Goal: Task Accomplishment & Management: Complete application form

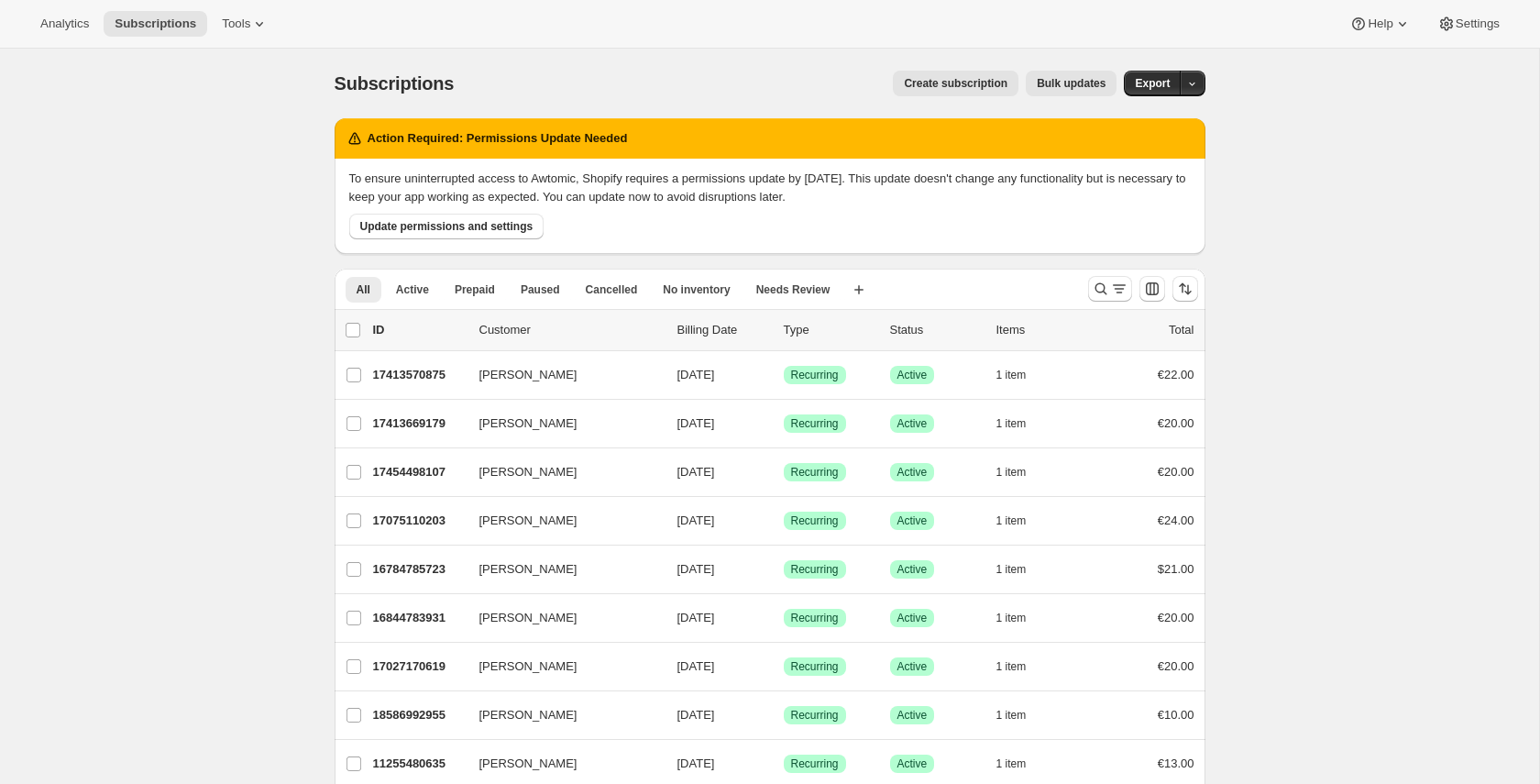
click at [970, 88] on span "Create subscription" at bounding box center [956, 84] width 104 height 15
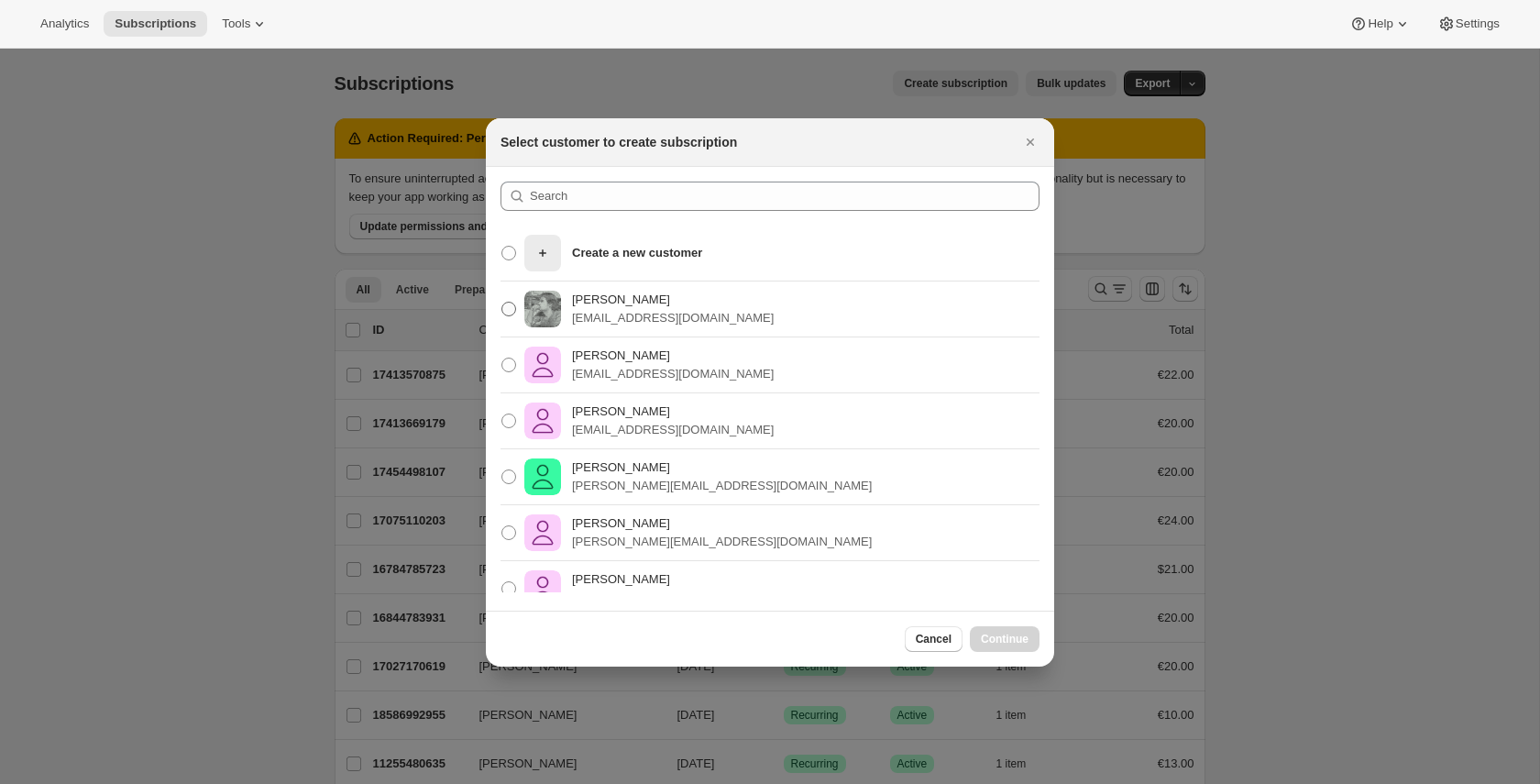
click at [639, 306] on p "[PERSON_NAME]" at bounding box center [673, 299] width 202 height 18
click at [502, 303] on input "Pablo Gumilla pablo.gumilla@gmail.com" at bounding box center [501, 302] width 1 height 1
radio input "true"
click at [1004, 644] on span "Continue" at bounding box center [1004, 639] width 48 height 15
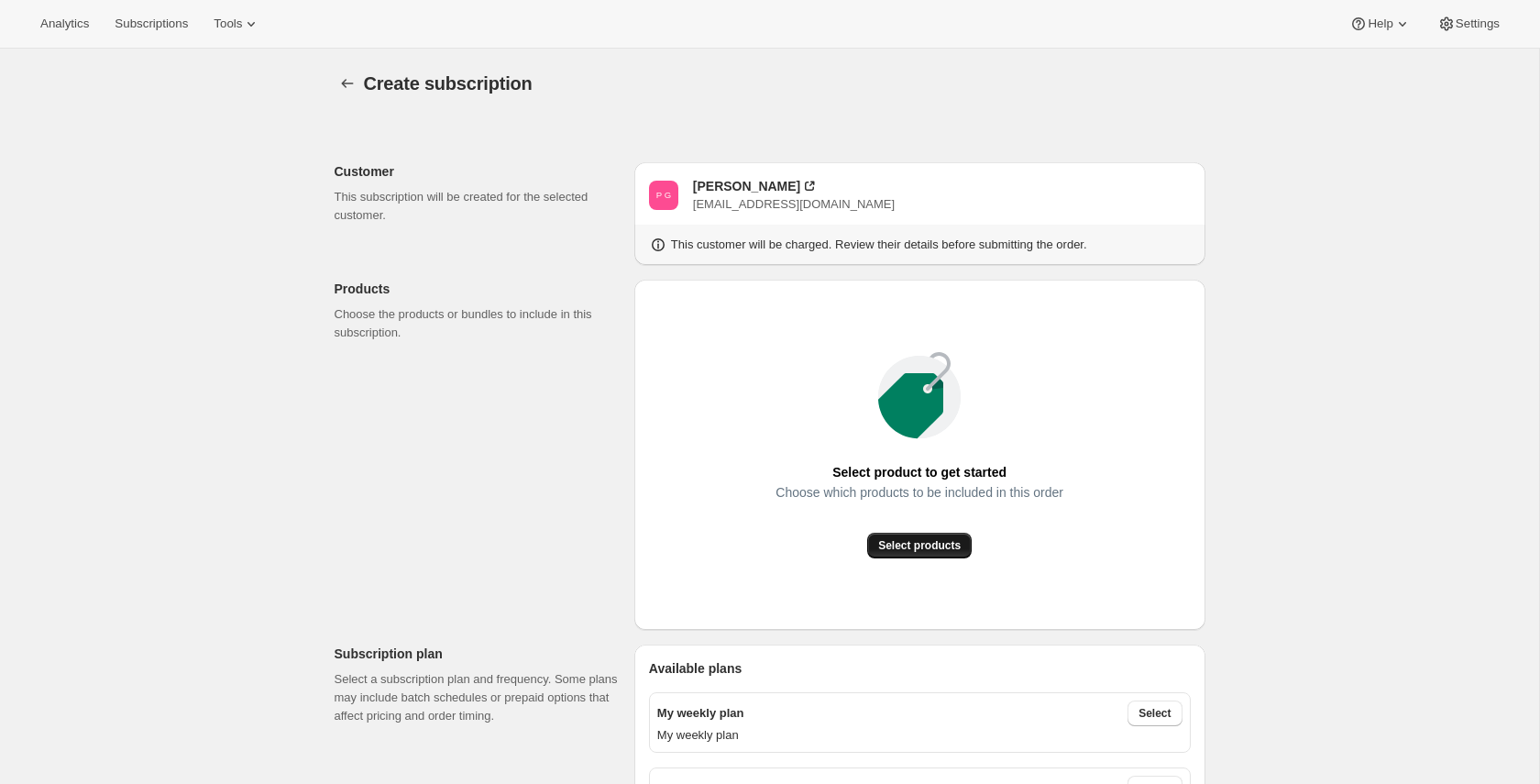
click at [927, 547] on span "Select products" at bounding box center [919, 545] width 82 height 15
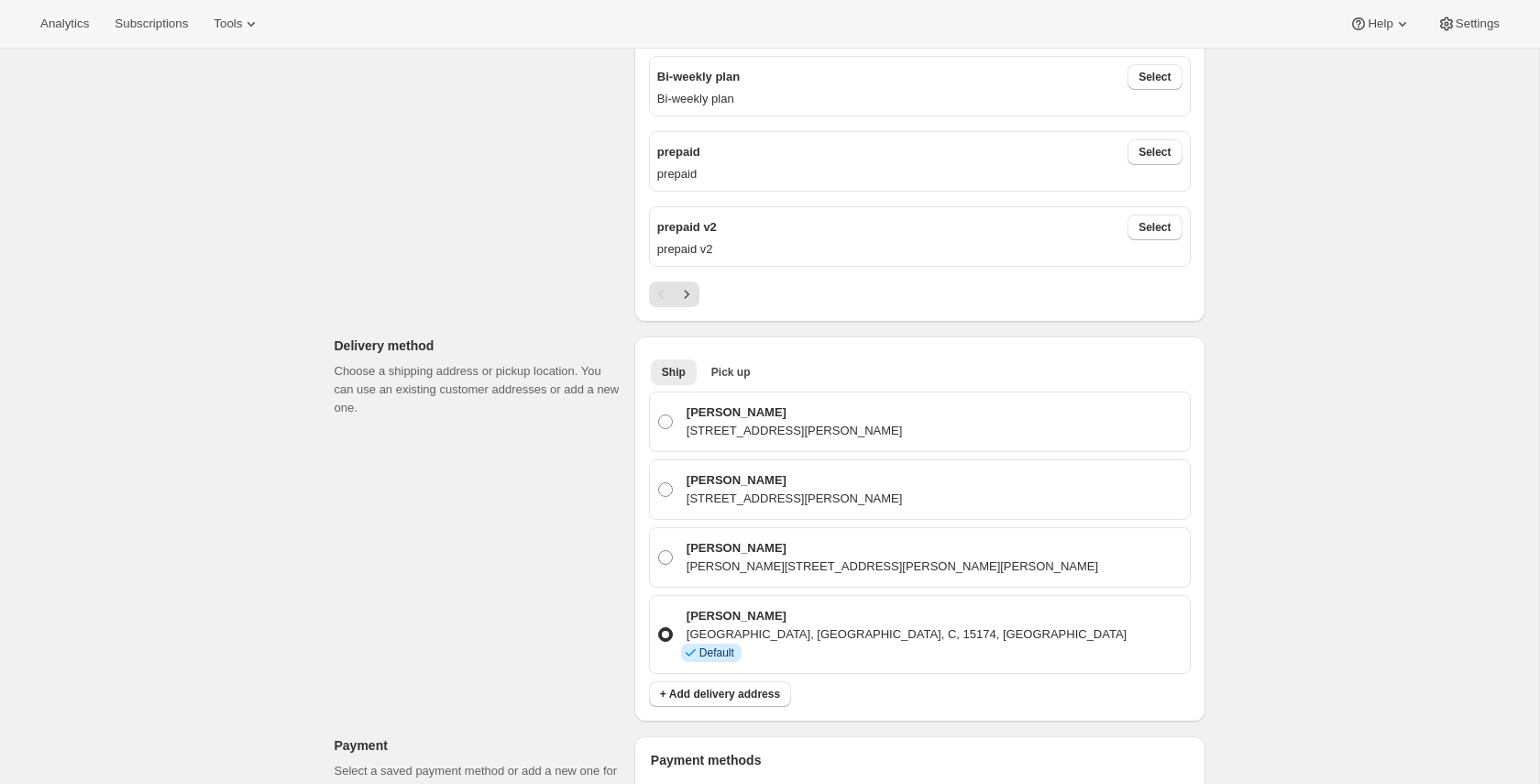
scroll to position [185, 0]
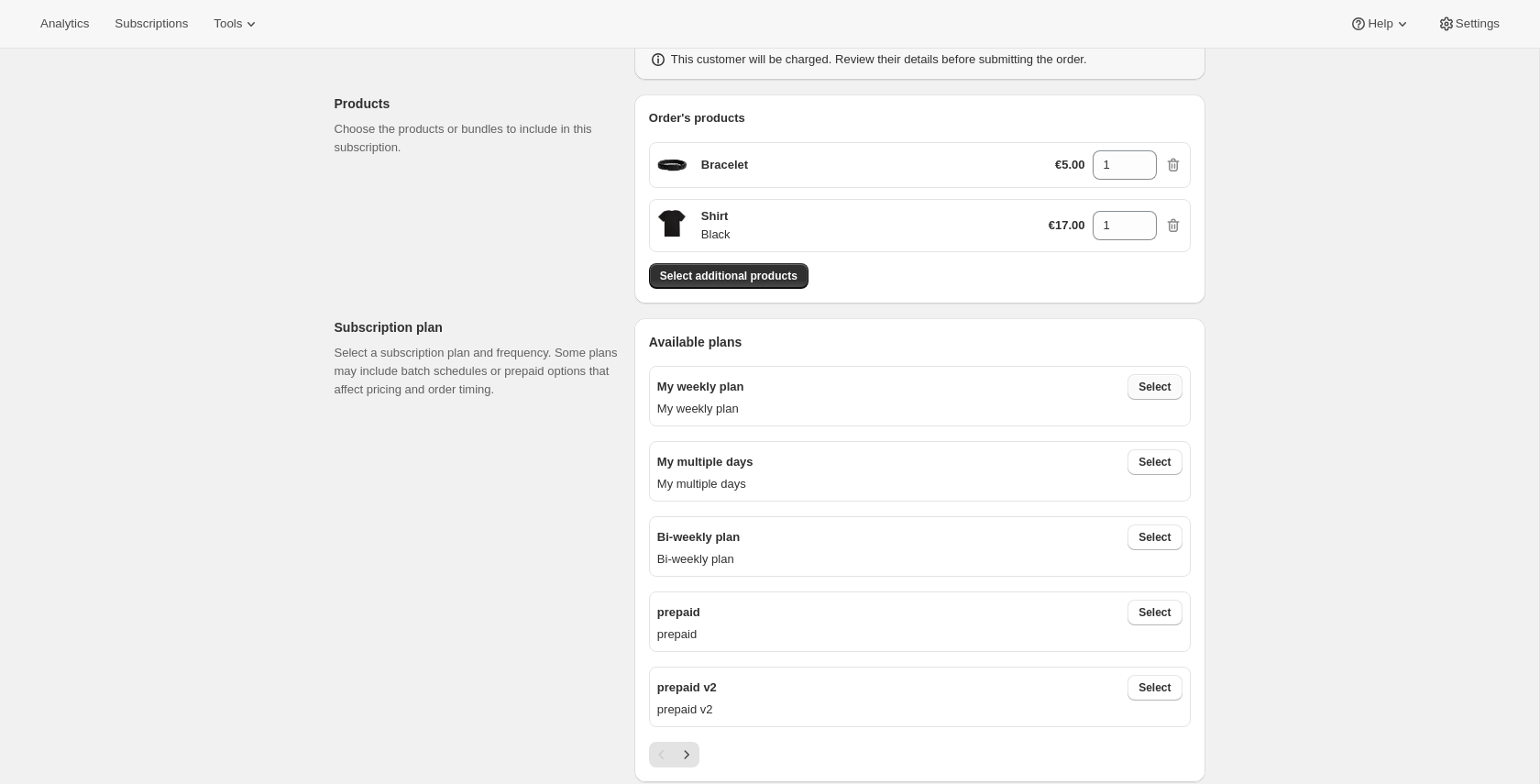
click at [1158, 393] on span "Select" at bounding box center [1155, 387] width 32 height 15
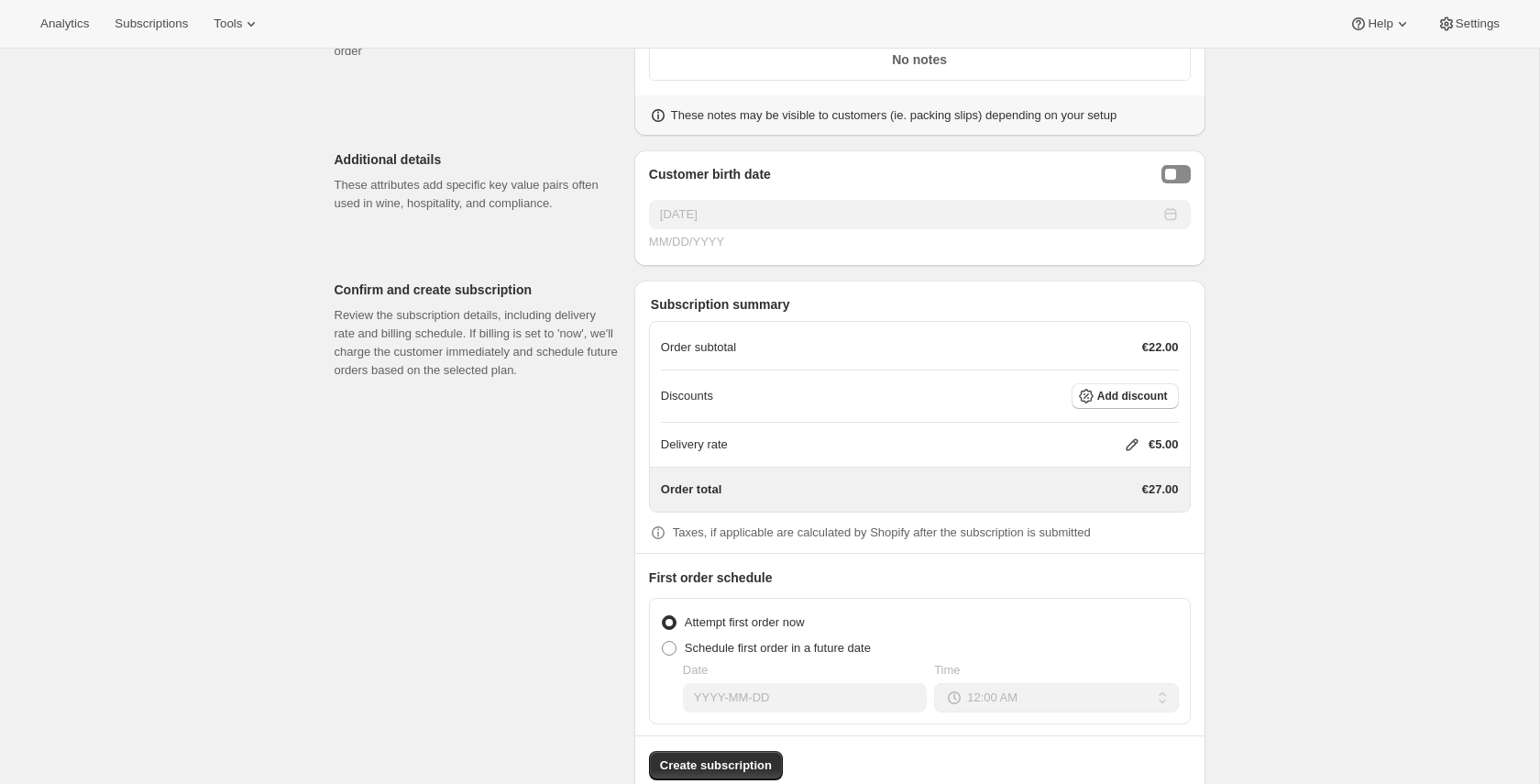
scroll to position [1805, 0]
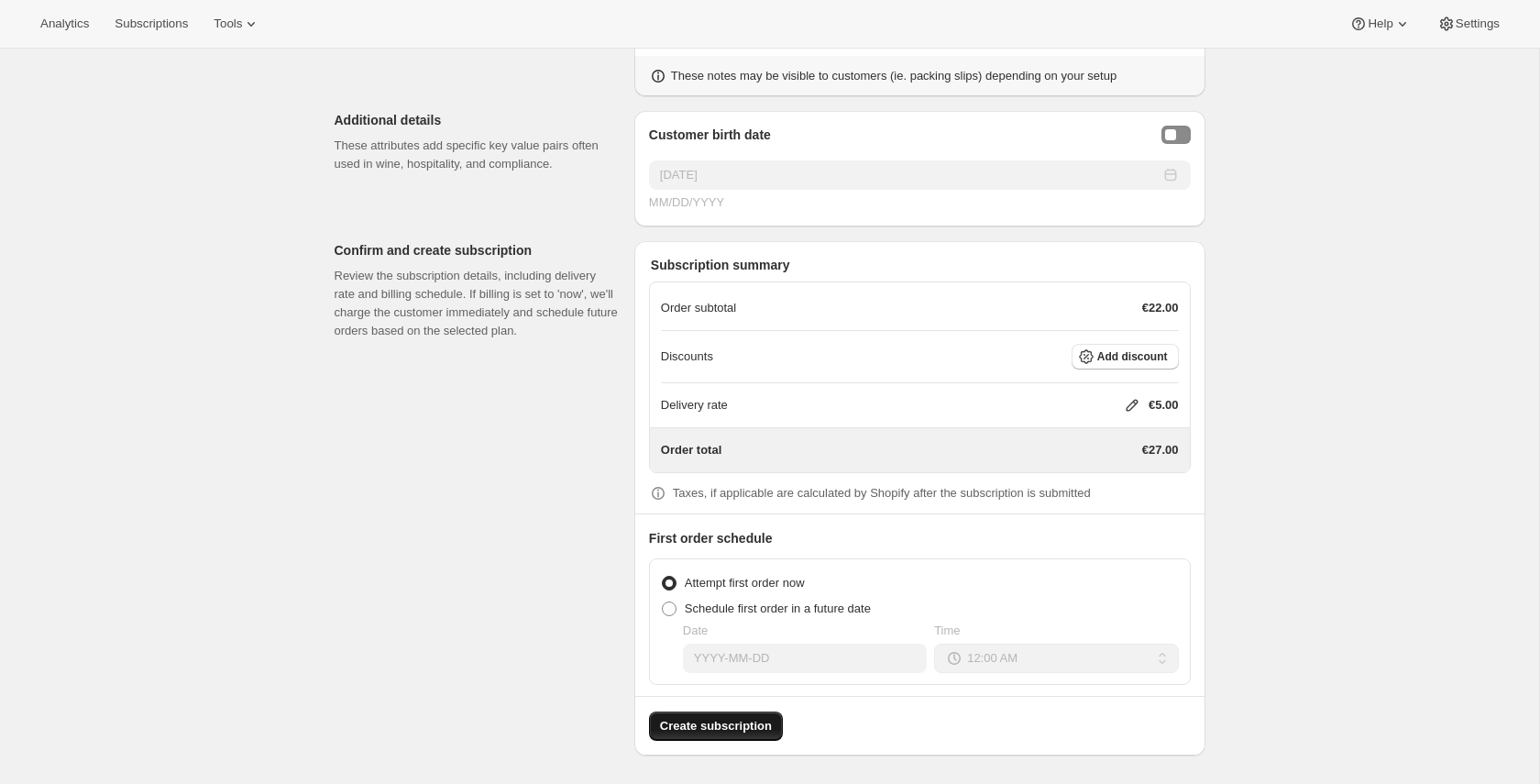
click at [756, 728] on span "Create subscription" at bounding box center [715, 726] width 112 height 18
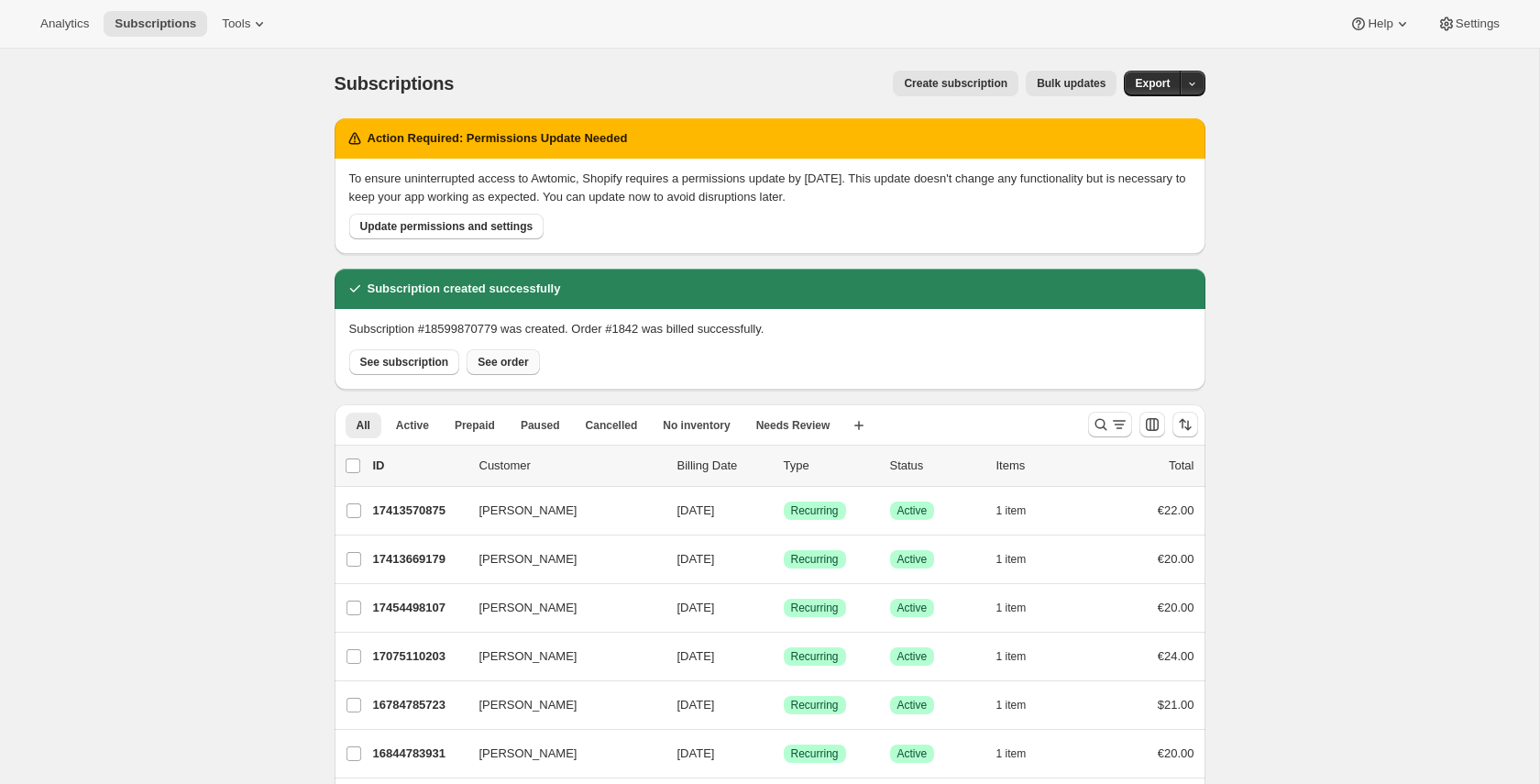
click at [509, 368] on span "See order" at bounding box center [502, 362] width 50 height 15
click at [382, 369] on button "See subscription" at bounding box center [405, 361] width 111 height 25
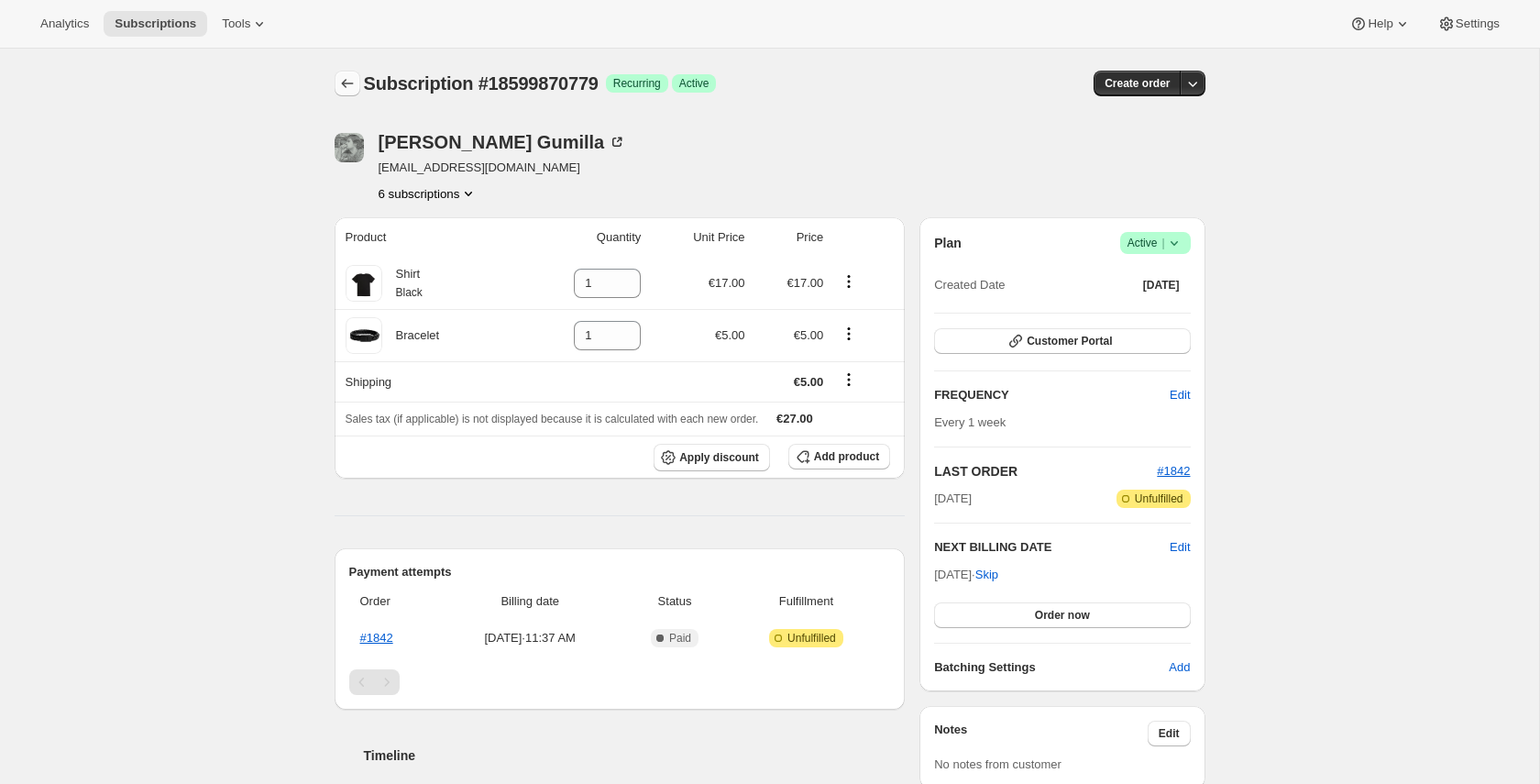
click at [341, 82] on icon "Subscriptions" at bounding box center [346, 83] width 18 height 18
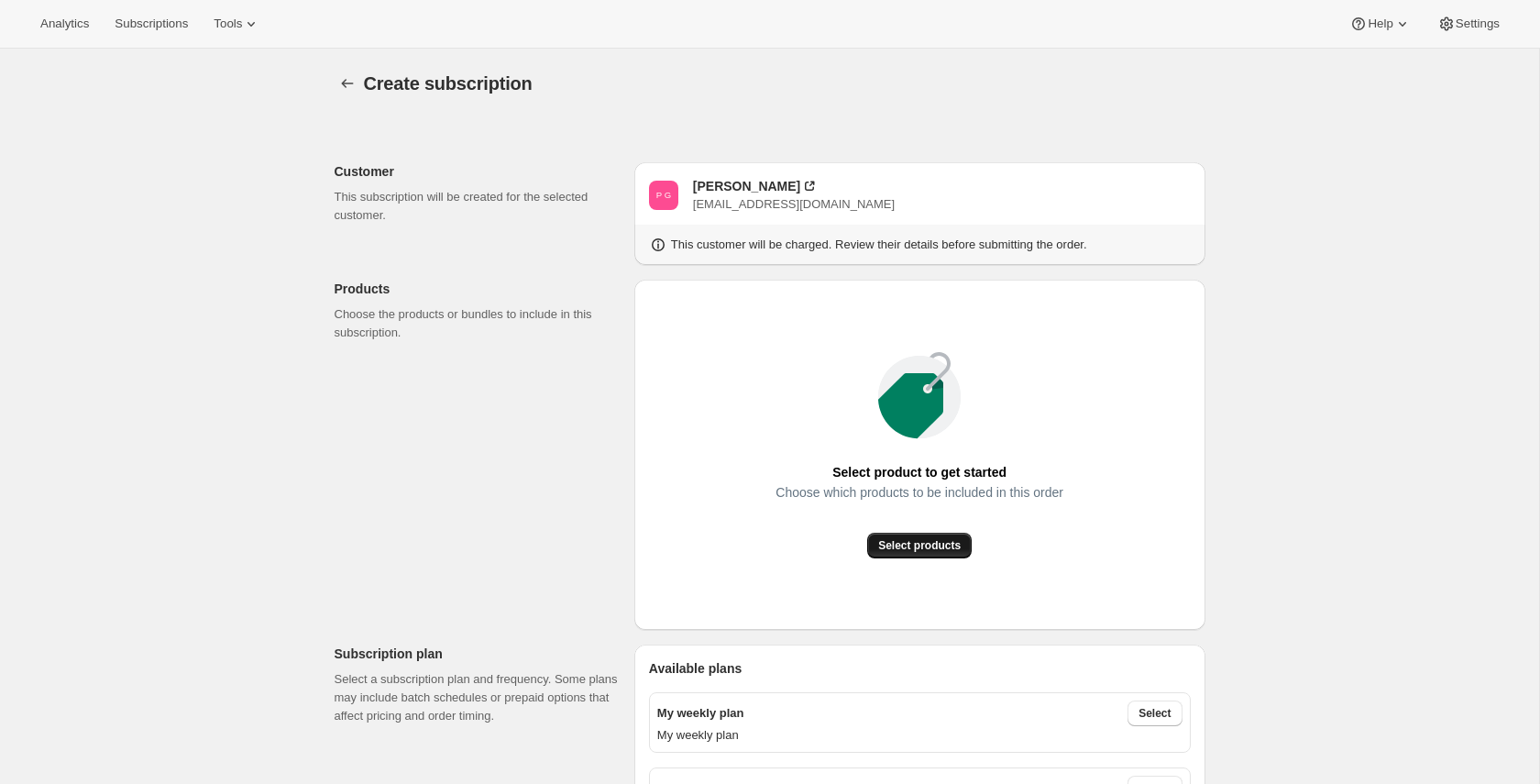
click at [964, 540] on button "Select products" at bounding box center [919, 544] width 105 height 25
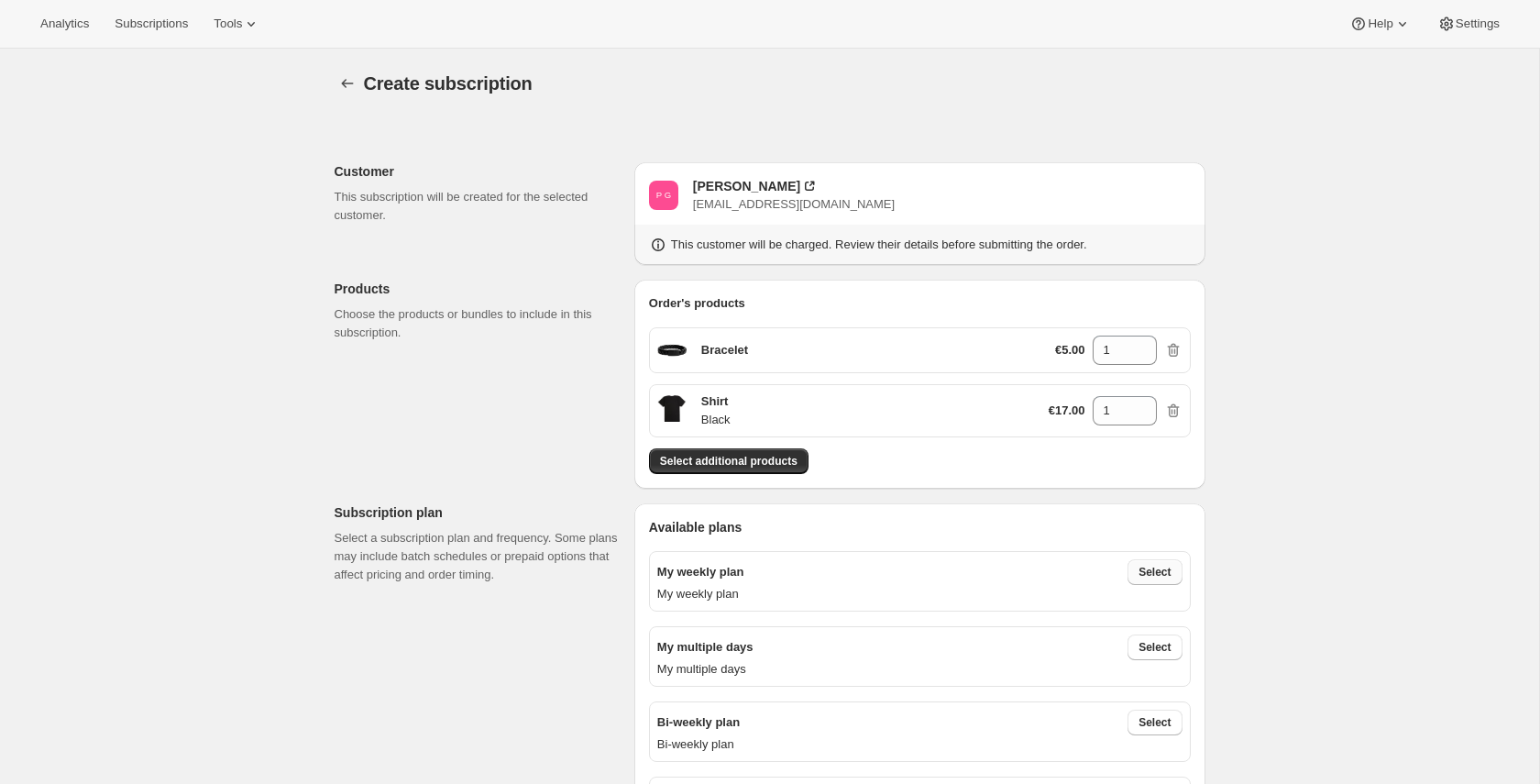
click at [1154, 574] on span "Select" at bounding box center [1155, 572] width 32 height 15
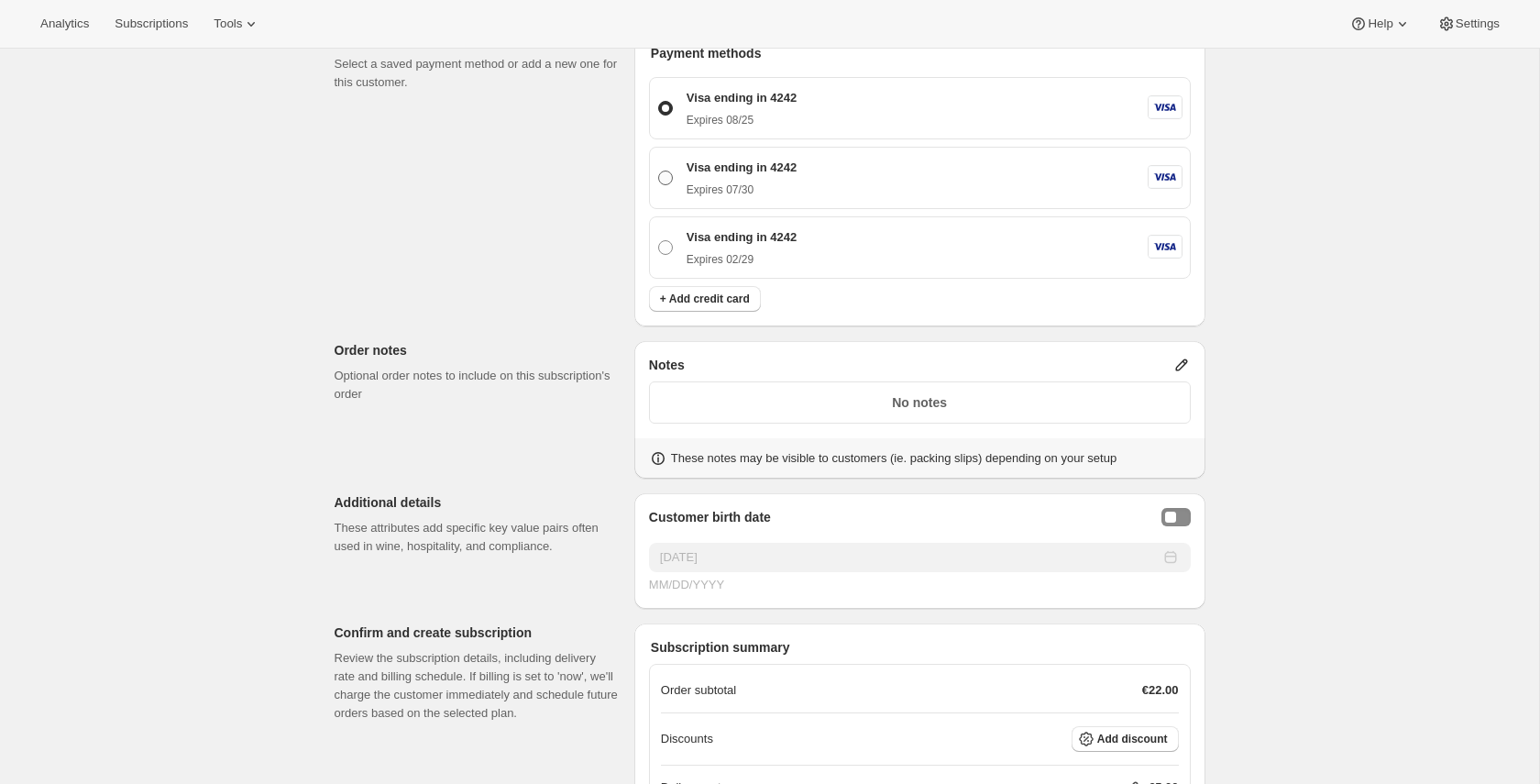
scroll to position [1433, 0]
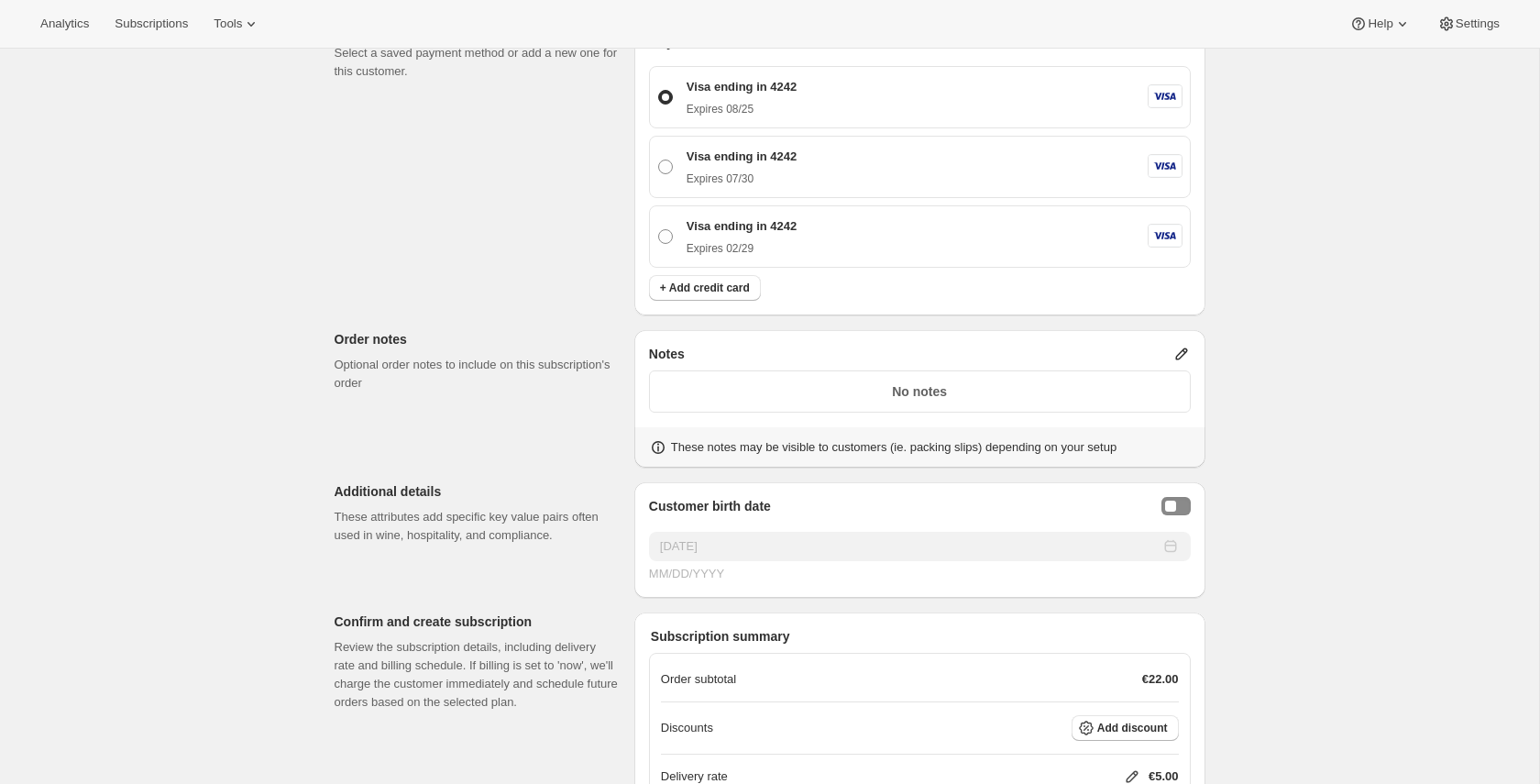
click at [1187, 344] on icon at bounding box center [1180, 353] width 18 height 18
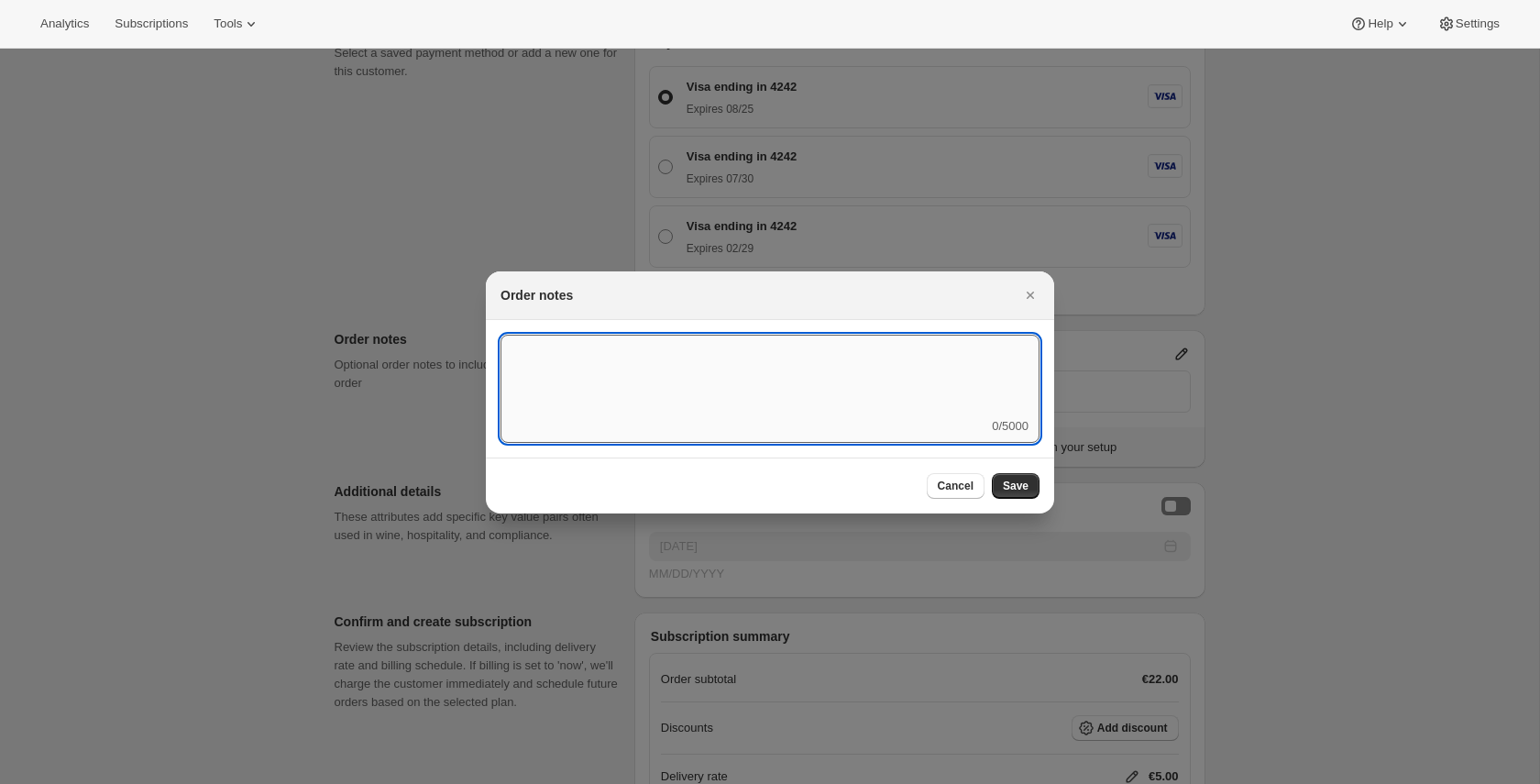
click at [963, 403] on textarea ":r5:" at bounding box center [769, 375] width 539 height 82
type textarea "mind the dog"
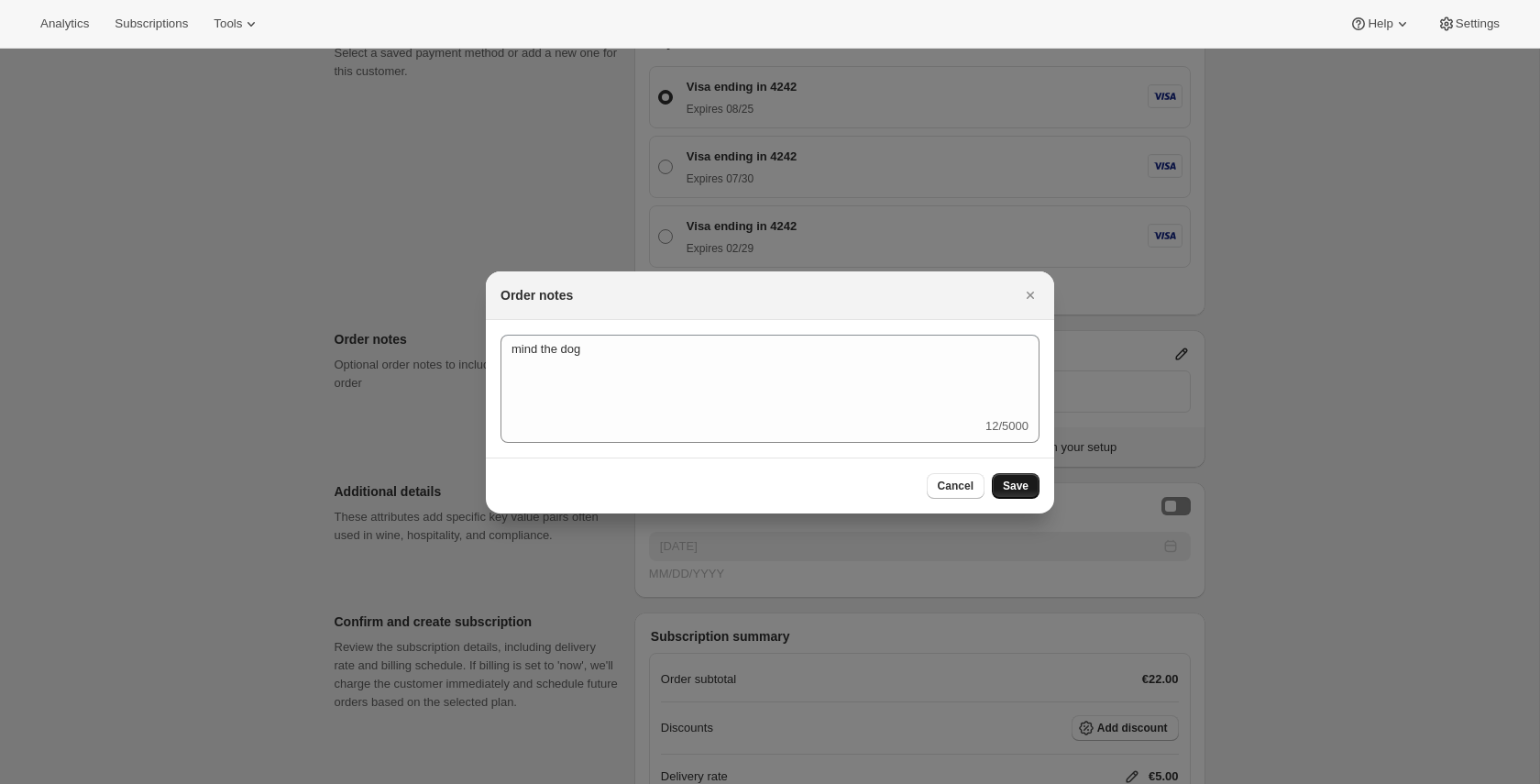
click at [1028, 495] on button "Save" at bounding box center [1015, 485] width 48 height 25
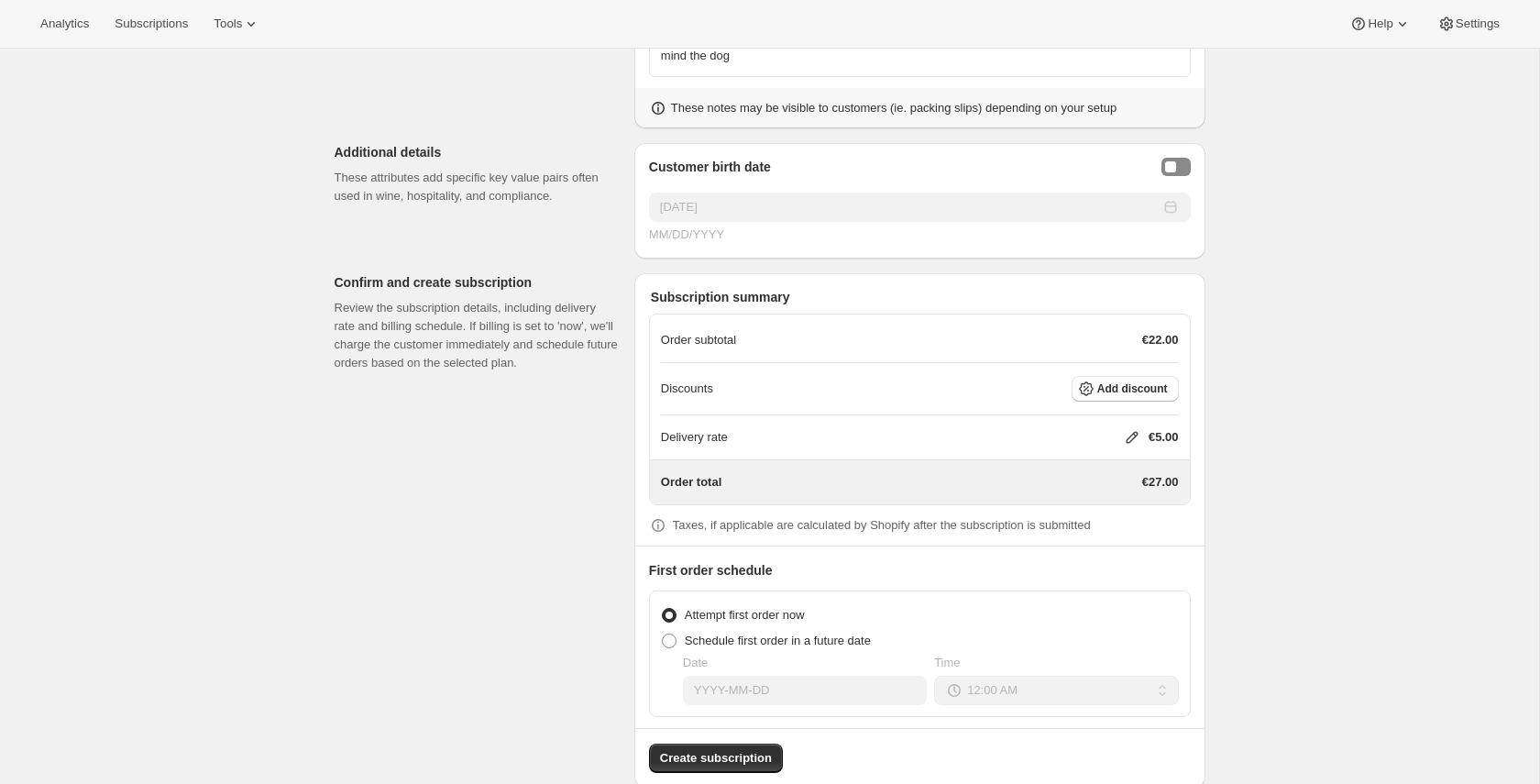
scroll to position [1786, 0]
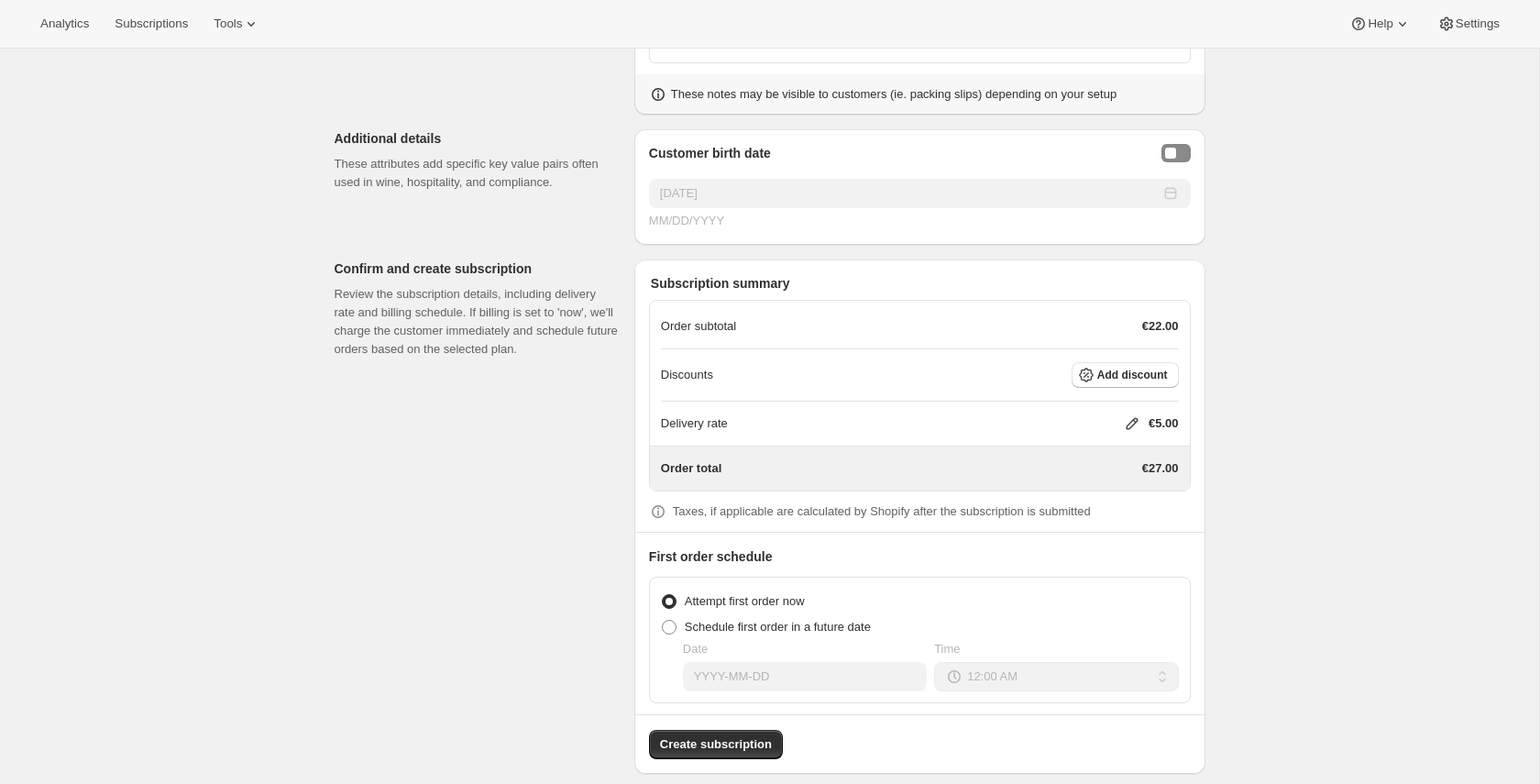
click at [1123, 423] on icon at bounding box center [1131, 423] width 18 height 18
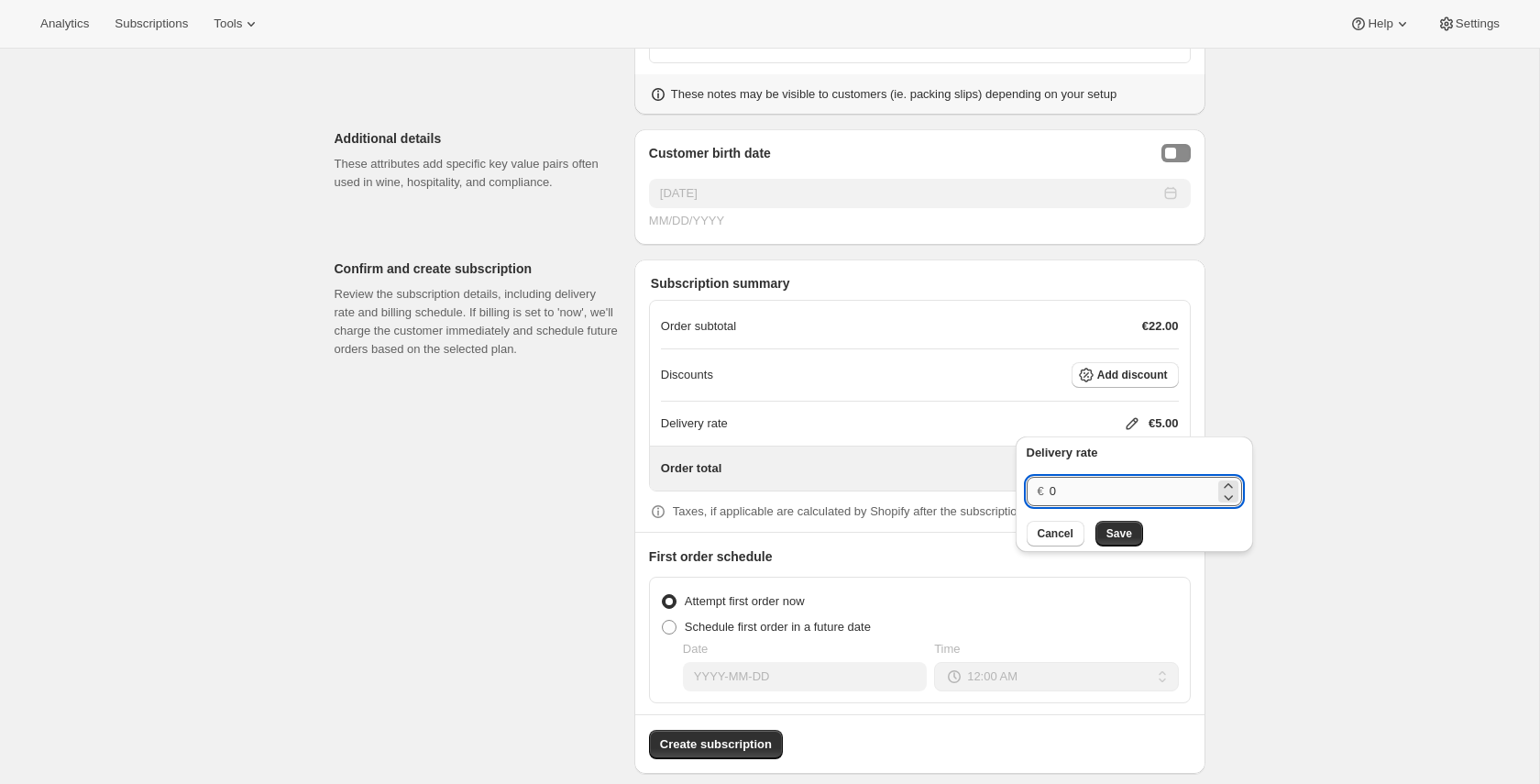
click at [1101, 486] on input "0" at bounding box center [1131, 491] width 165 height 29
type input "2"
click at [1116, 535] on span "Save" at bounding box center [1119, 534] width 25 height 15
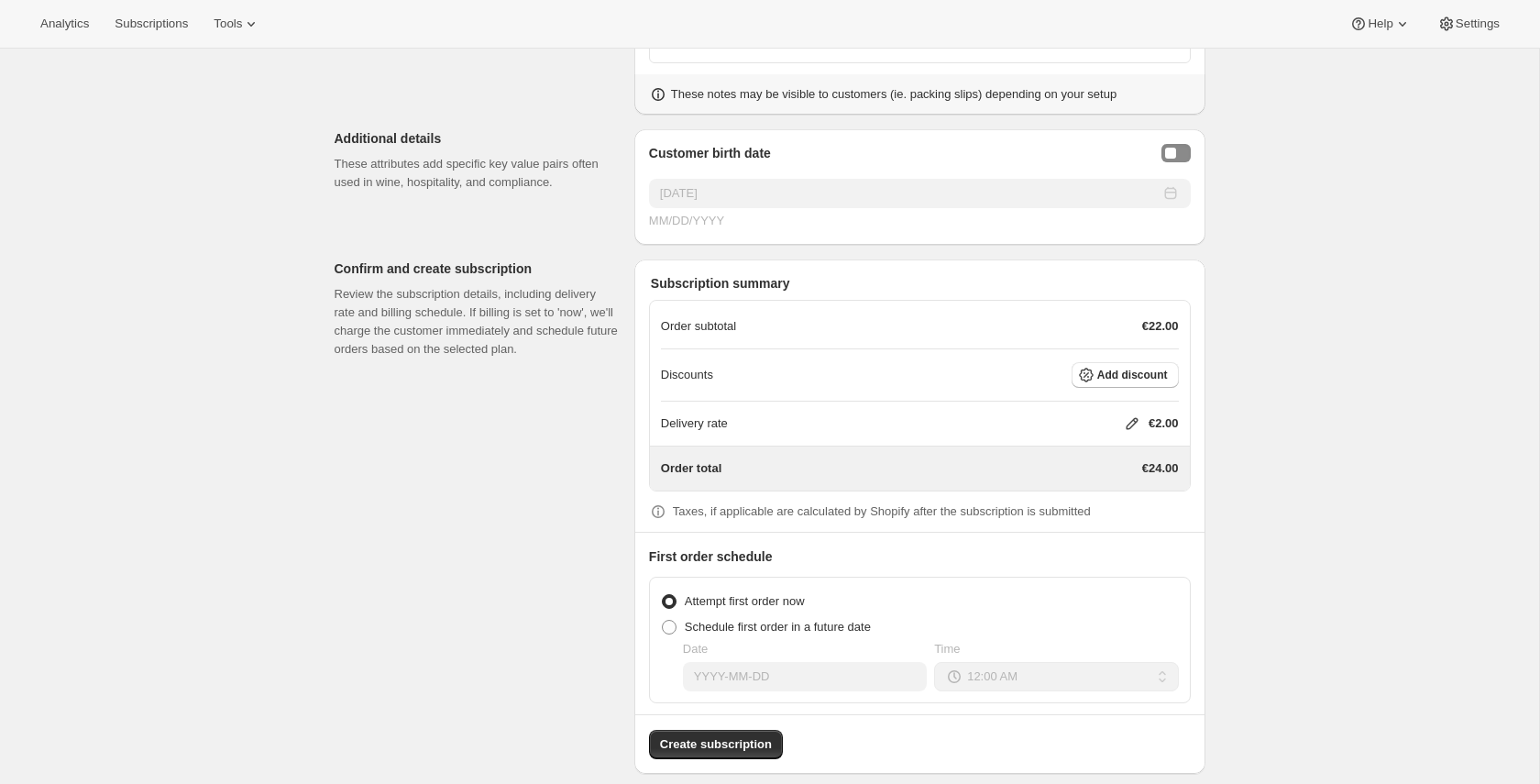
scroll to position [1805, 0]
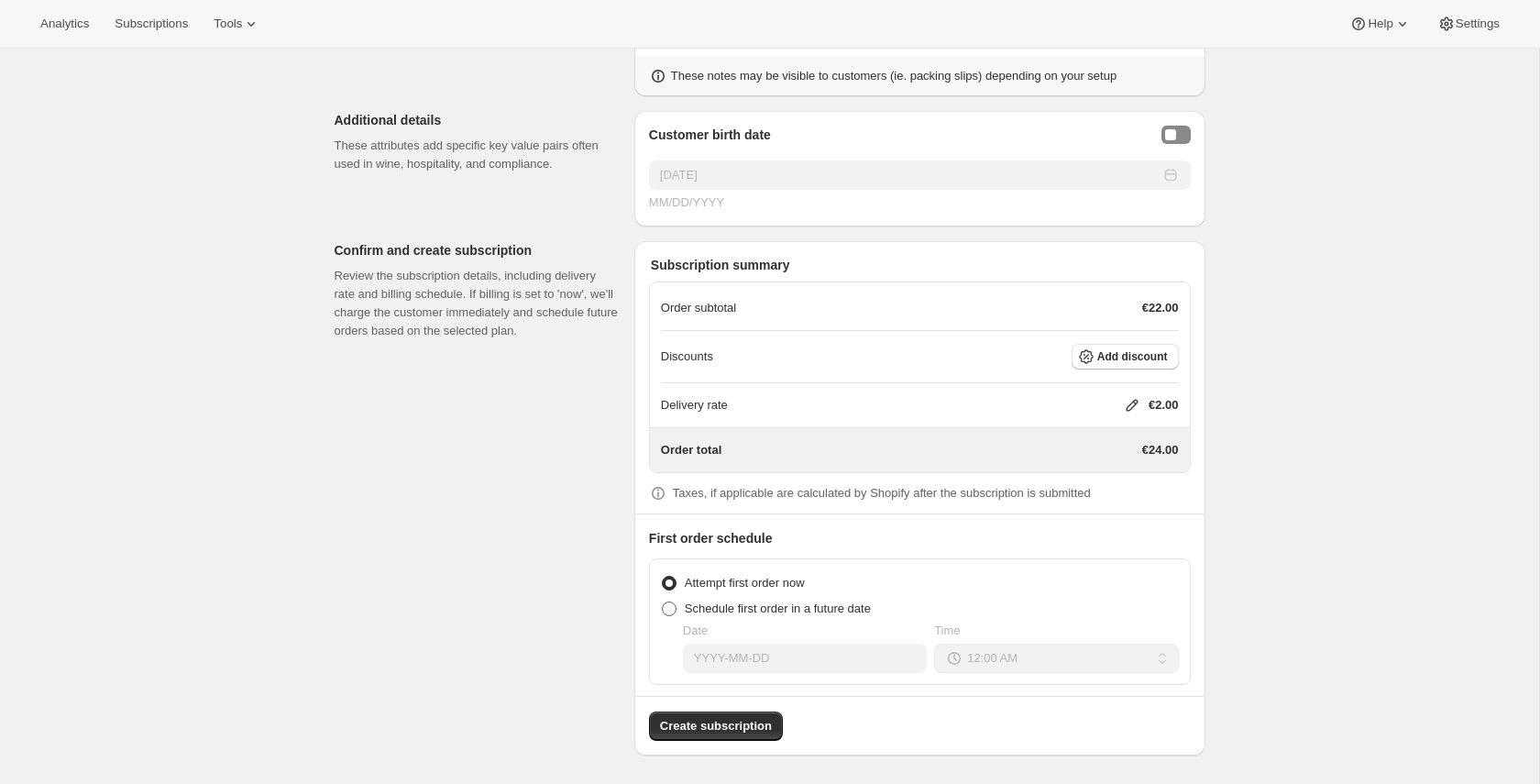
click at [816, 596] on label "Schedule first order in a future date" at bounding box center [765, 608] width 209 height 25
click at [662, 601] on input "Schedule first order in a future date" at bounding box center [661, 601] width 1 height 1
radio input "true"
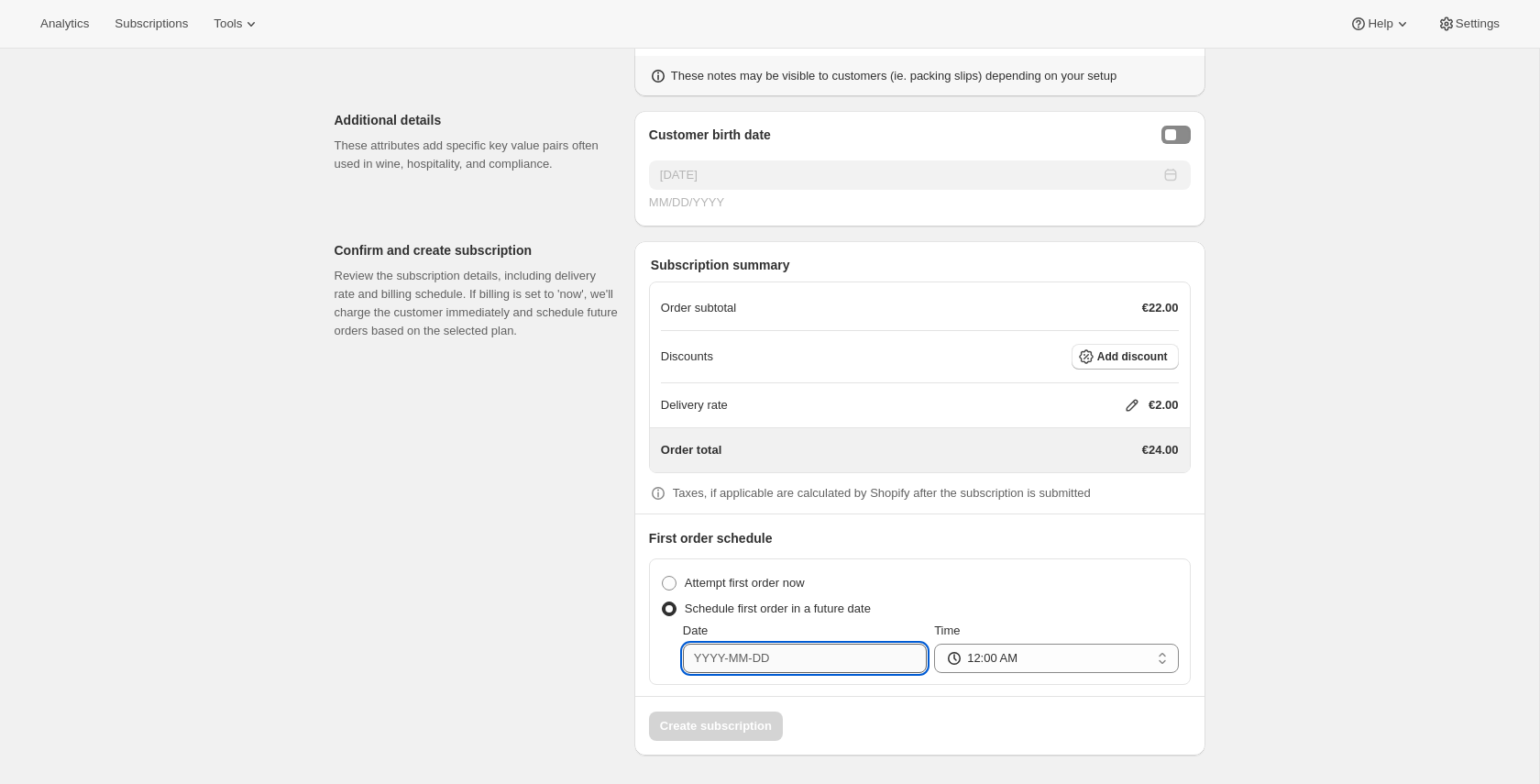
click at [848, 658] on input "Date" at bounding box center [805, 658] width 243 height 29
type input "2025-08-22"
click at [741, 731] on span "Create subscription" at bounding box center [715, 726] width 112 height 18
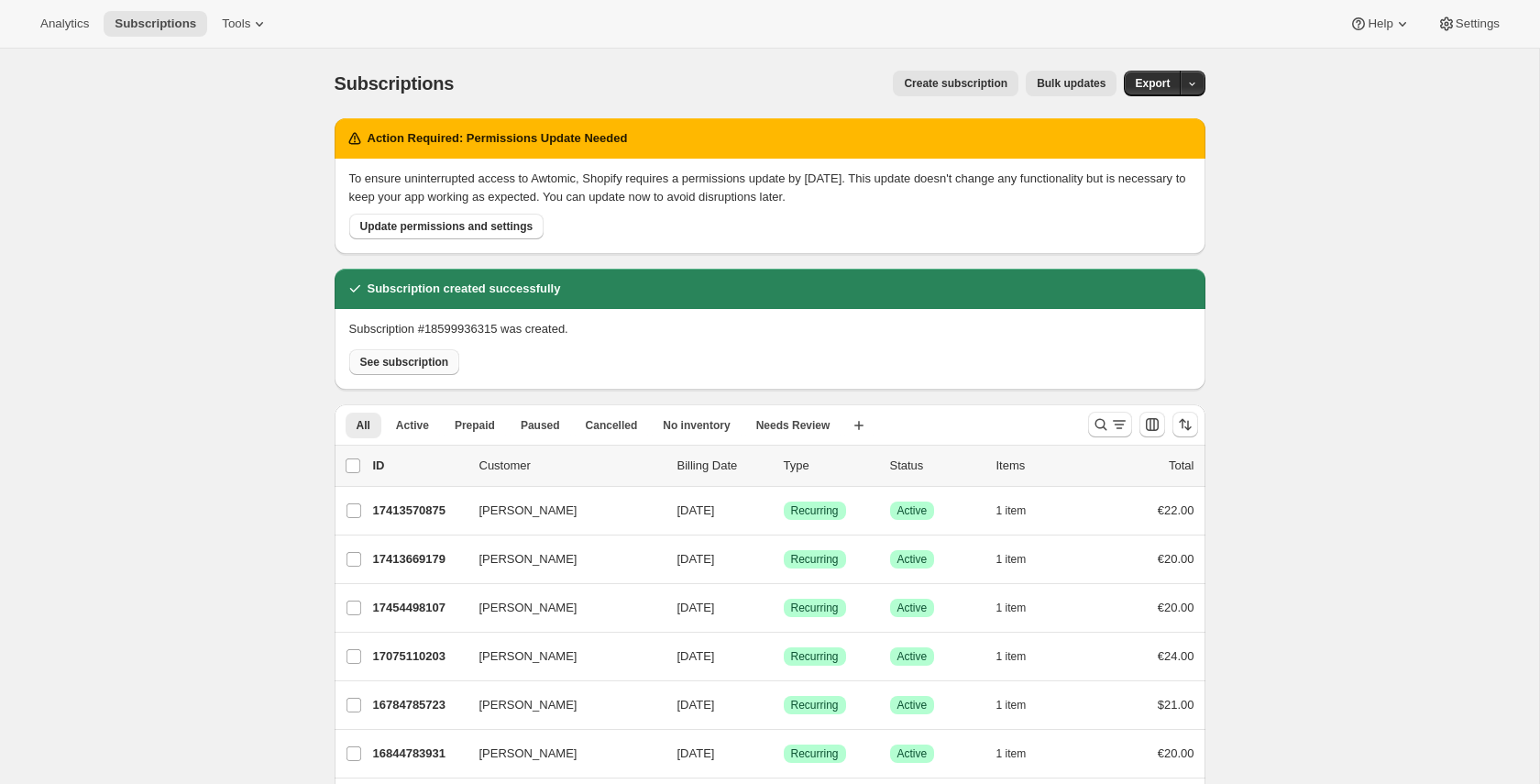
click at [424, 364] on span "See subscription" at bounding box center [405, 362] width 89 height 15
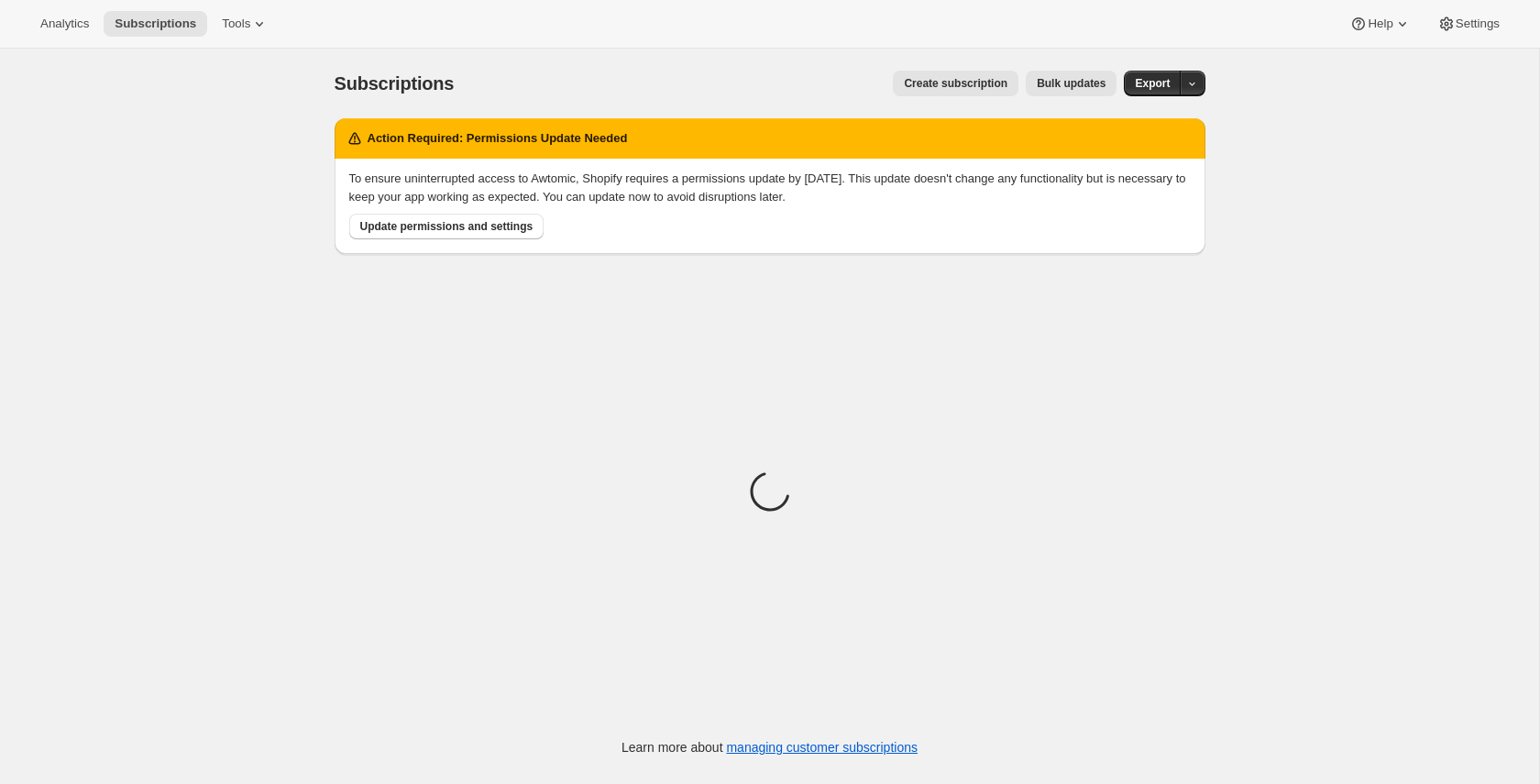
click at [938, 77] on span "Create subscription" at bounding box center [956, 84] width 104 height 15
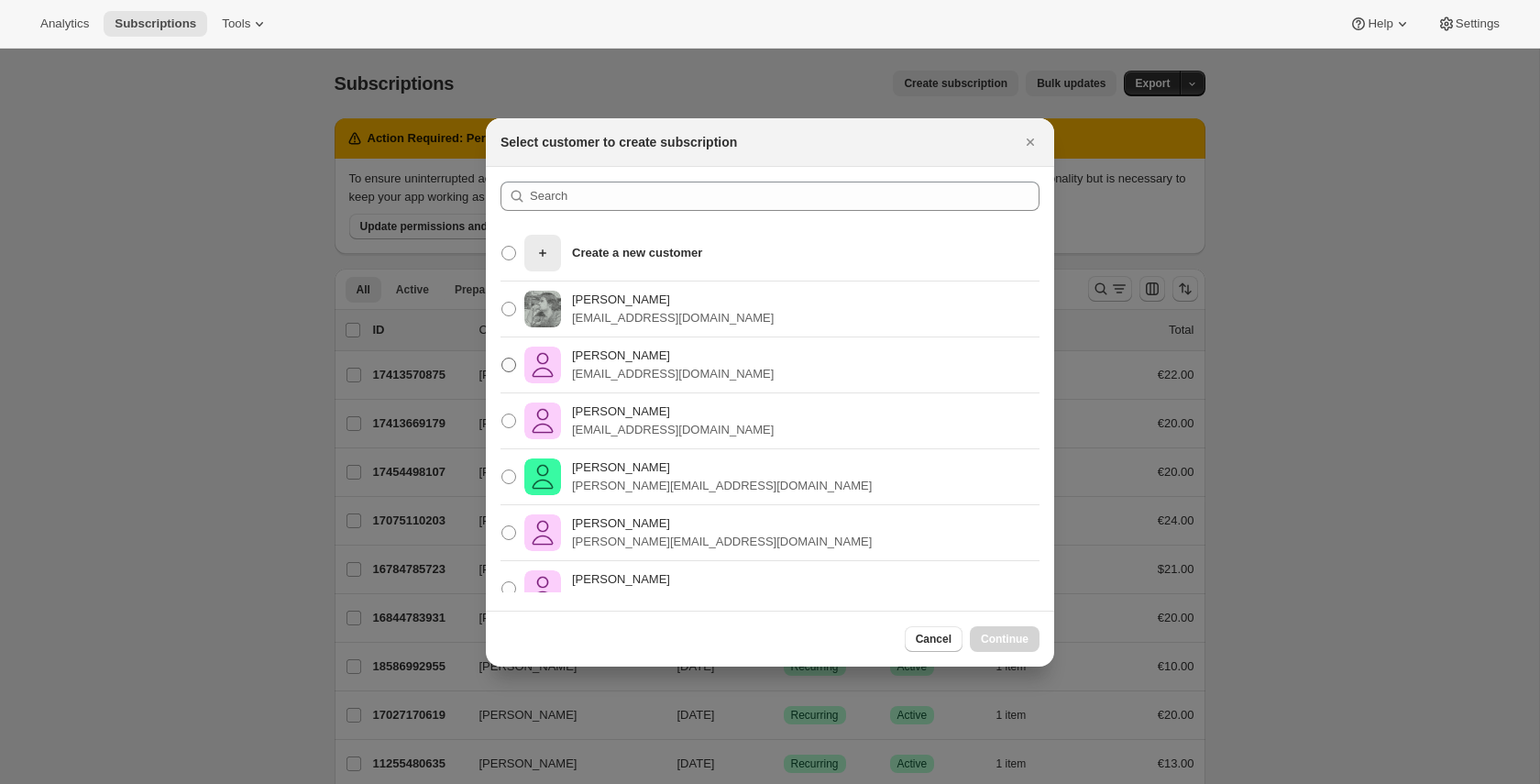
click at [711, 353] on p "[PERSON_NAME]" at bounding box center [673, 355] width 202 height 18
click at [502, 358] on input "[PERSON_NAME] [PERSON_NAME][EMAIL_ADDRESS][DOMAIN_NAME]" at bounding box center [501, 358] width 1 height 1
radio input "true"
click at [1010, 633] on span "Continue" at bounding box center [1004, 639] width 48 height 15
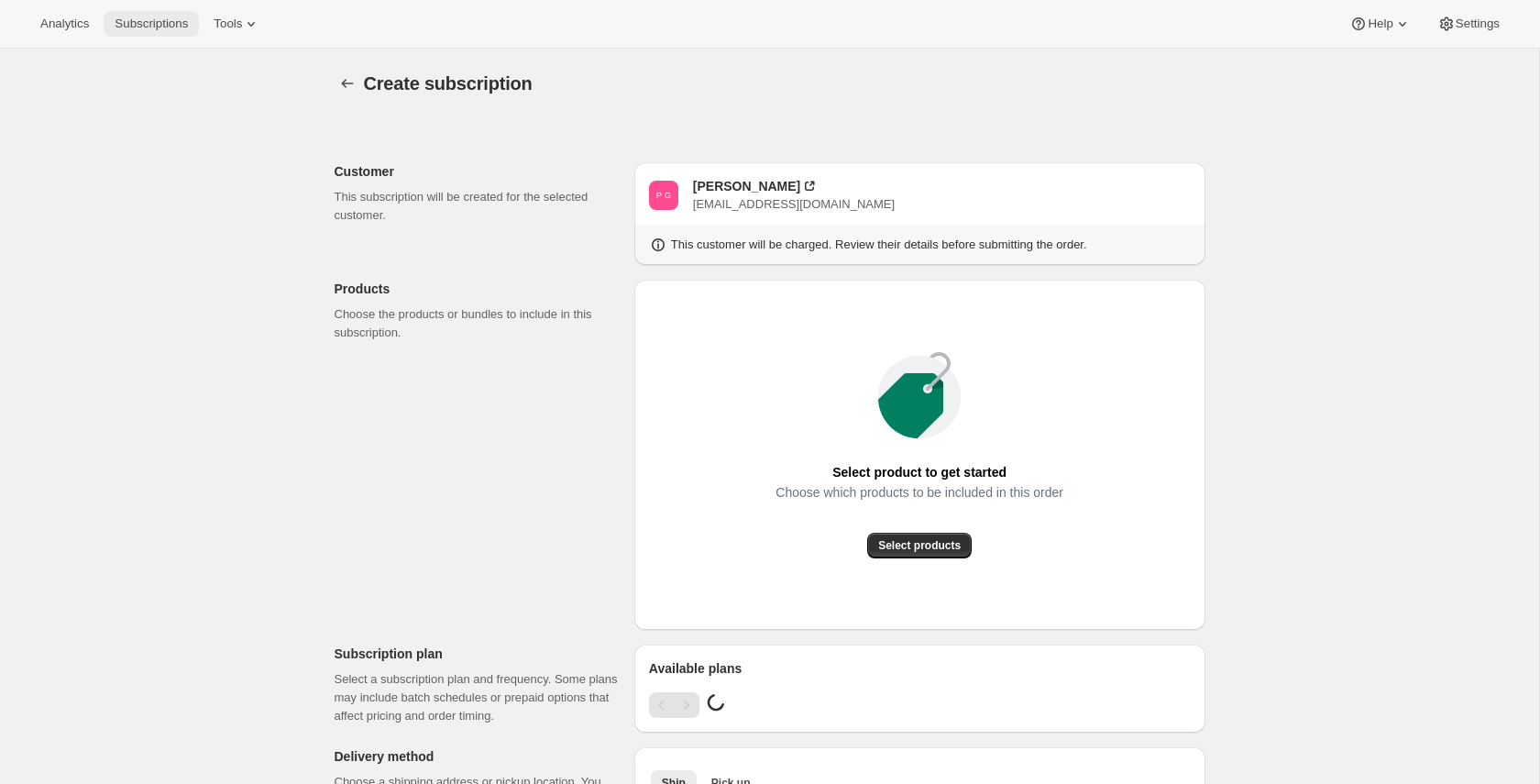
click at [188, 24] on span "Subscriptions" at bounding box center [151, 24] width 74 height 15
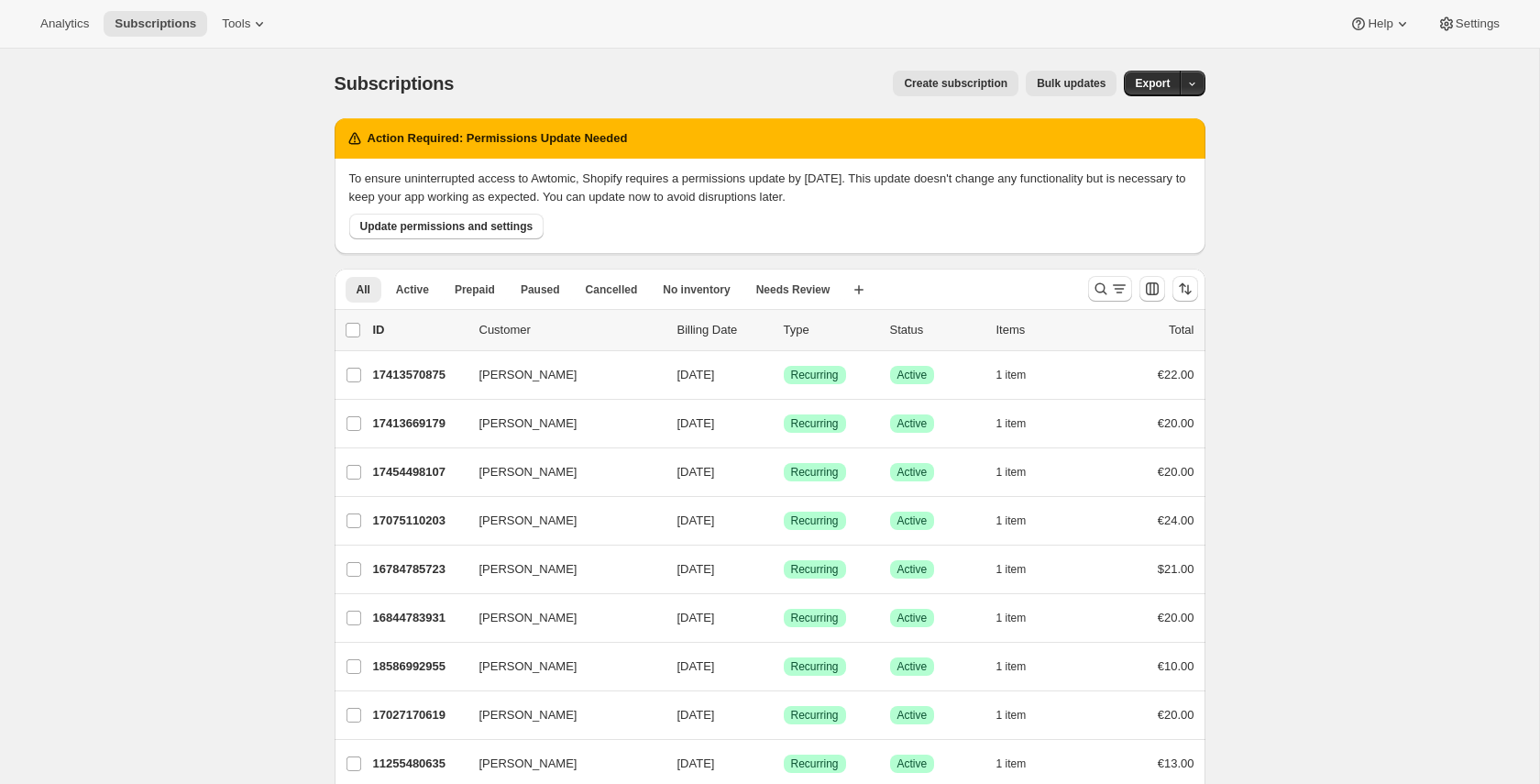
click at [947, 77] on span "Create subscription" at bounding box center [956, 84] width 104 height 15
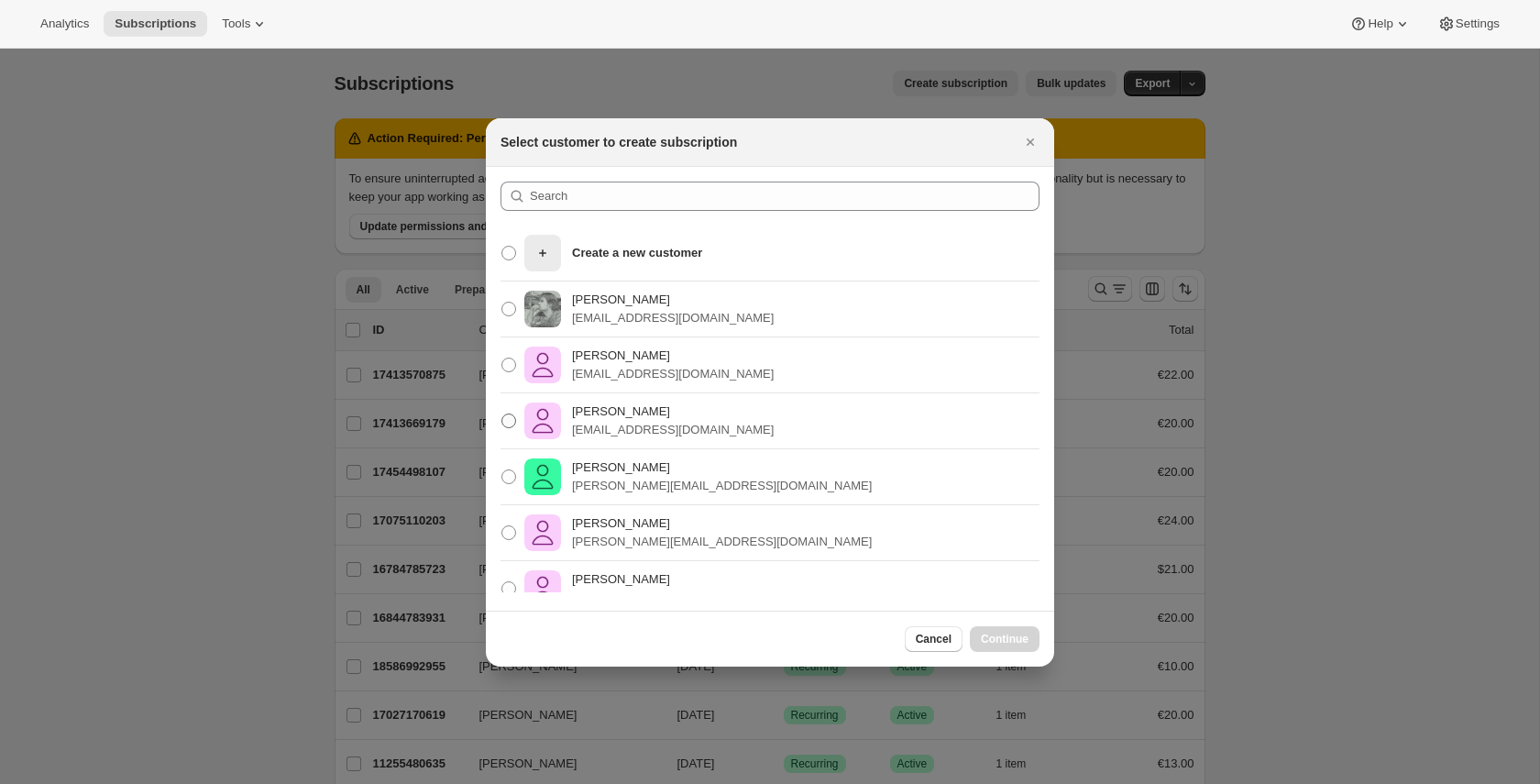
click at [638, 421] on p "[EMAIL_ADDRESS][DOMAIN_NAME]" at bounding box center [673, 429] width 202 height 18
click at [502, 414] on input "[PERSON_NAME] [PERSON_NAME][EMAIL_ADDRESS][DOMAIN_NAME]" at bounding box center [501, 413] width 1 height 1
radio input "true"
click at [994, 644] on span "Continue" at bounding box center [1004, 639] width 48 height 15
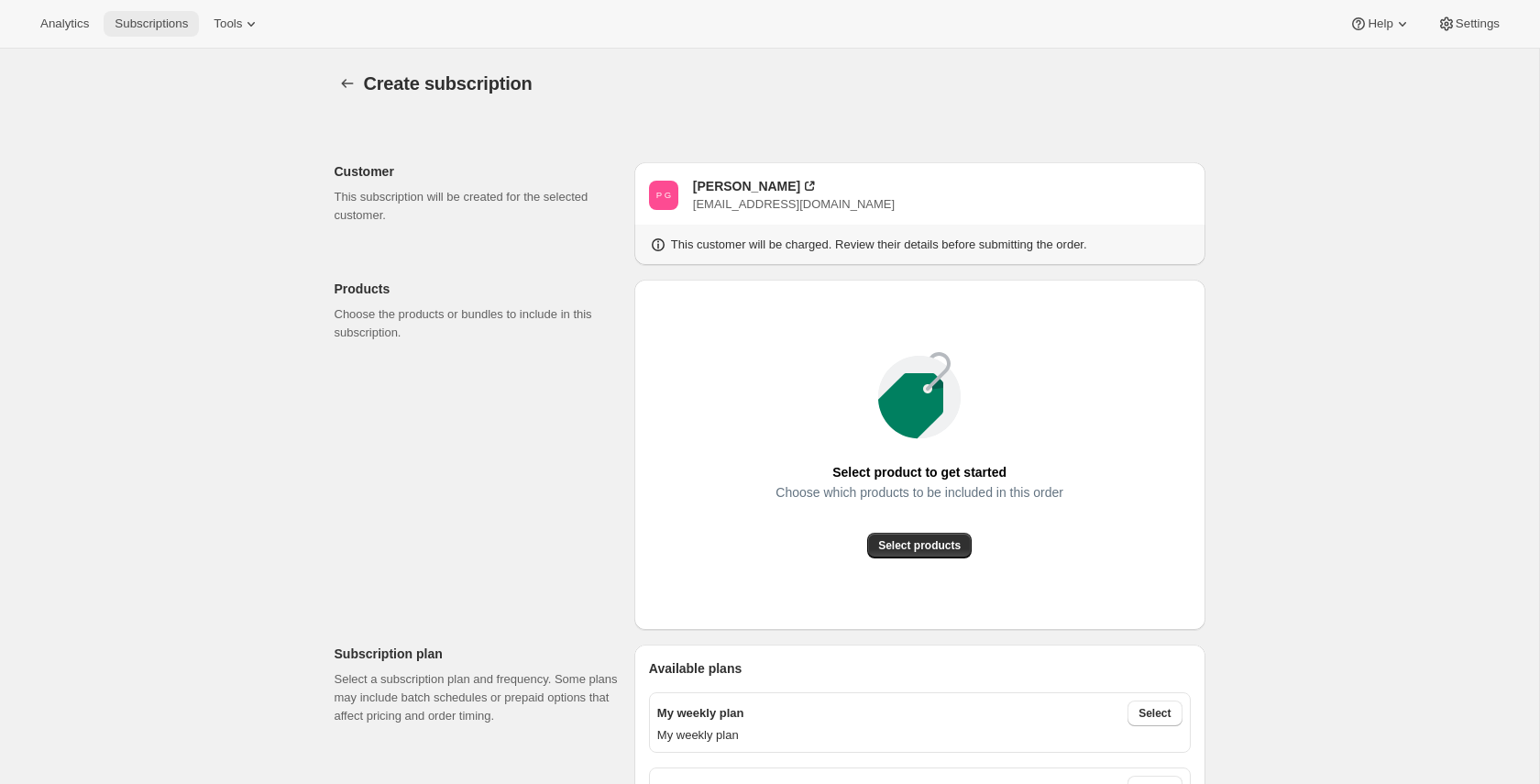
click at [170, 21] on span "Subscriptions" at bounding box center [151, 24] width 74 height 15
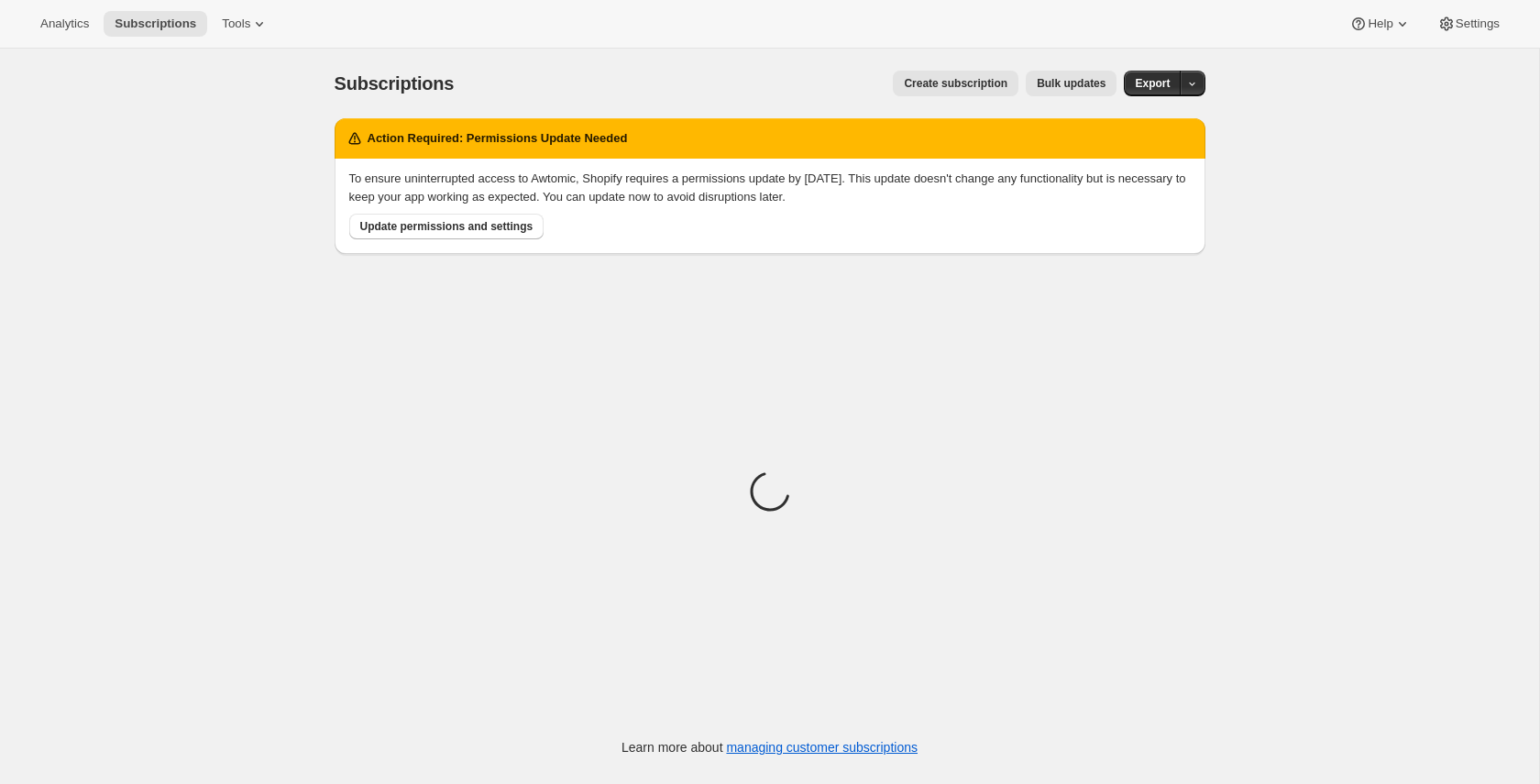
click at [929, 82] on span "Create subscription" at bounding box center [956, 84] width 104 height 15
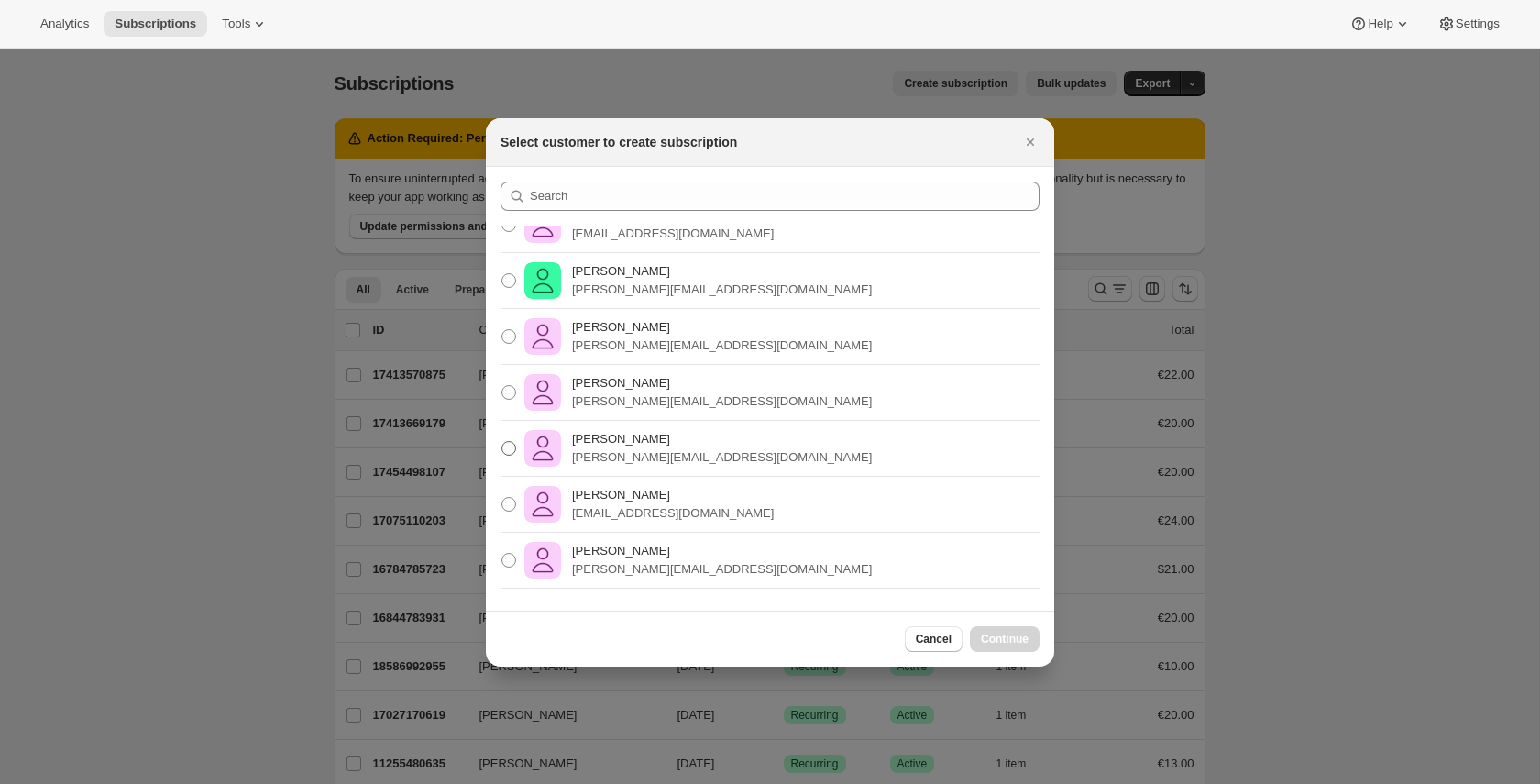
scroll to position [209, 0]
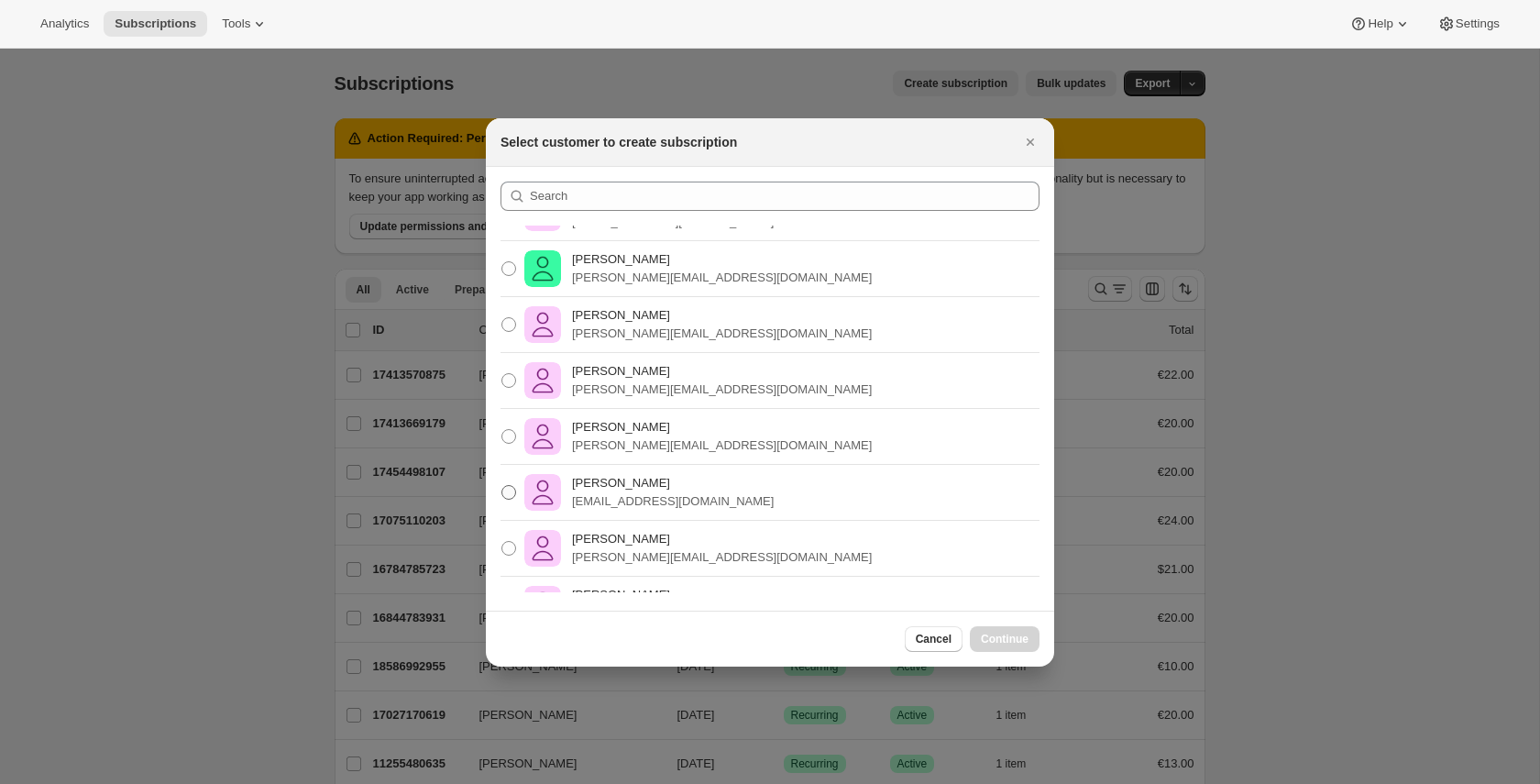
click at [688, 503] on p "[EMAIL_ADDRESS][DOMAIN_NAME]" at bounding box center [673, 501] width 202 height 18
click at [502, 486] on input "[PERSON_NAME] [PERSON_NAME][EMAIL_ADDRESS][DOMAIN_NAME]" at bounding box center [501, 485] width 1 height 1
radio input "true"
click at [1020, 643] on span "Continue" at bounding box center [1004, 639] width 48 height 15
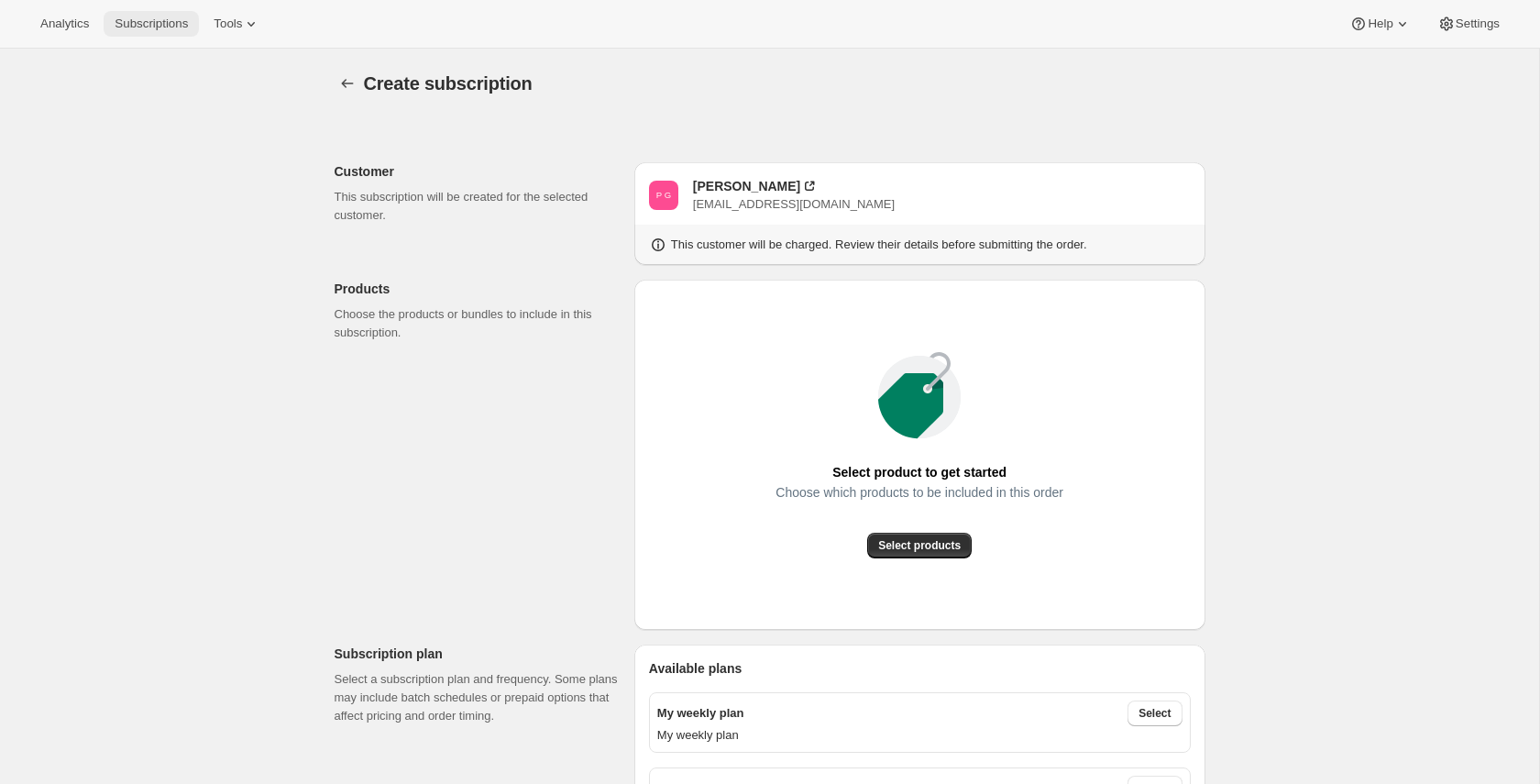
click at [164, 25] on span "Subscriptions" at bounding box center [151, 24] width 74 height 15
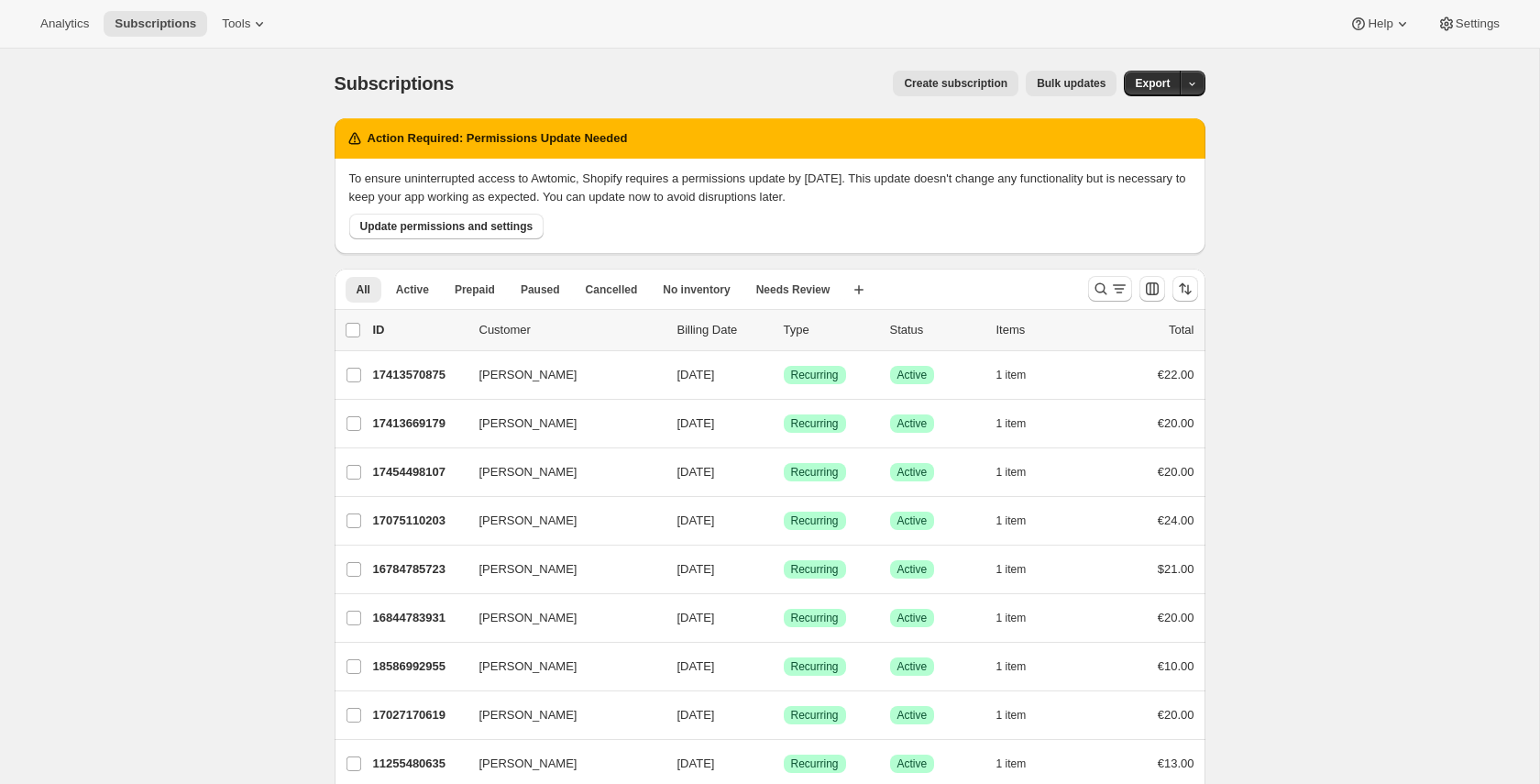
click at [981, 79] on span "Create subscription" at bounding box center [956, 84] width 104 height 15
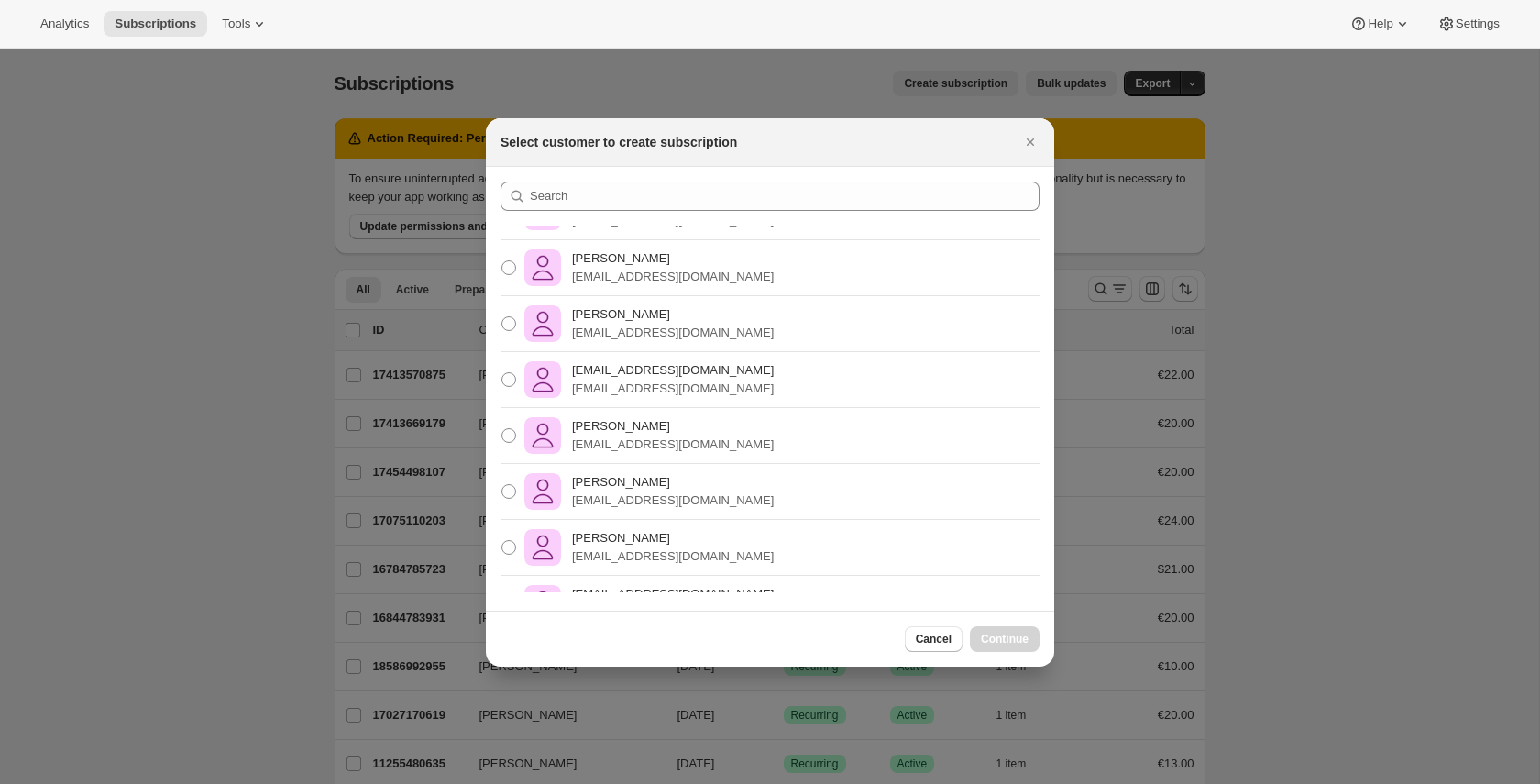
scroll to position [688, 0]
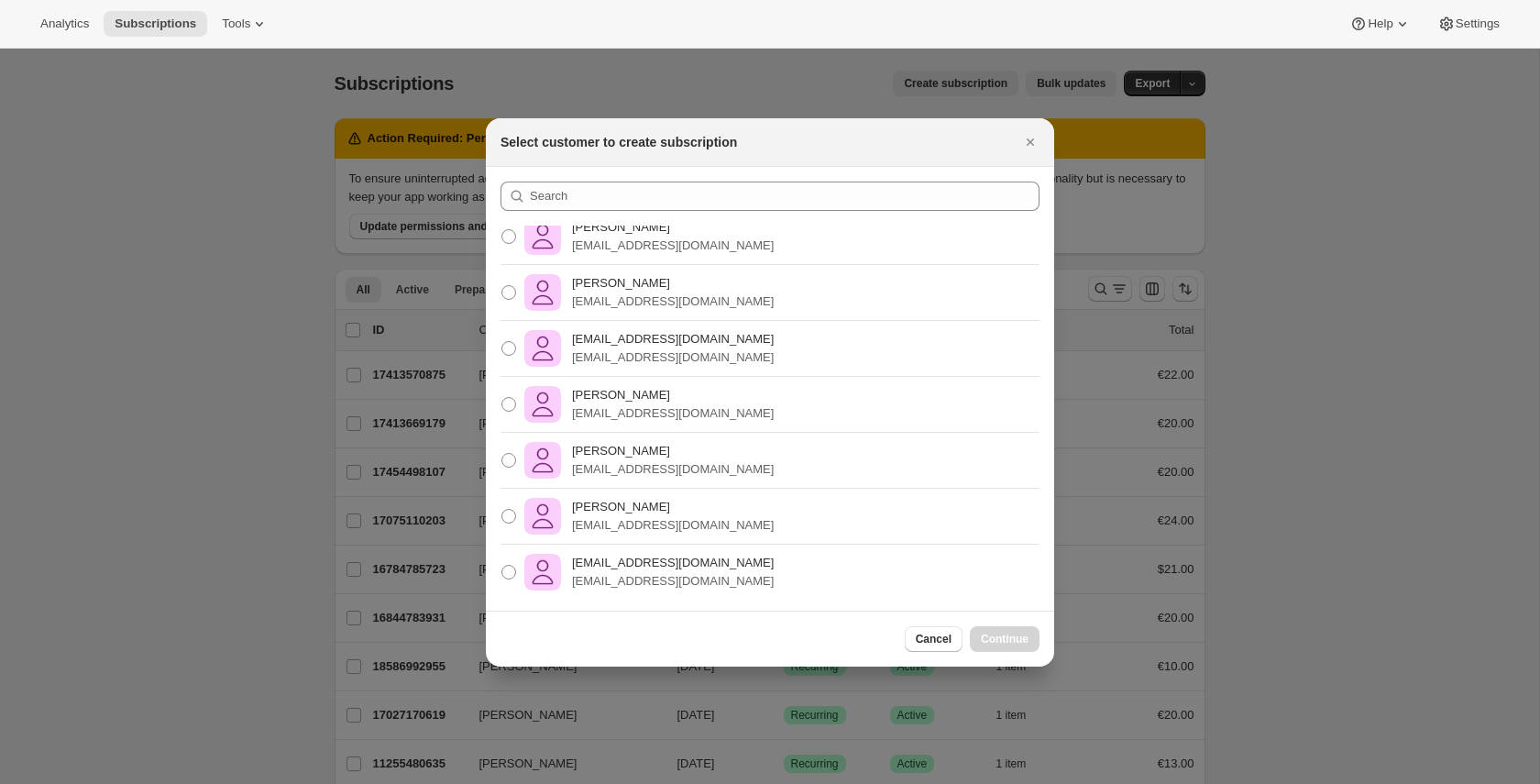
click at [708, 427] on div "[PERSON_NAME] [PERSON_NAME][EMAIL_ADDRESS][DOMAIN_NAME]" at bounding box center [770, 404] width 568 height 56
click at [754, 392] on div "[PERSON_NAME] [PERSON_NAME][EMAIL_ADDRESS][DOMAIN_NAME]" at bounding box center [770, 404] width 568 height 56
drag, startPoint x: 510, startPoint y: 410, endPoint x: 643, endPoint y: 500, distance: 160.6
click at [511, 410] on span ":rt8:" at bounding box center [509, 405] width 15 height 15
click at [502, 398] on input "[PERSON_NAME] [PERSON_NAME][EMAIL_ADDRESS][DOMAIN_NAME]" at bounding box center [501, 397] width 1 height 1
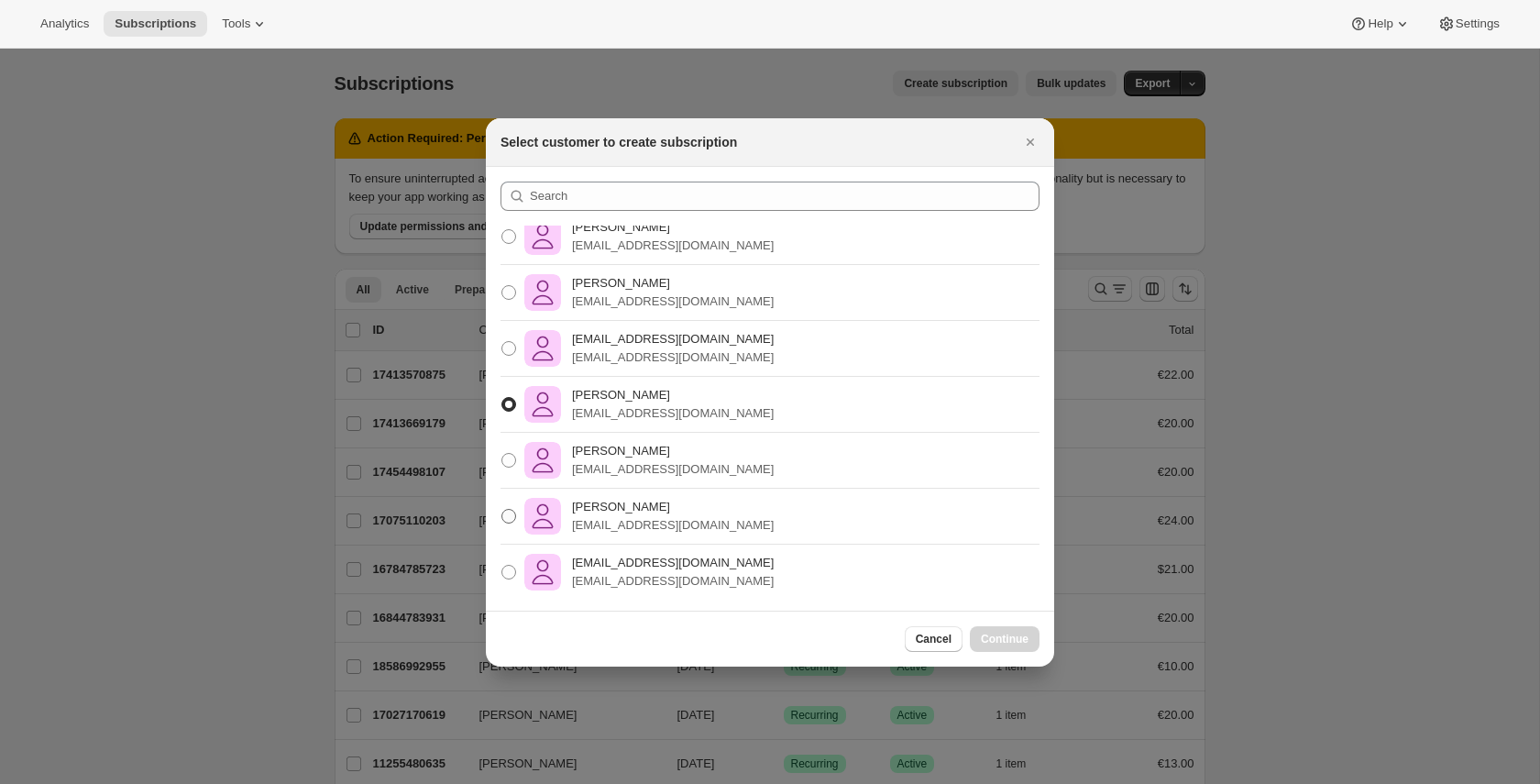
radio input "true"
click at [1016, 646] on button "Continue" at bounding box center [1005, 638] width 70 height 25
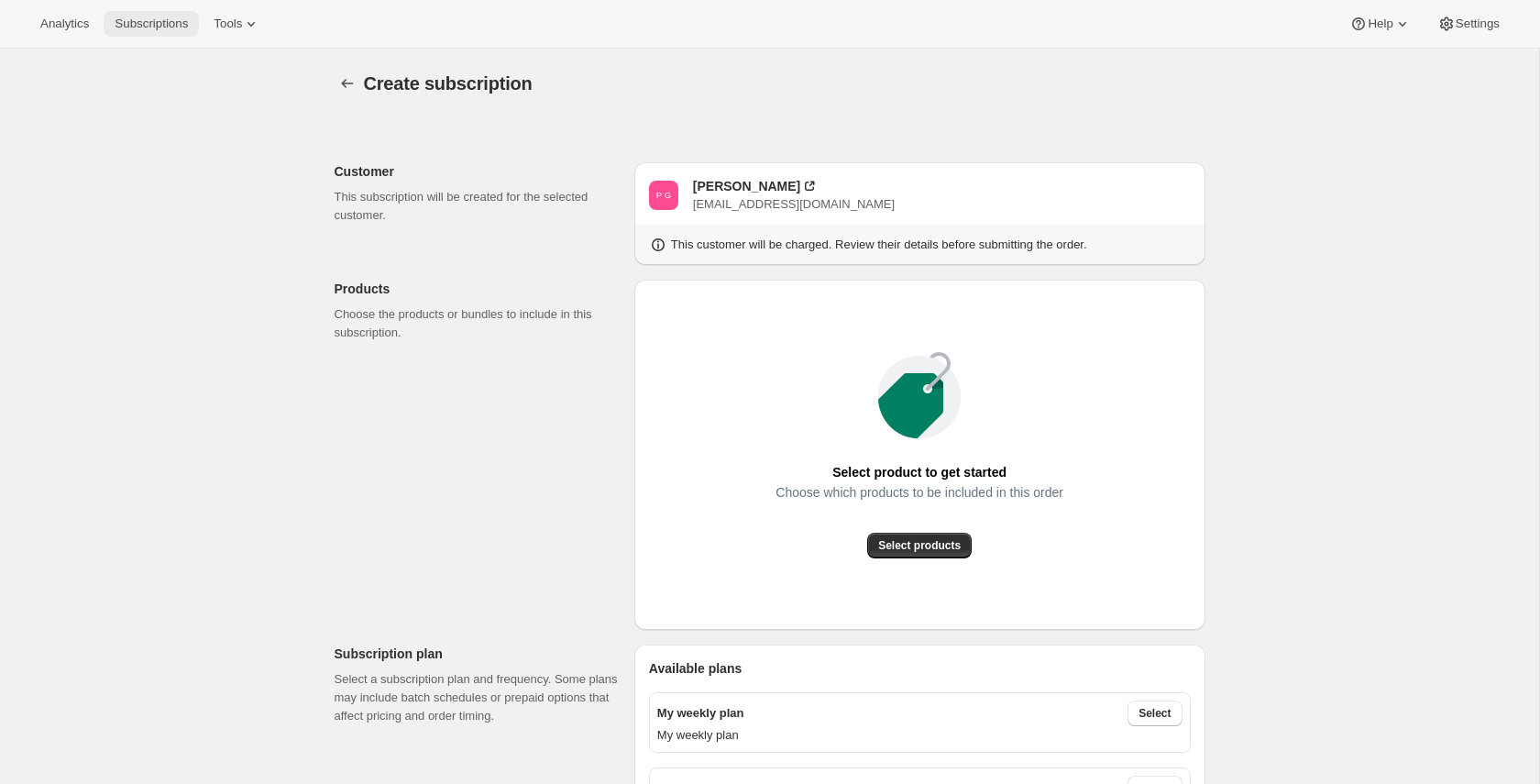
click at [144, 18] on span "Subscriptions" at bounding box center [151, 24] width 74 height 15
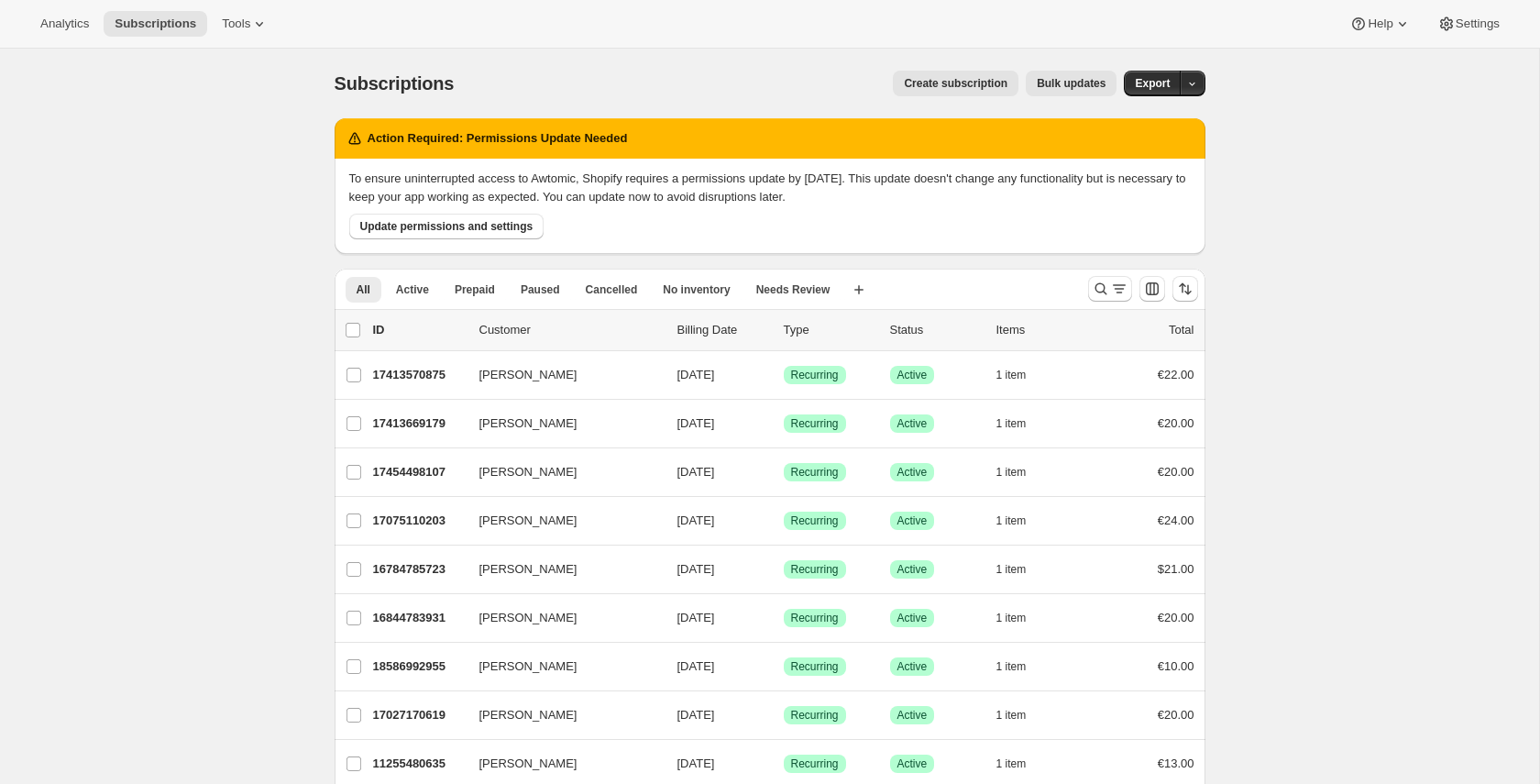
click at [904, 80] on span "Create subscription" at bounding box center [956, 84] width 104 height 15
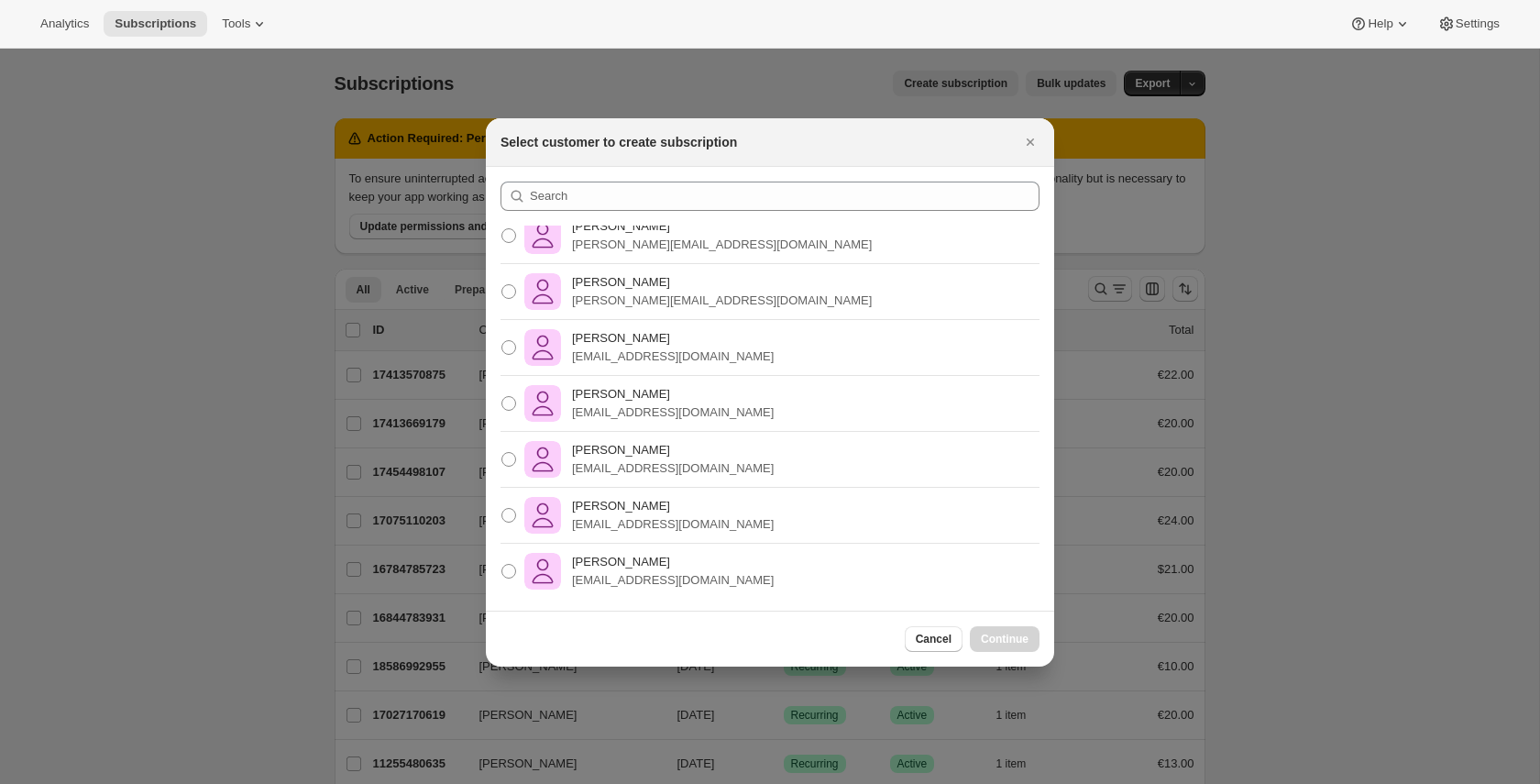
scroll to position [1301, 0]
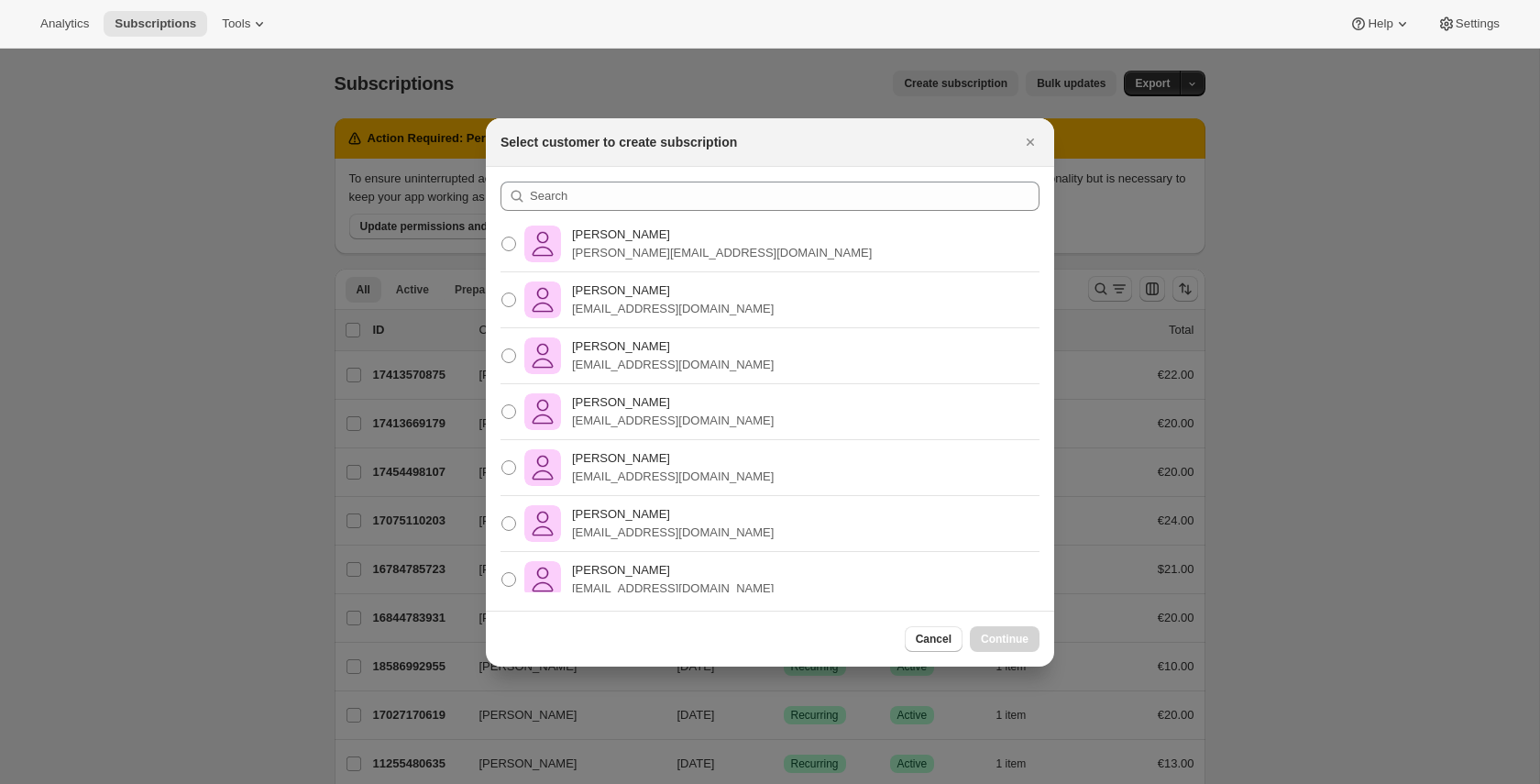
click at [745, 510] on div "[PERSON_NAME] [PERSON_NAME][EMAIL_ADDRESS][DOMAIN_NAME]" at bounding box center [770, 524] width 568 height 56
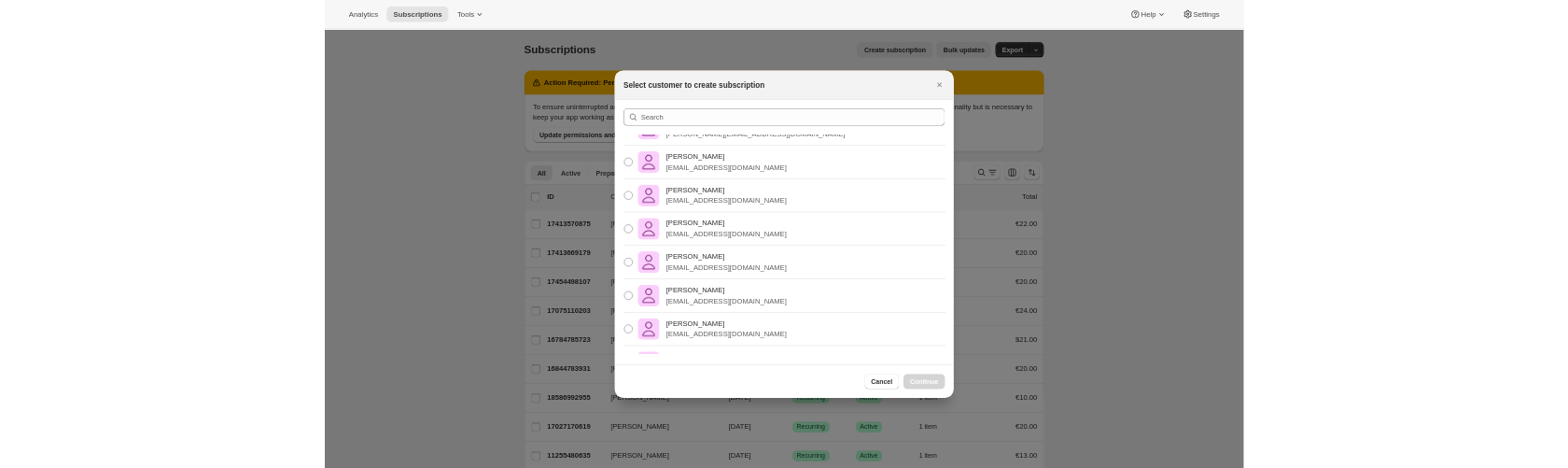
scroll to position [1384, 0]
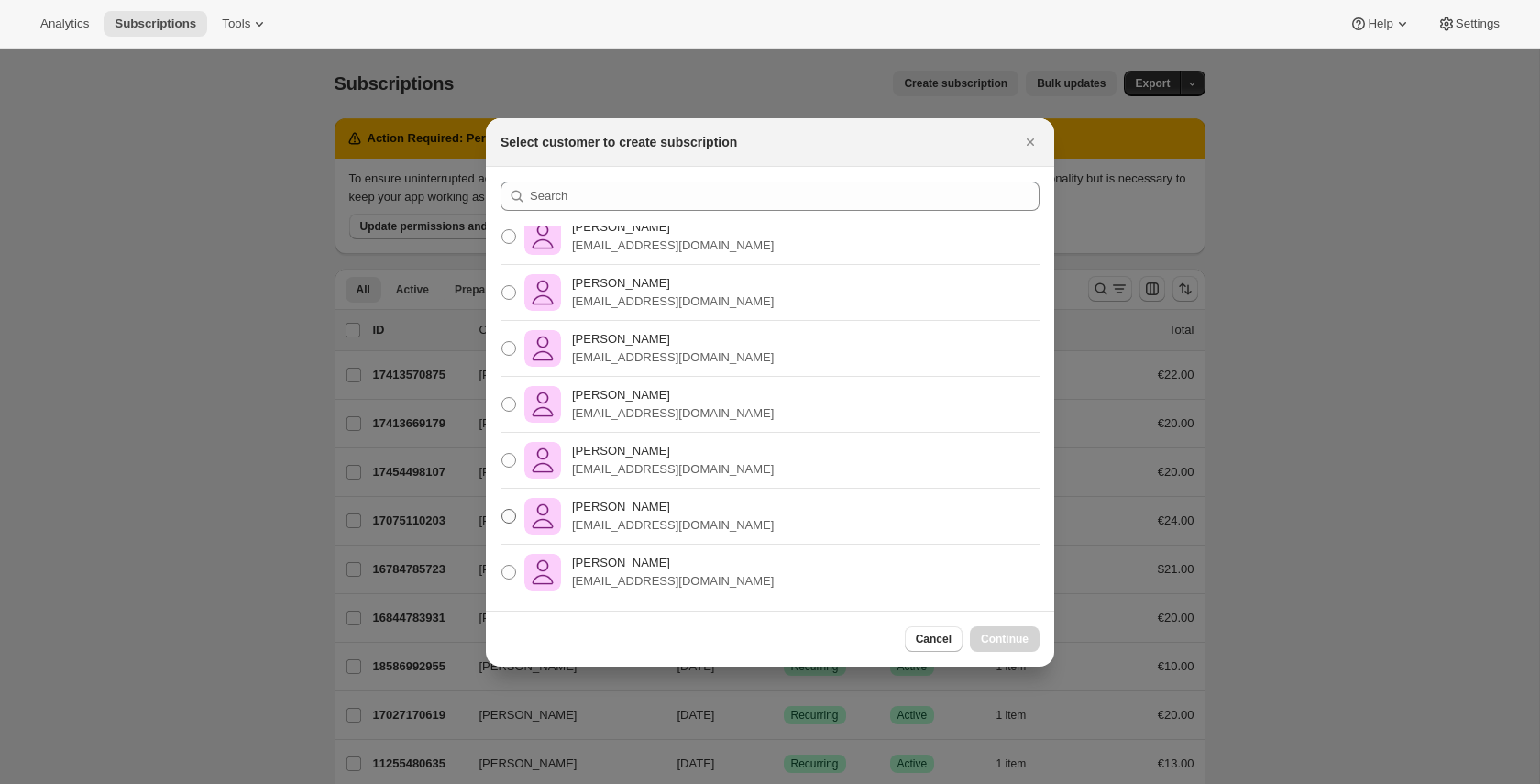
drag, startPoint x: 516, startPoint y: 514, endPoint x: 556, endPoint y: 528, distance: 42.4
click at [520, 516] on label "Pablo Gumi [EMAIL_ADDRESS][DOMAIN_NAME]" at bounding box center [636, 516] width 273 height 44
click at [520, 513] on label "Pablo Gumi [EMAIL_ADDRESS][DOMAIN_NAME]" at bounding box center [636, 516] width 273 height 44
click at [502, 509] on input "Pablo Gumi [EMAIL_ADDRESS][DOMAIN_NAME]" at bounding box center [501, 509] width 1 height 1
radio input "true"
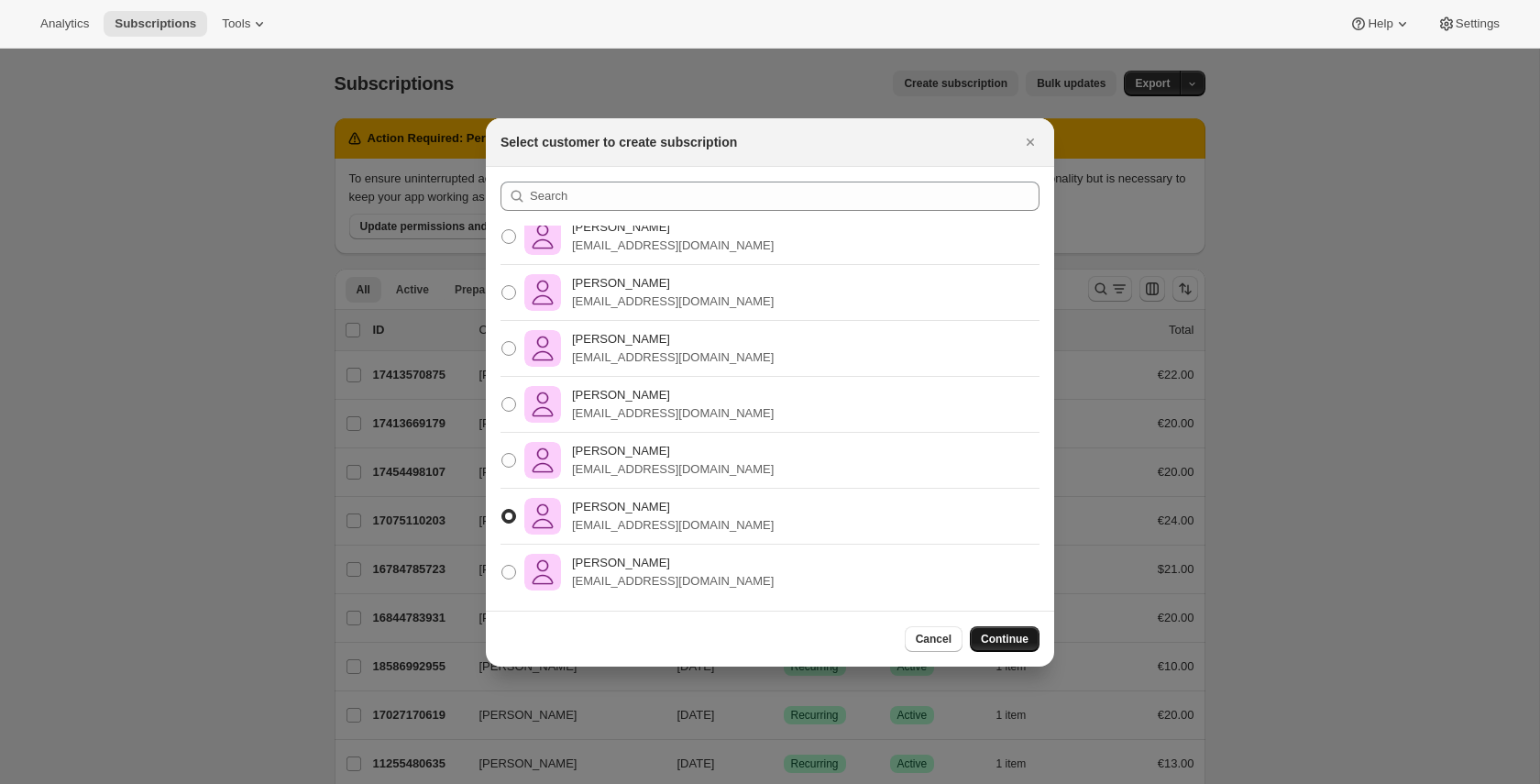
click at [1002, 634] on span "Continue" at bounding box center [1004, 639] width 48 height 15
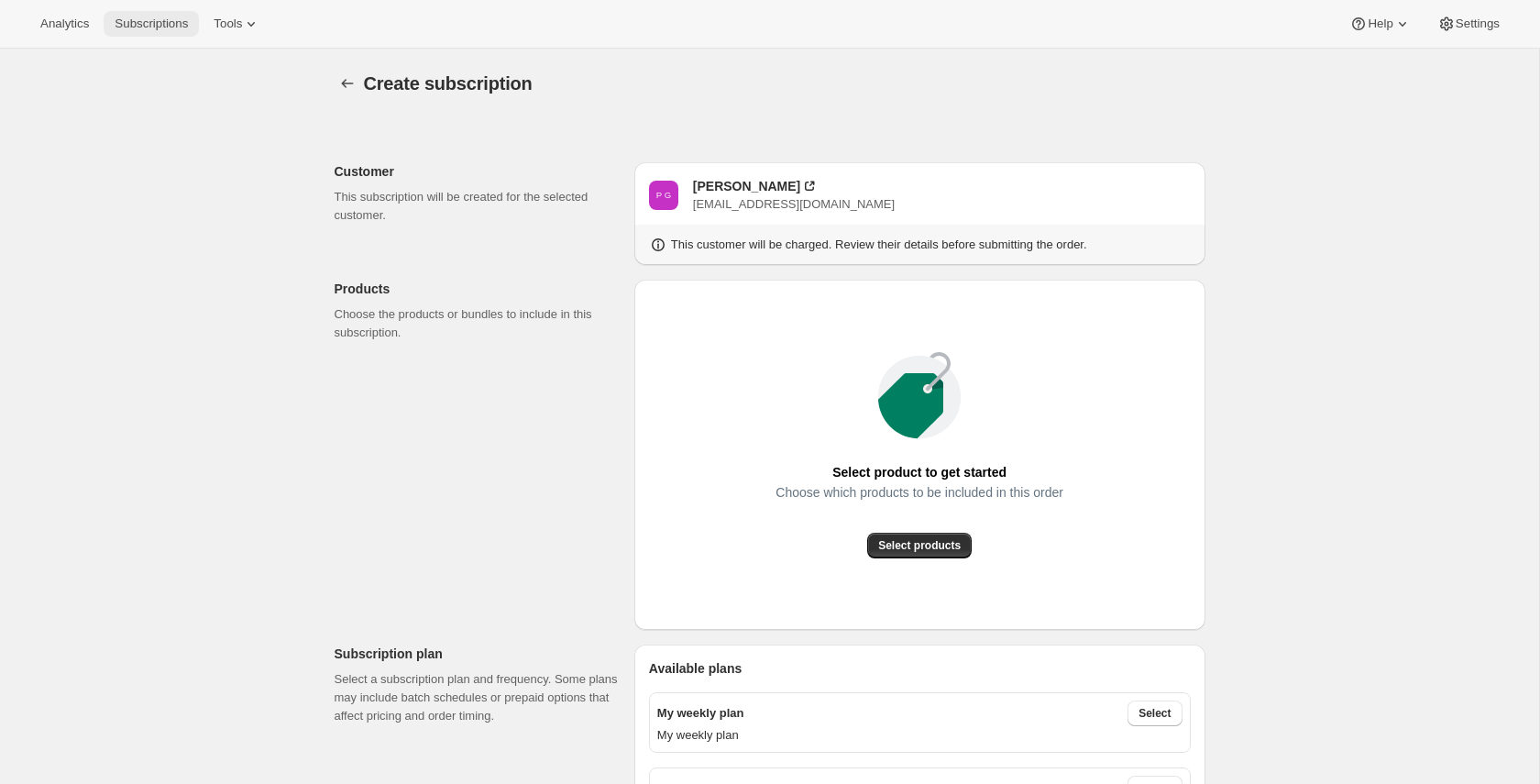
click at [148, 26] on span "Subscriptions" at bounding box center [151, 24] width 74 height 15
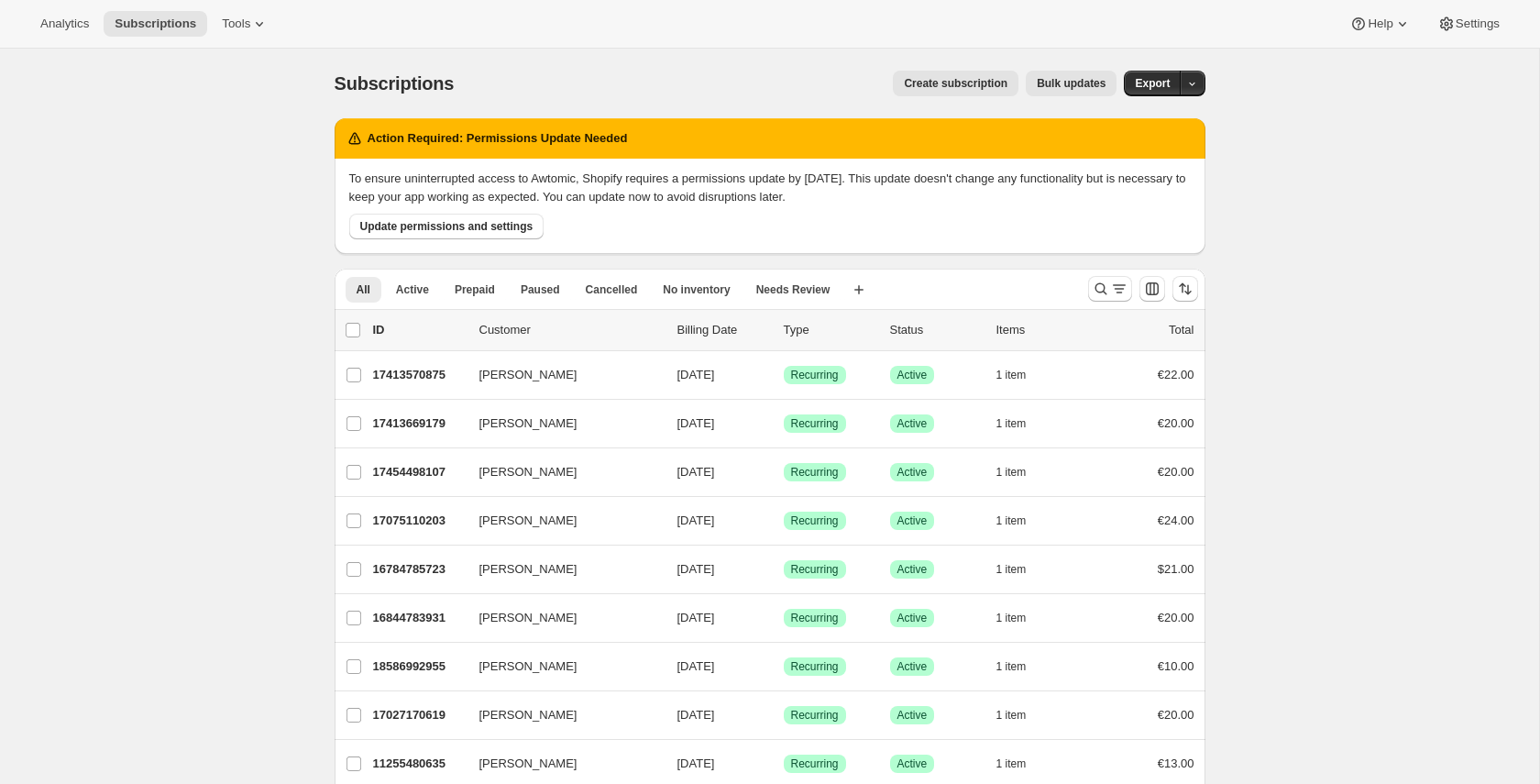
click at [886, 74] on div "Create subscription Bulk updates" at bounding box center [795, 83] width 641 height 25
click at [909, 80] on span "Create subscription" at bounding box center [956, 84] width 104 height 15
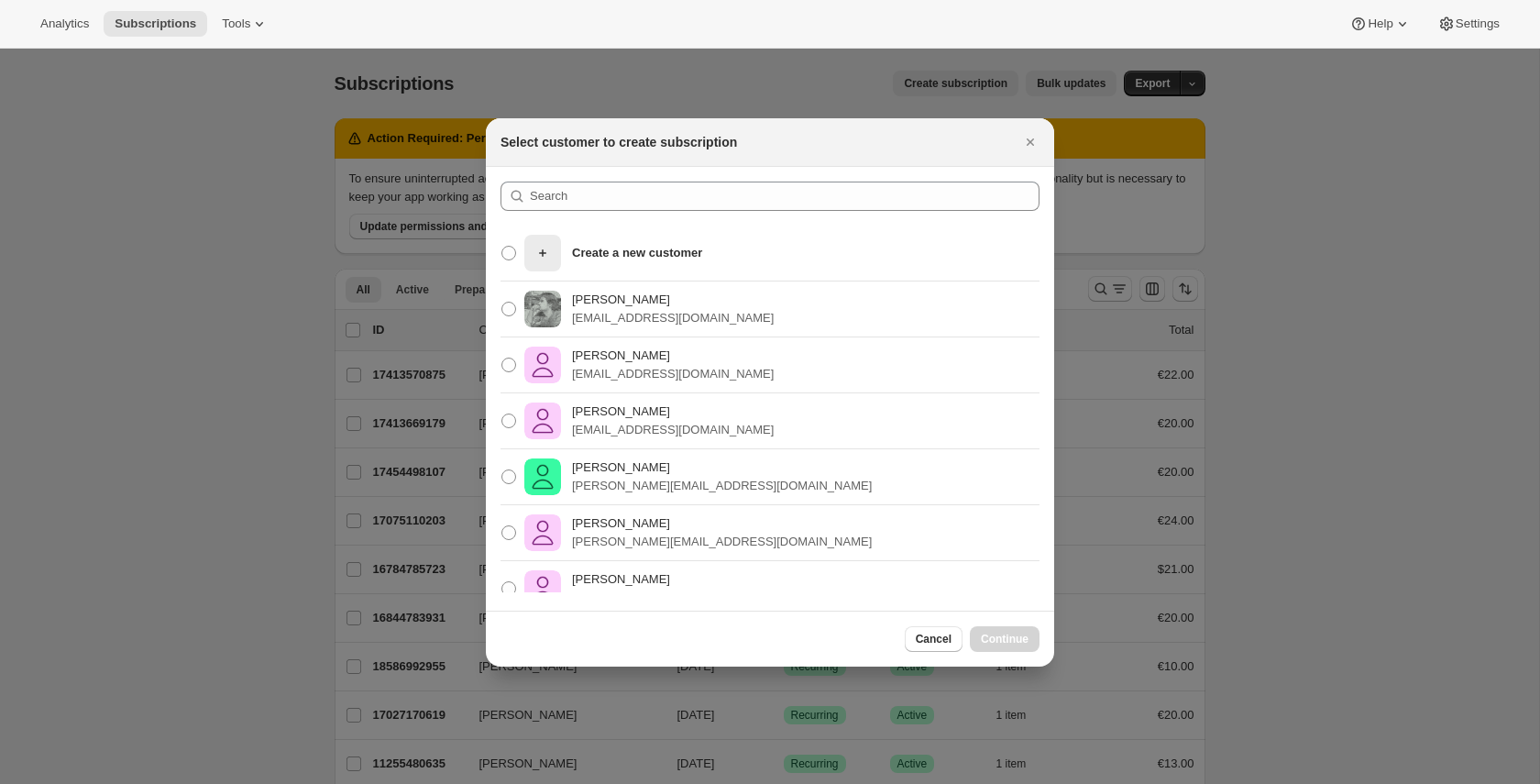
click at [660, 219] on div ":r1hi:" at bounding box center [769, 203] width 539 height 44
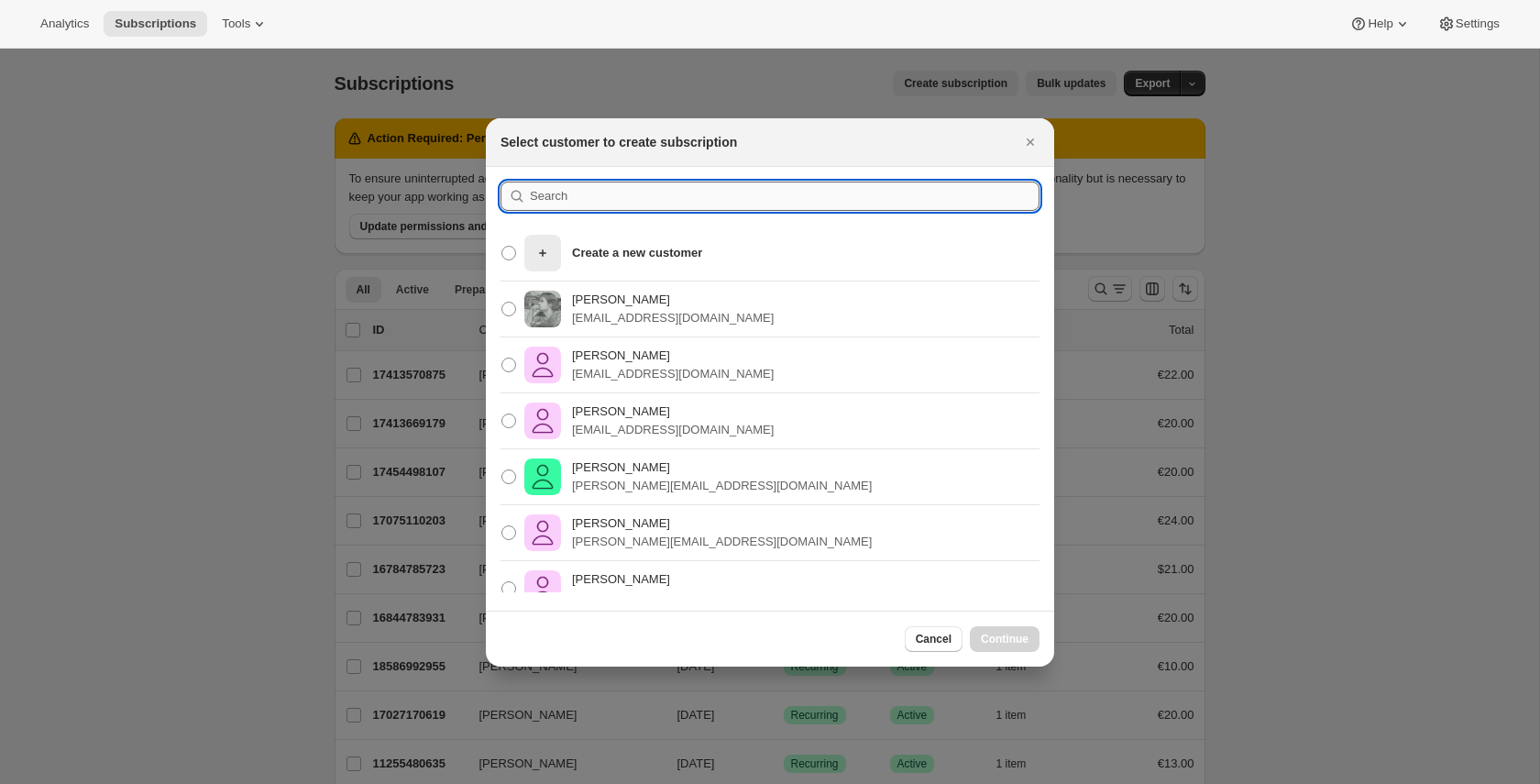
click at [687, 208] on input ":r1hi:" at bounding box center [784, 195] width 510 height 29
type input "pos"
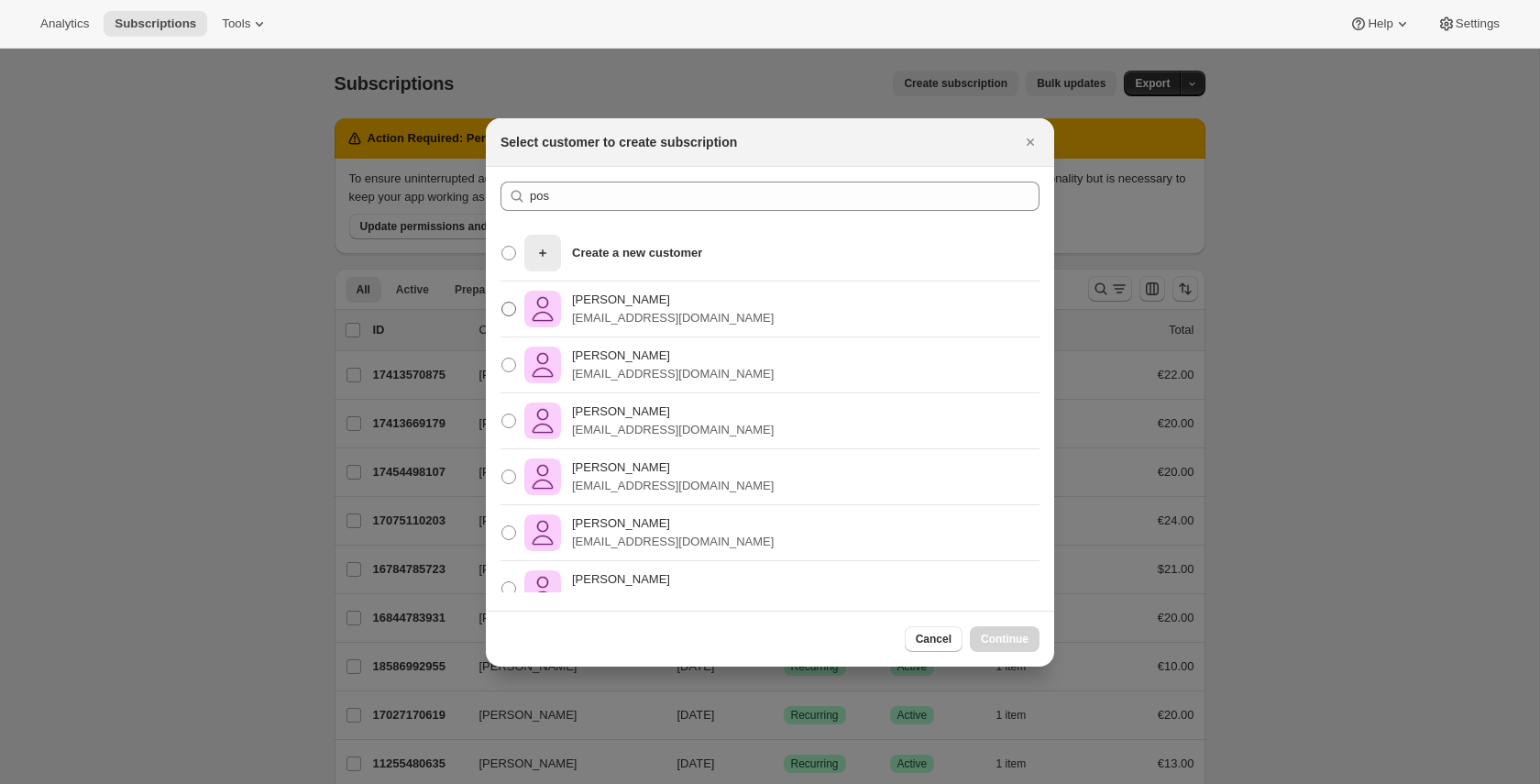
click at [694, 292] on p "[PERSON_NAME]" at bounding box center [673, 299] width 202 height 18
click at [502, 302] on input "Pablo Gumi [EMAIL_ADDRESS][DOMAIN_NAME]" at bounding box center [501, 302] width 1 height 1
radio input "true"
click at [1023, 637] on span "Continue" at bounding box center [1004, 639] width 48 height 15
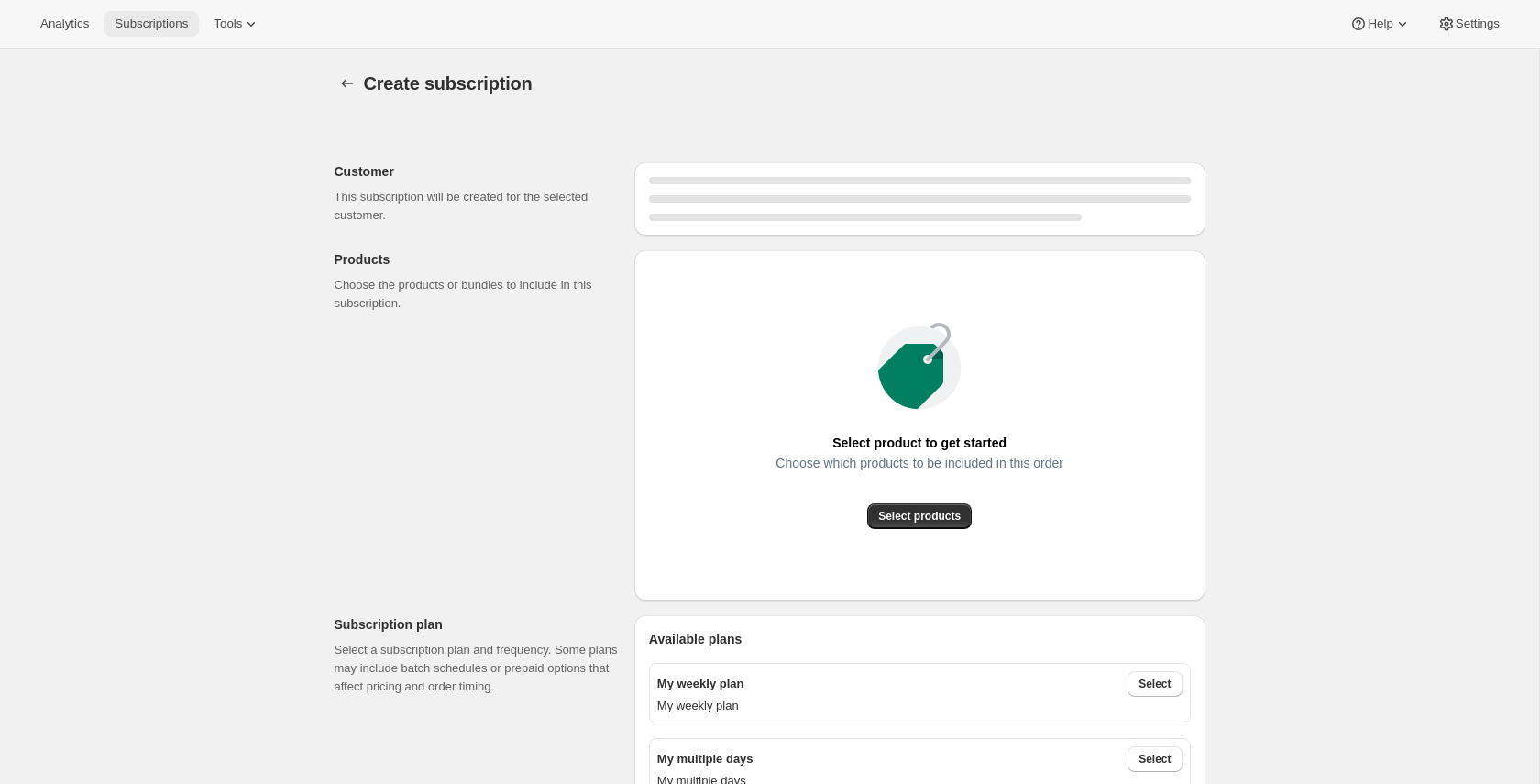
click at [169, 29] on span "Subscriptions" at bounding box center [151, 24] width 74 height 15
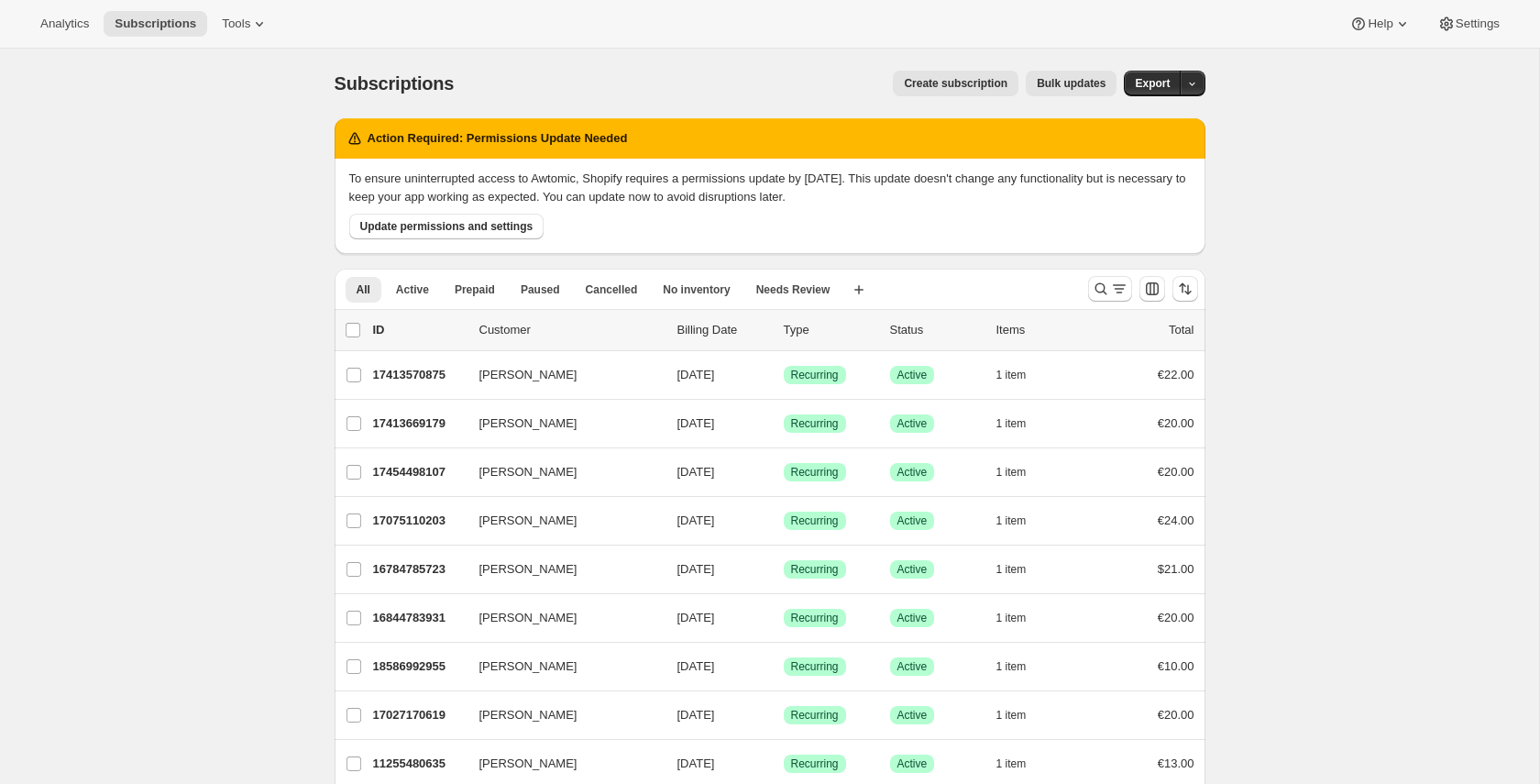
click at [930, 79] on span "Create subscription" at bounding box center [956, 84] width 104 height 15
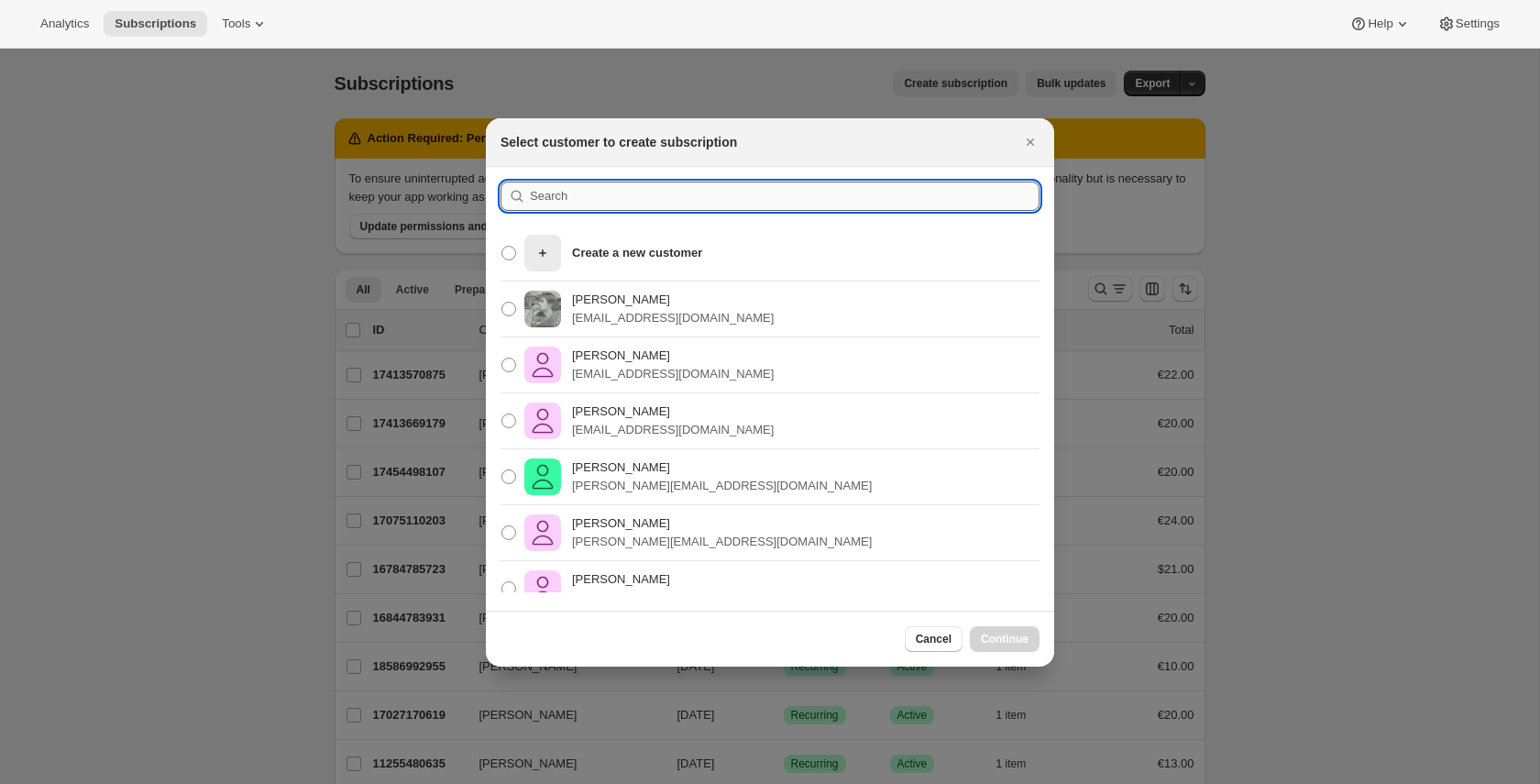
click at [585, 203] on input ":r1ra:" at bounding box center [784, 195] width 510 height 29
type input "pos"
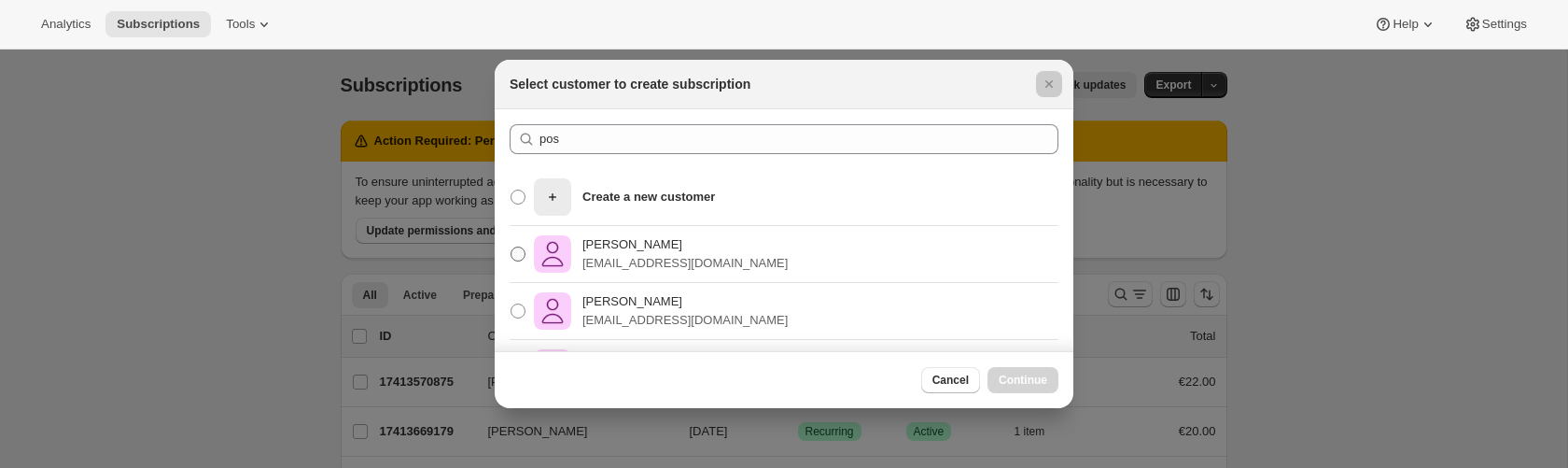
click at [569, 256] on img ":r1ra:" at bounding box center [552, 254] width 37 height 37
click at [511, 247] on input "Pablo Gumi [EMAIL_ADDRESS][DOMAIN_NAME]" at bounding box center [510, 246] width 1 height 1
radio input "true"
click at [1033, 377] on span "Continue" at bounding box center [1022, 381] width 49 height 15
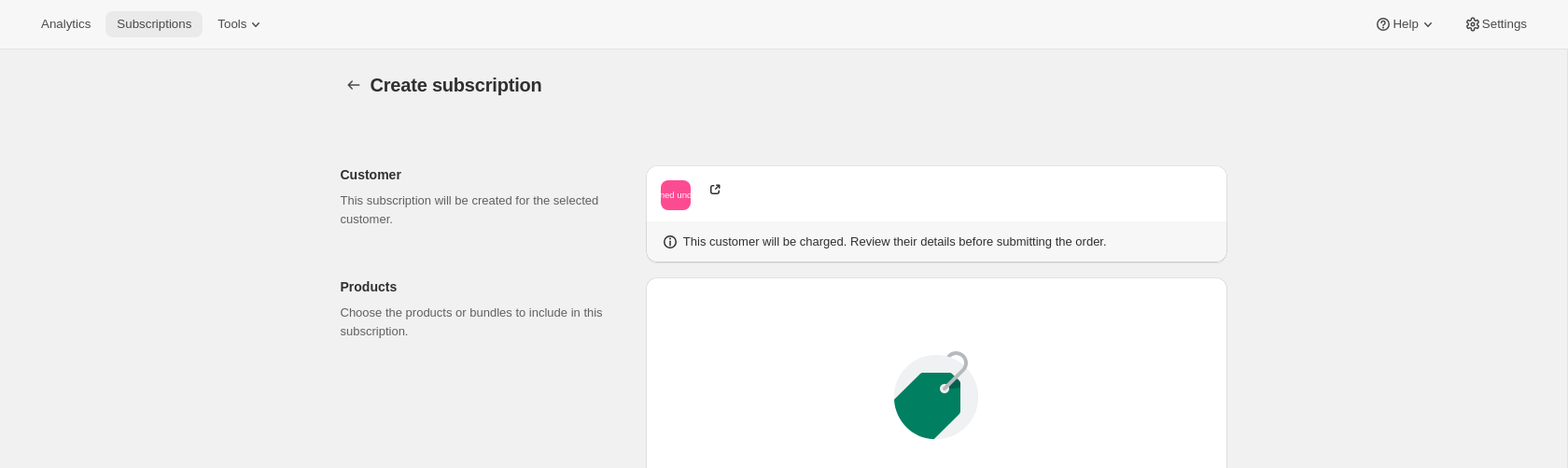
click at [183, 34] on button "Subscriptions" at bounding box center [154, 24] width 97 height 26
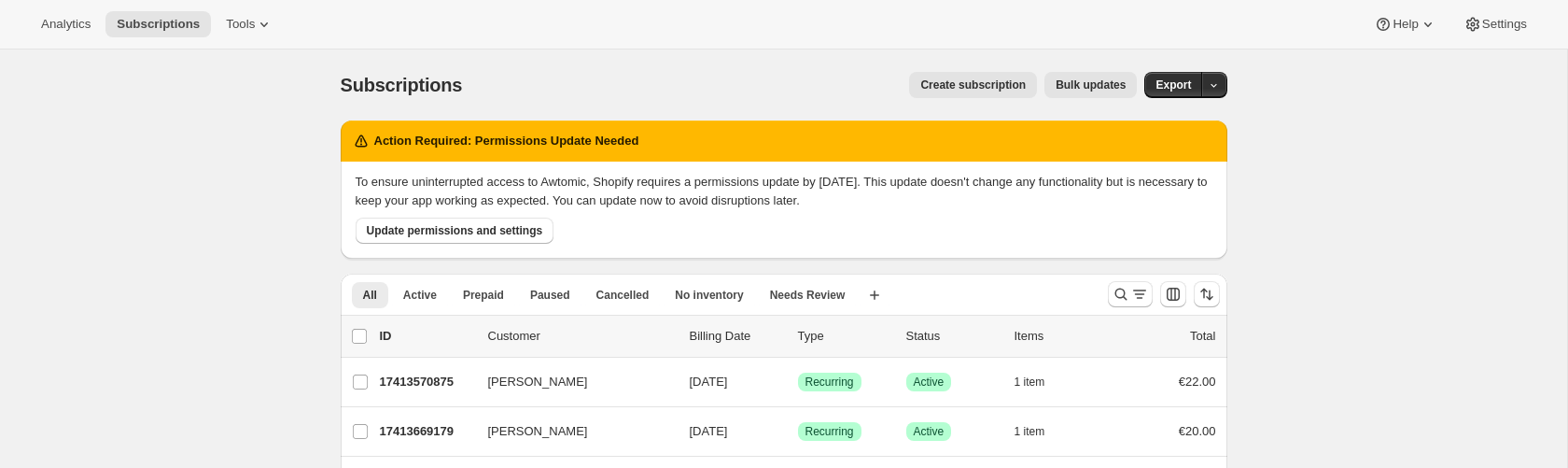
click at [1017, 83] on span "Create subscription" at bounding box center [973, 86] width 106 height 15
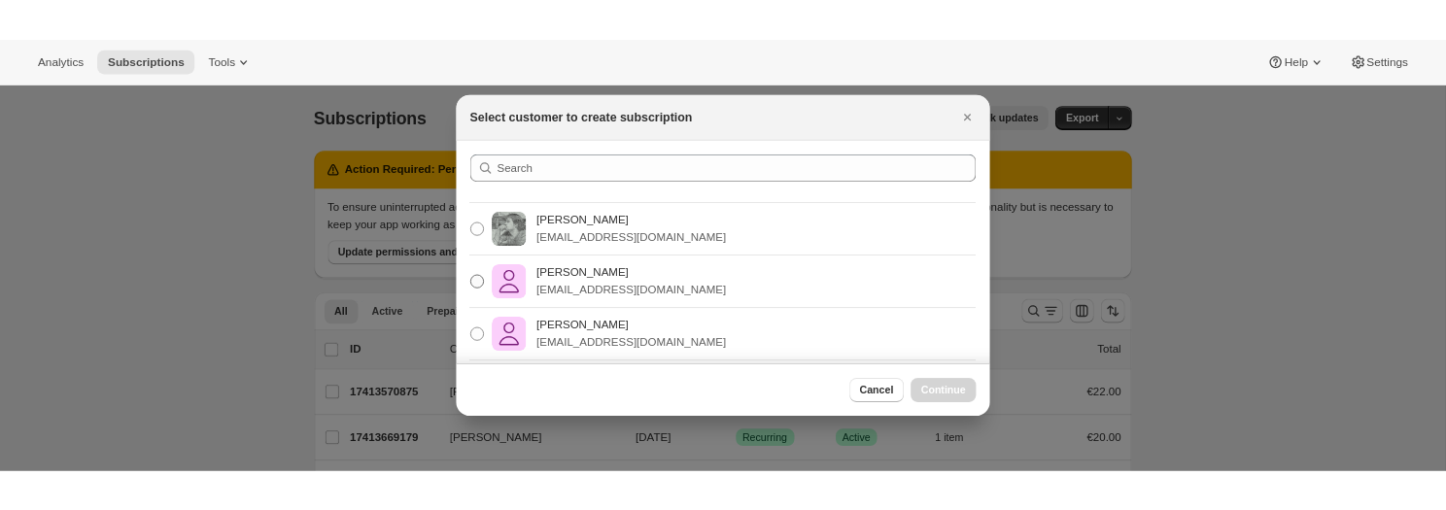
scroll to position [93, 0]
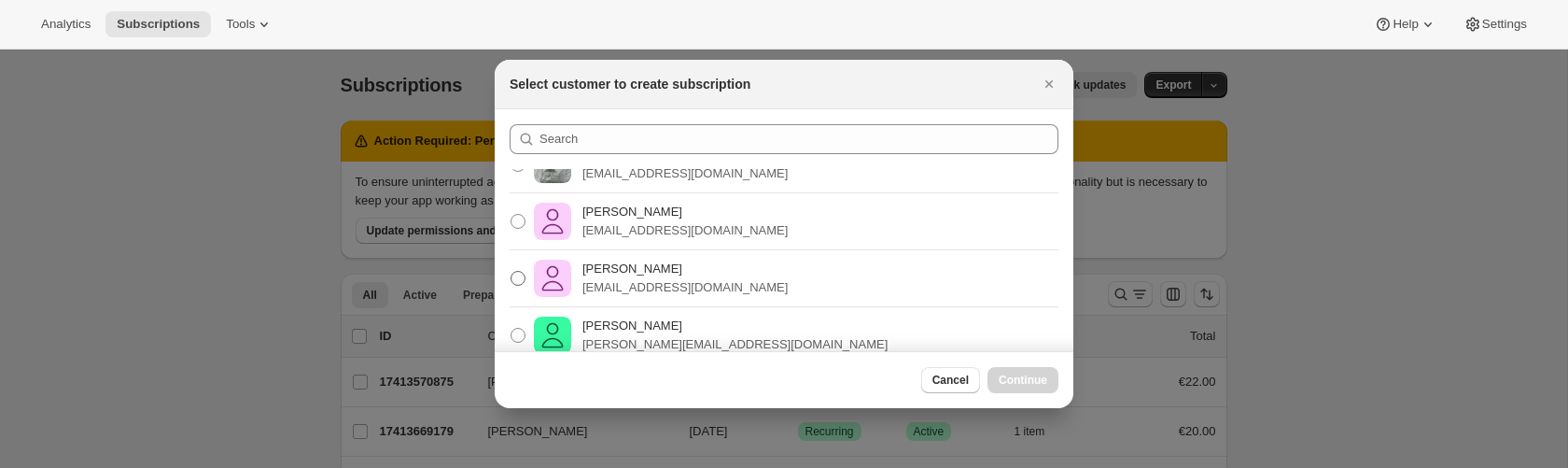
click at [516, 284] on span ":r251:" at bounding box center [518, 279] width 15 height 15
click at [511, 272] on input "[PERSON_NAME] [PERSON_NAME][EMAIL_ADDRESS][DOMAIN_NAME]" at bounding box center [510, 271] width 1 height 1
radio input "true"
click at [1009, 374] on span "Continue" at bounding box center [1022, 381] width 49 height 15
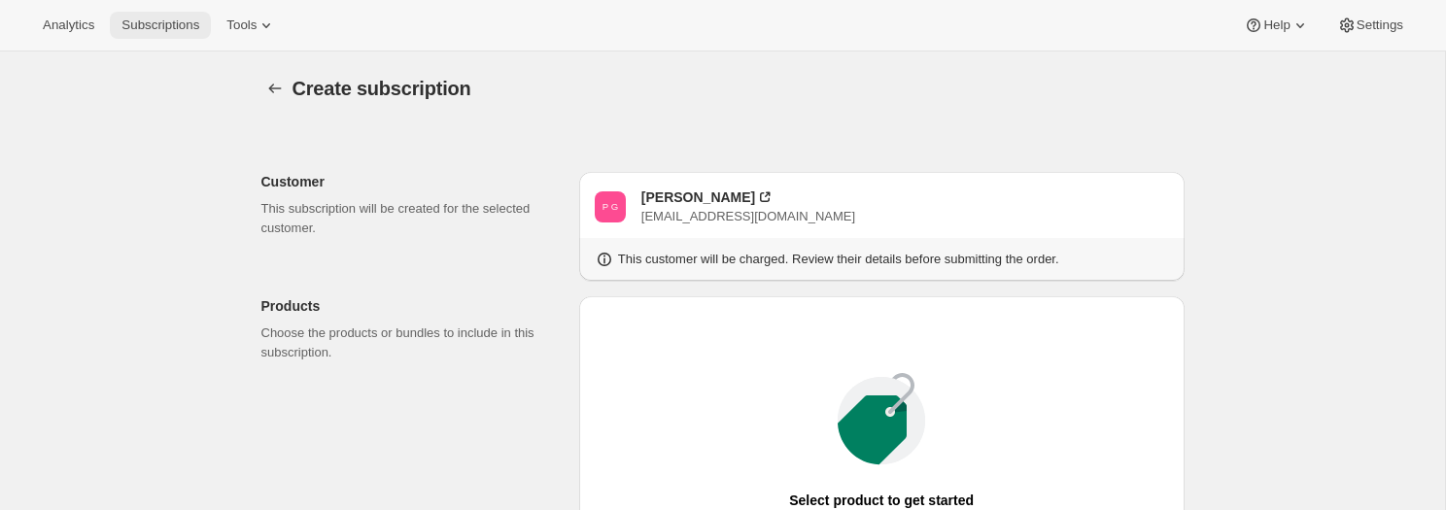
click at [211, 29] on button "Subscriptions" at bounding box center [160, 25] width 101 height 27
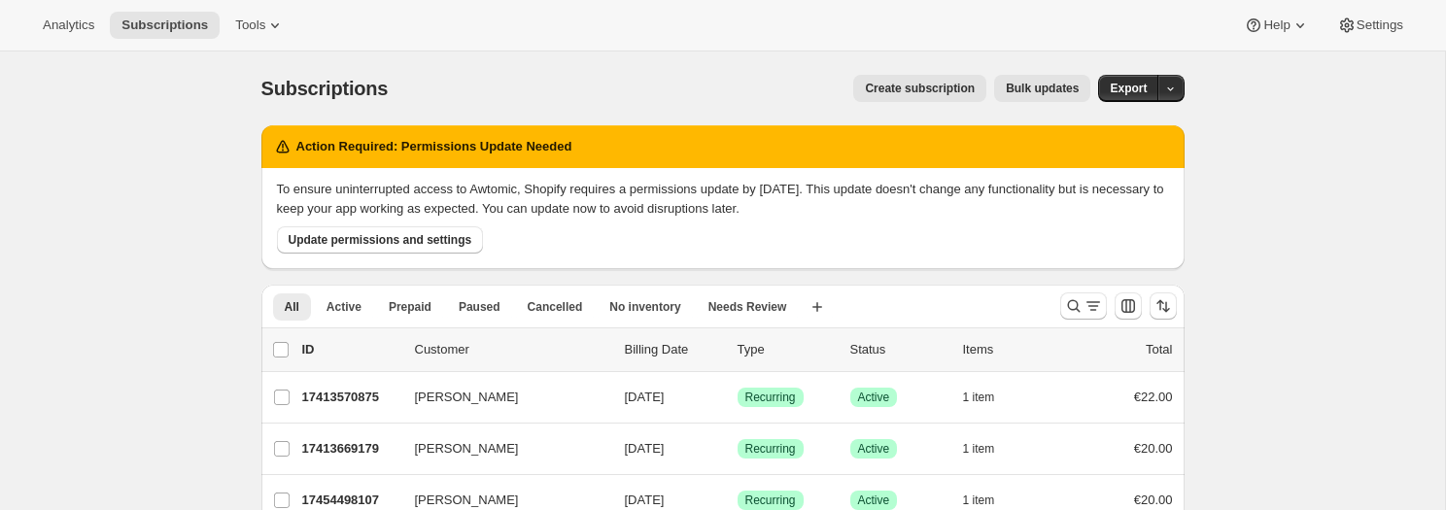
click at [934, 88] on span "Create subscription" at bounding box center [920, 89] width 110 height 16
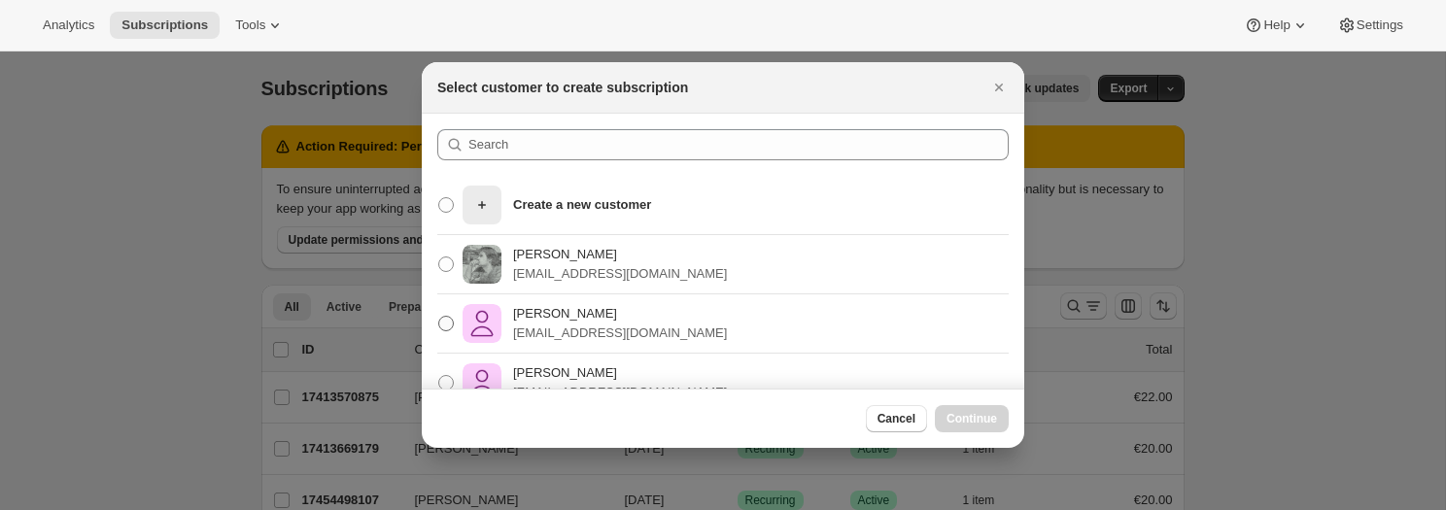
click at [564, 316] on p "[PERSON_NAME]" at bounding box center [620, 313] width 214 height 19
click at [439, 316] on input "[PERSON_NAME] [PERSON_NAME][EMAIL_ADDRESS][DOMAIN_NAME]" at bounding box center [438, 316] width 1 height 1
radio input "true"
click at [980, 434] on div "Cancel Continue" at bounding box center [723, 418] width 602 height 59
click at [983, 418] on span "Continue" at bounding box center [971, 419] width 51 height 16
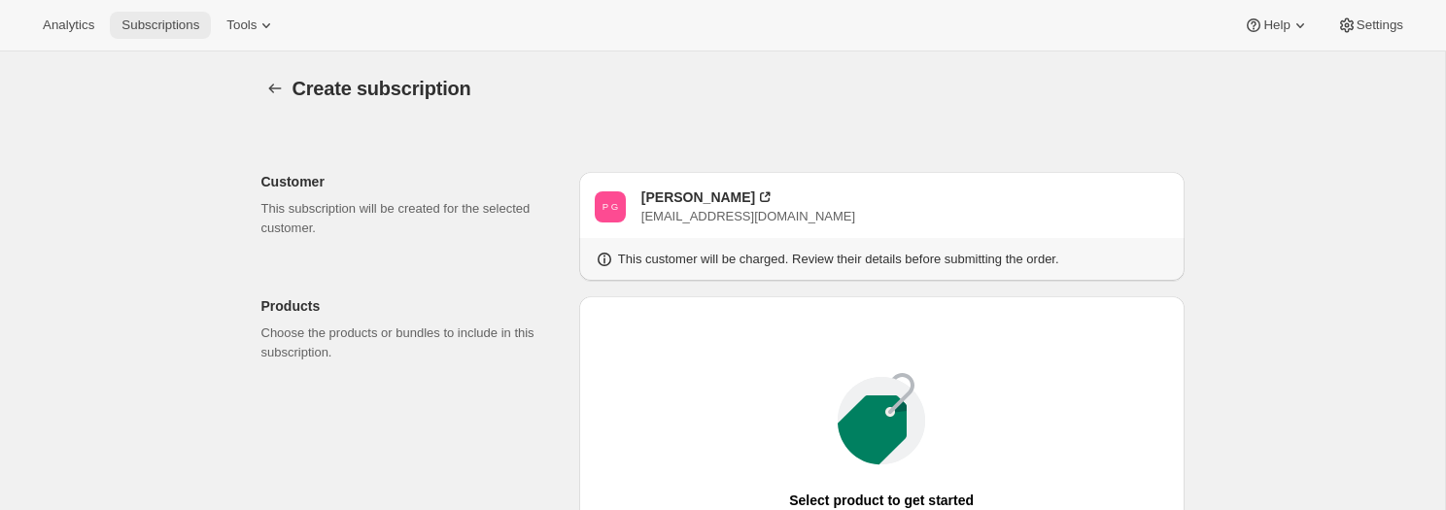
click at [181, 26] on span "Subscriptions" at bounding box center [160, 25] width 78 height 16
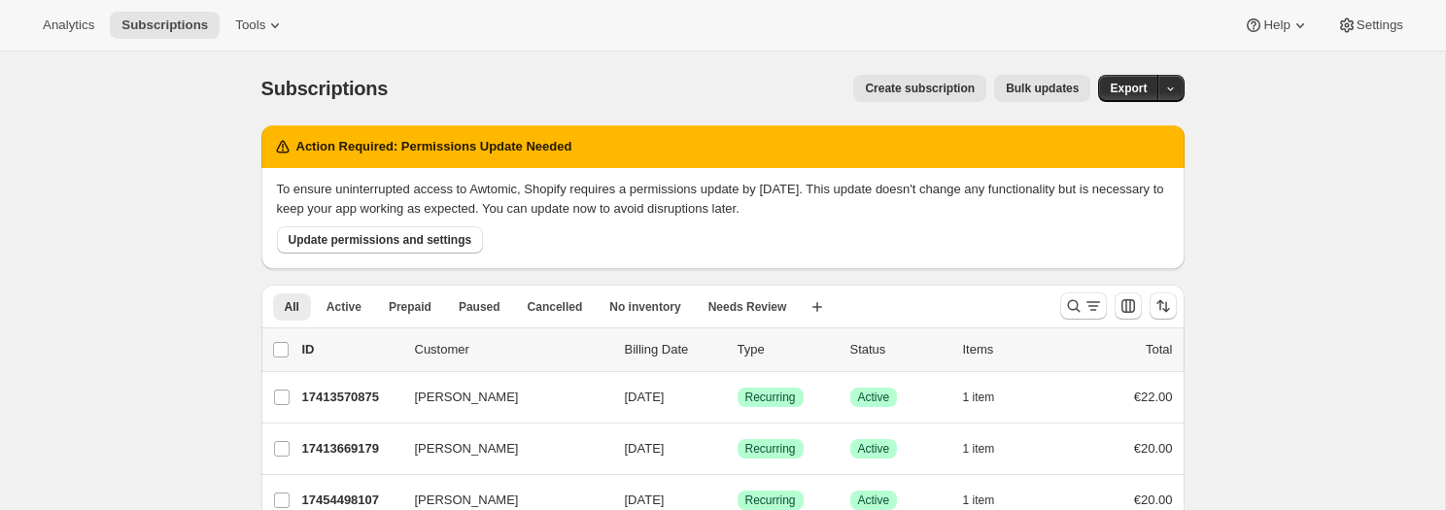
click at [908, 102] on div "Subscriptions. This page is ready Subscriptions Create subscription Bulk update…" at bounding box center [722, 88] width 923 height 74
click at [914, 91] on span "Create subscription" at bounding box center [920, 89] width 110 height 16
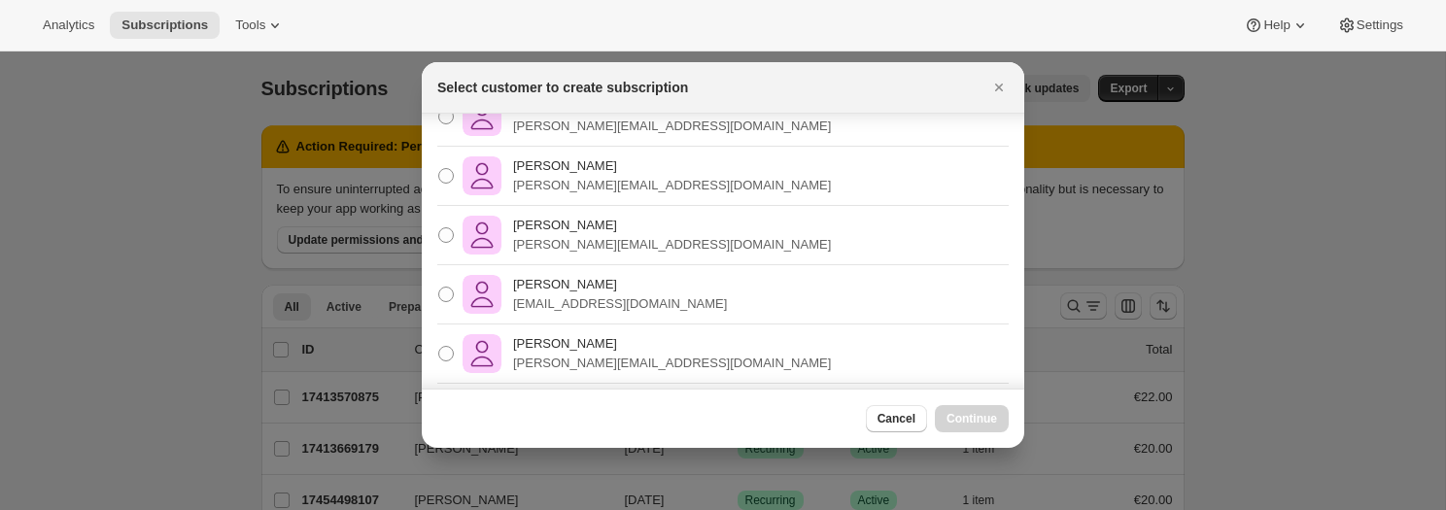
scroll to position [182, 0]
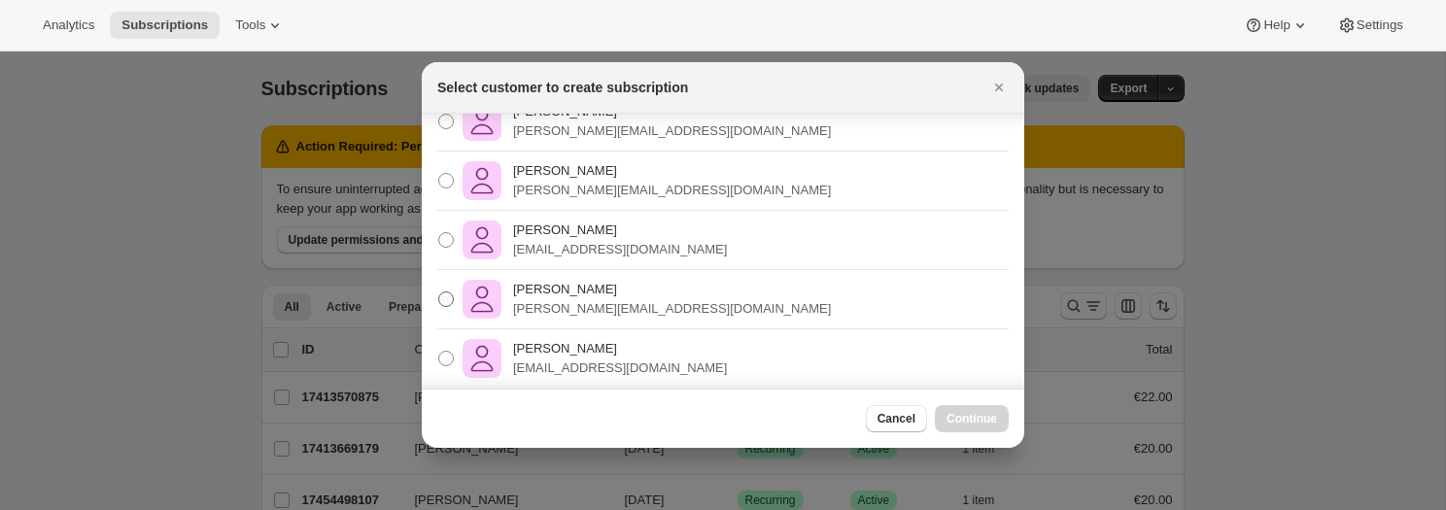
click at [636, 299] on p "[PERSON_NAME][EMAIL_ADDRESS][DOMAIN_NAME]" at bounding box center [672, 308] width 318 height 19
click at [439, 292] on input "[PERSON_NAME] [PERSON_NAME][EMAIL_ADDRESS][DOMAIN_NAME]" at bounding box center [438, 291] width 1 height 1
radio input "true"
click at [977, 414] on span "Continue" at bounding box center [971, 419] width 51 height 16
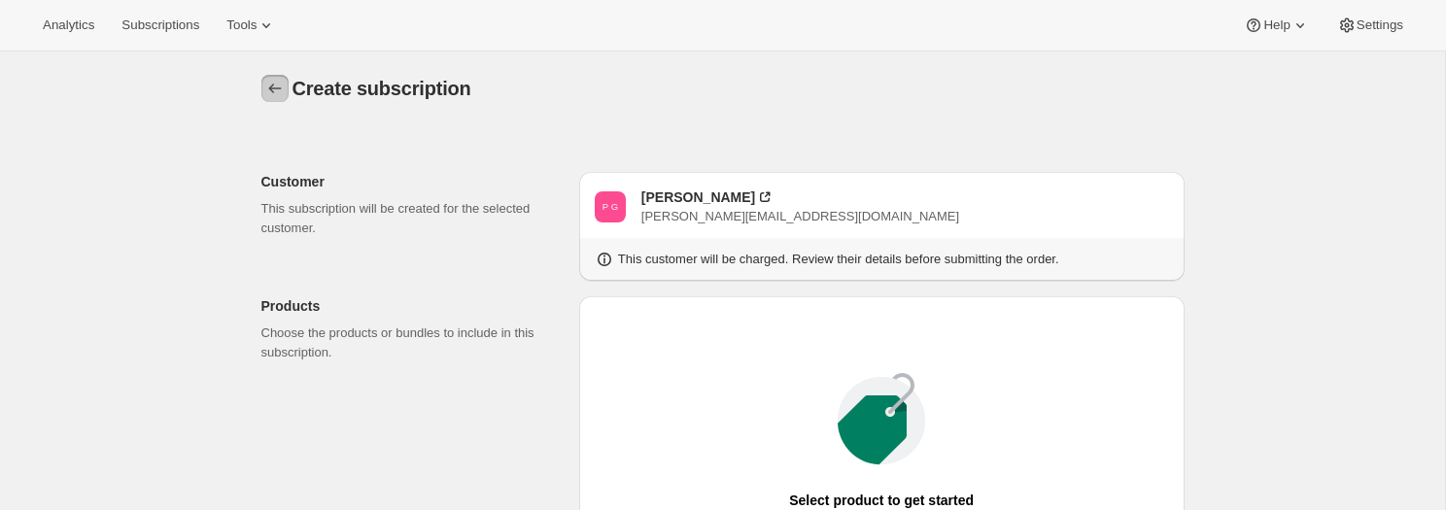
click at [271, 87] on icon "button" at bounding box center [274, 88] width 19 height 19
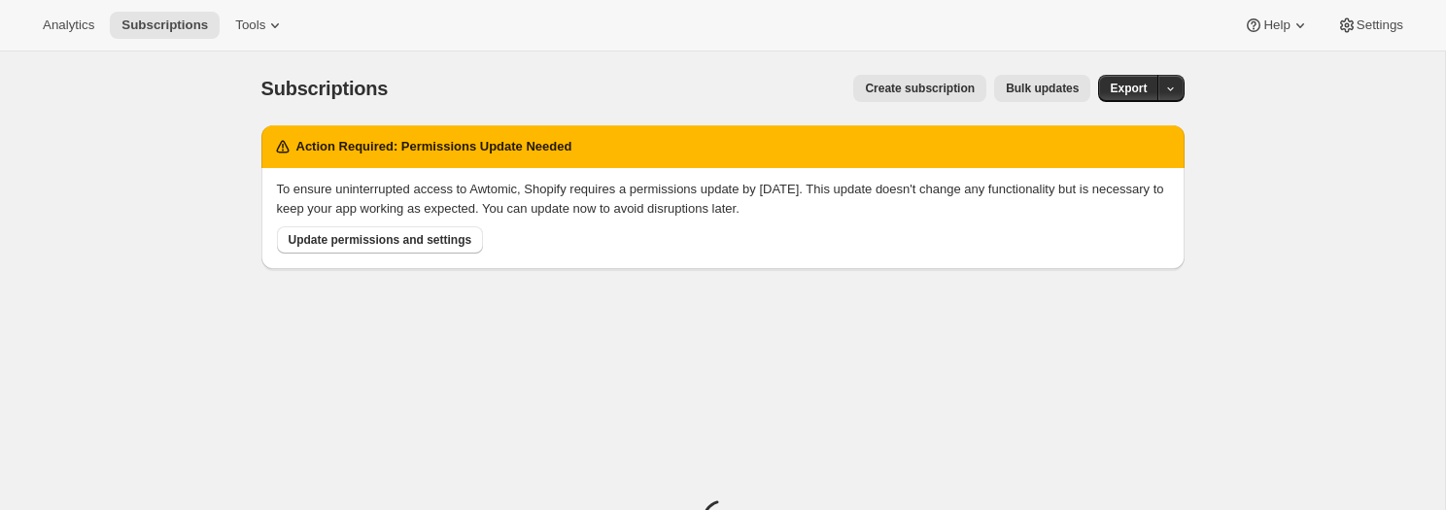
click at [842, 95] on div "Create subscription Bulk updates" at bounding box center [750, 88] width 679 height 27
click at [880, 95] on span "Create subscription" at bounding box center [920, 89] width 110 height 16
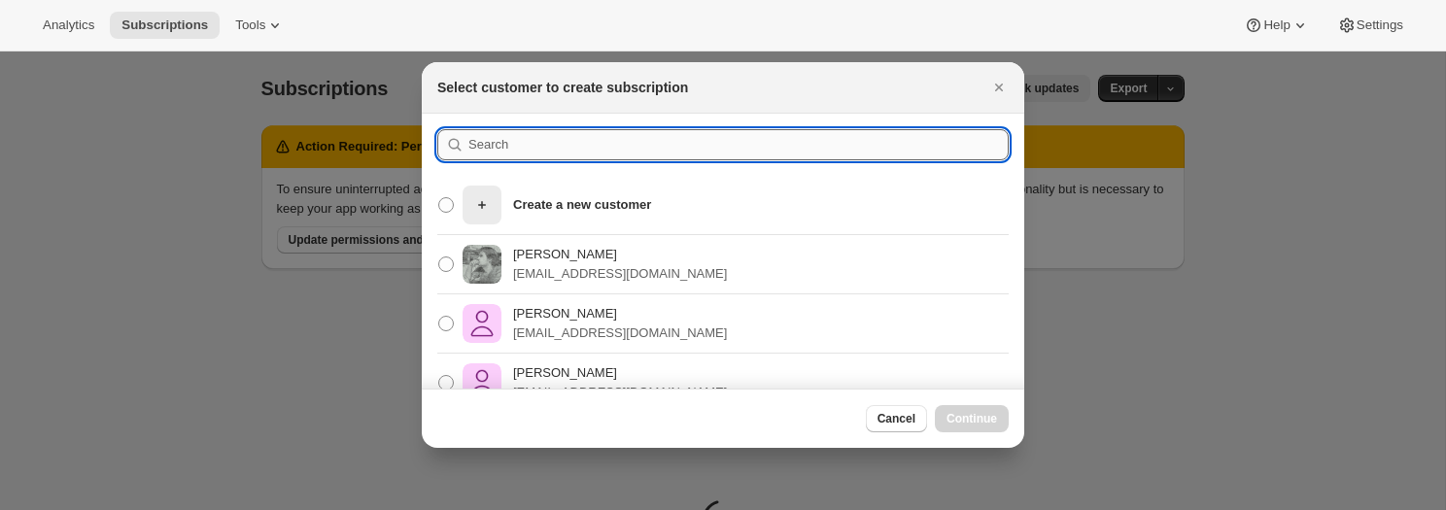
click at [563, 147] on input ":r31t:" at bounding box center [738, 144] width 540 height 31
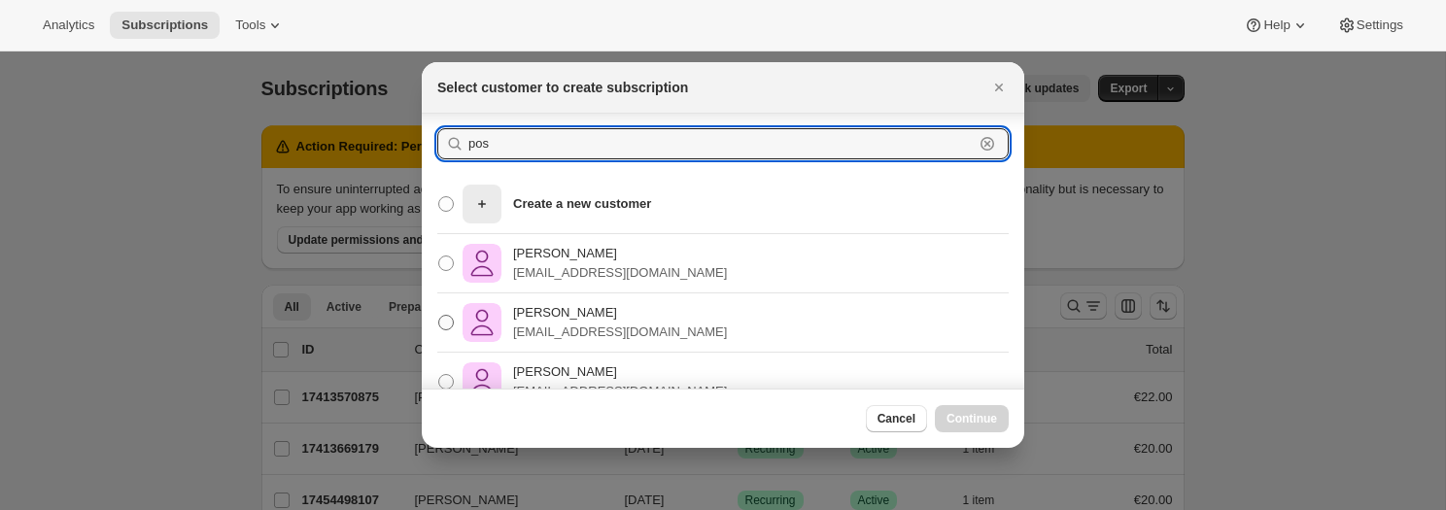
type input "pos"
click at [677, 323] on p "[EMAIL_ADDRESS][DOMAIN_NAME]" at bounding box center [620, 332] width 214 height 19
click at [439, 316] on input "Pablo Gumi [EMAIL_ADDRESS][DOMAIN_NAME]" at bounding box center [438, 315] width 1 height 1
radio input "true"
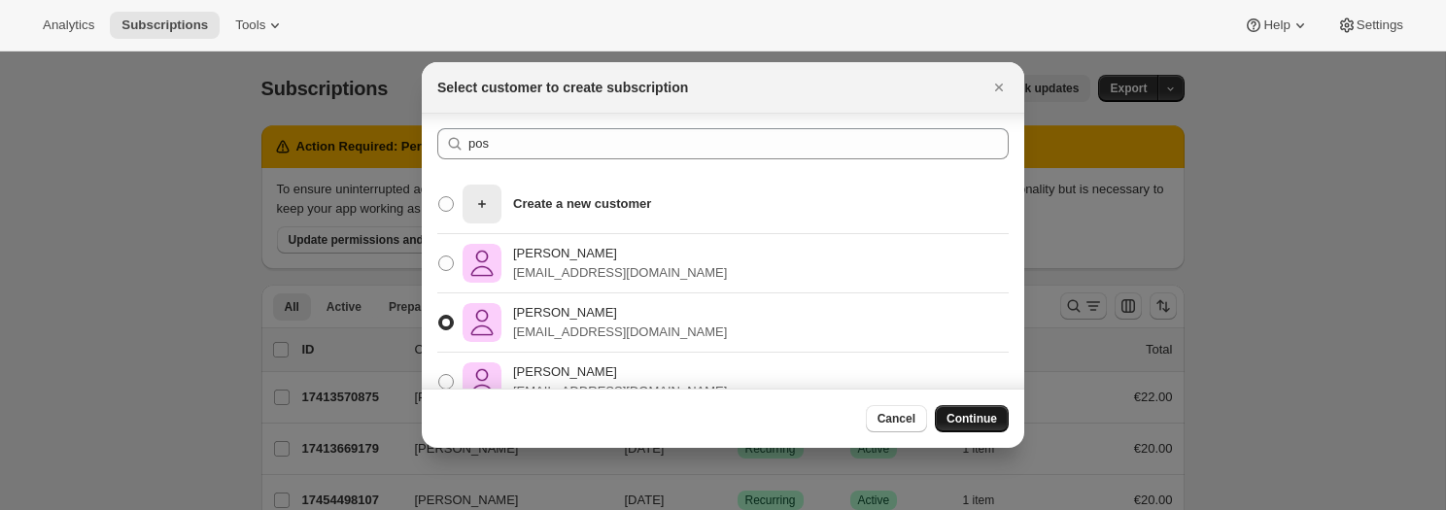
click at [965, 416] on span "Continue" at bounding box center [971, 419] width 51 height 16
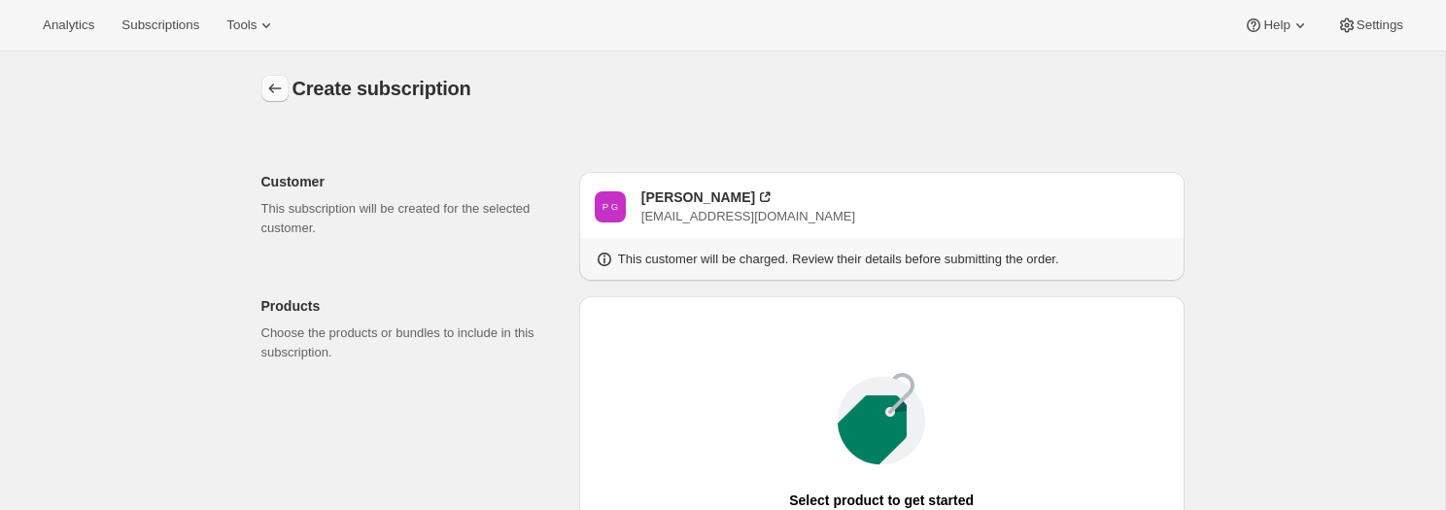
click at [275, 87] on icon "button" at bounding box center [274, 88] width 19 height 19
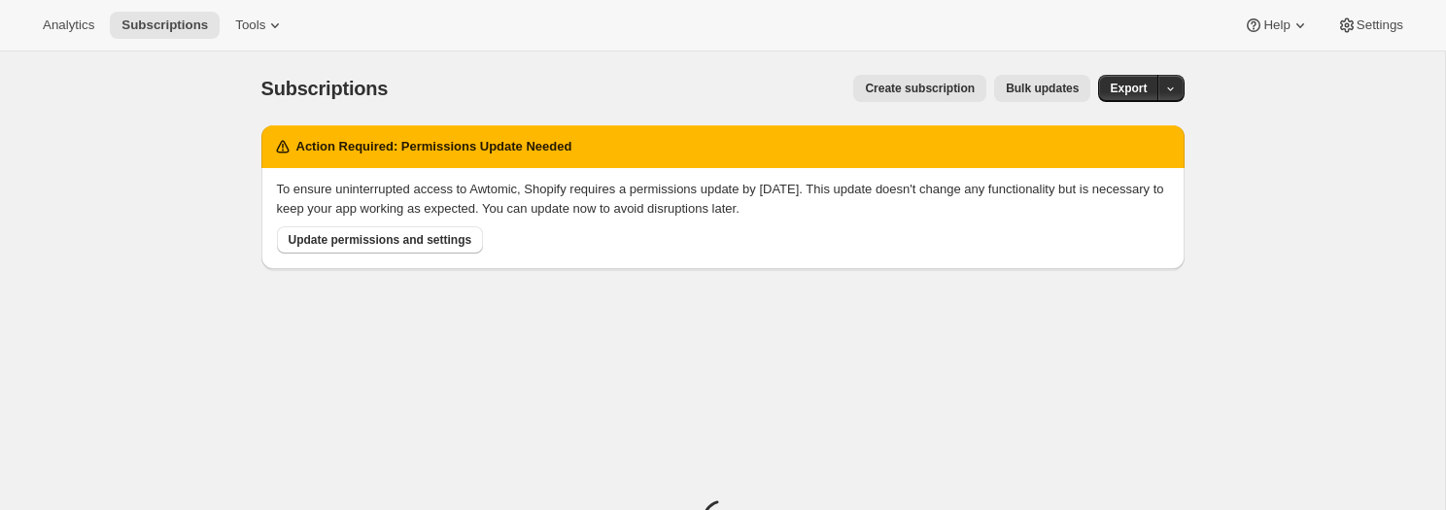
click at [886, 91] on span "Create subscription" at bounding box center [920, 89] width 110 height 16
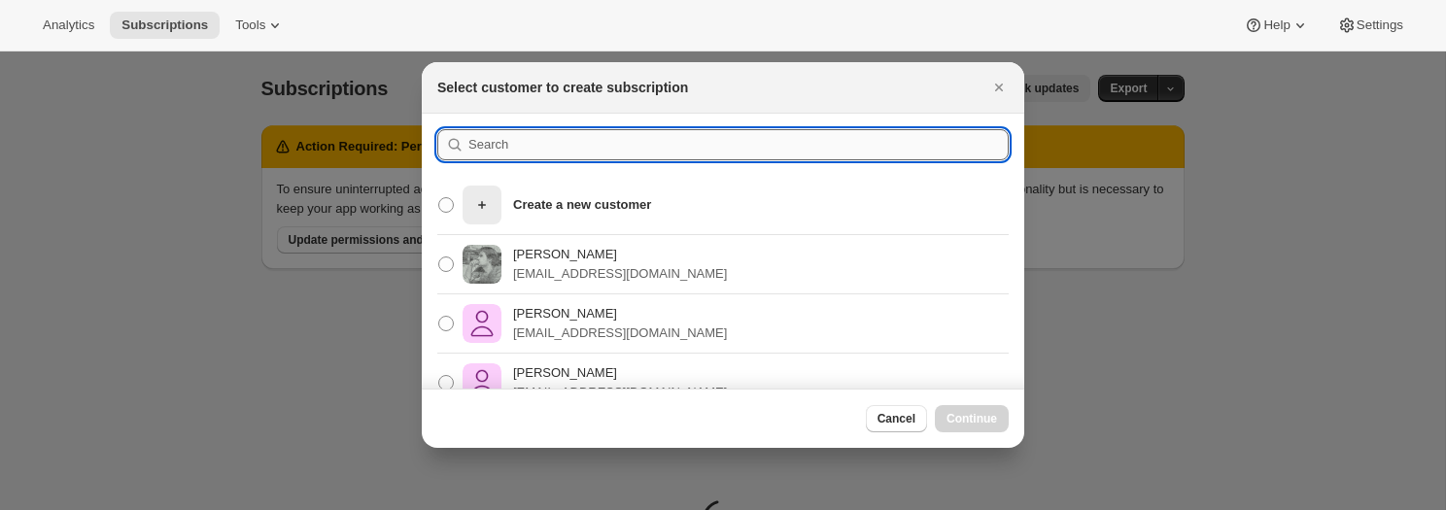
click at [697, 151] on input ":r3bo:" at bounding box center [738, 144] width 540 height 31
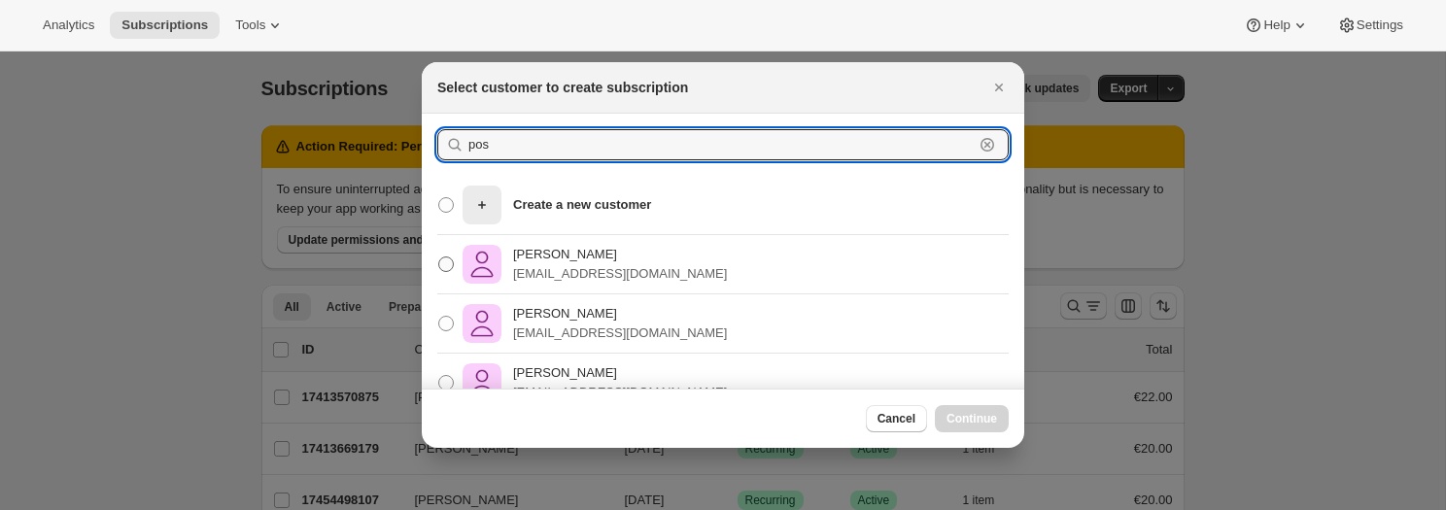
scroll to position [82, 0]
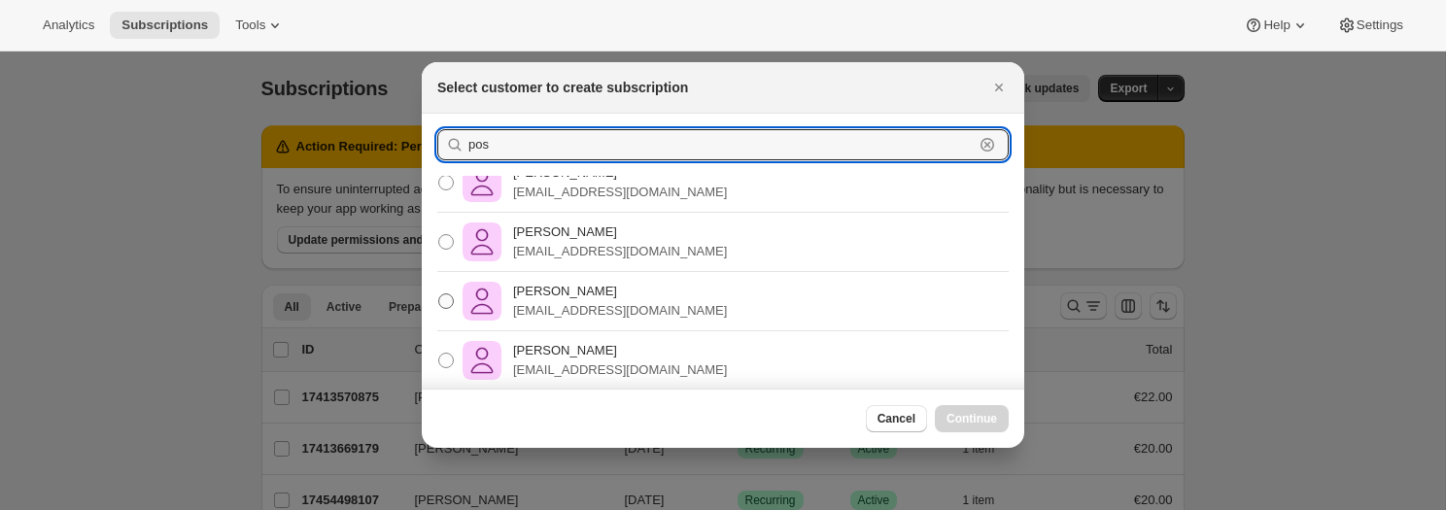
type input "pos"
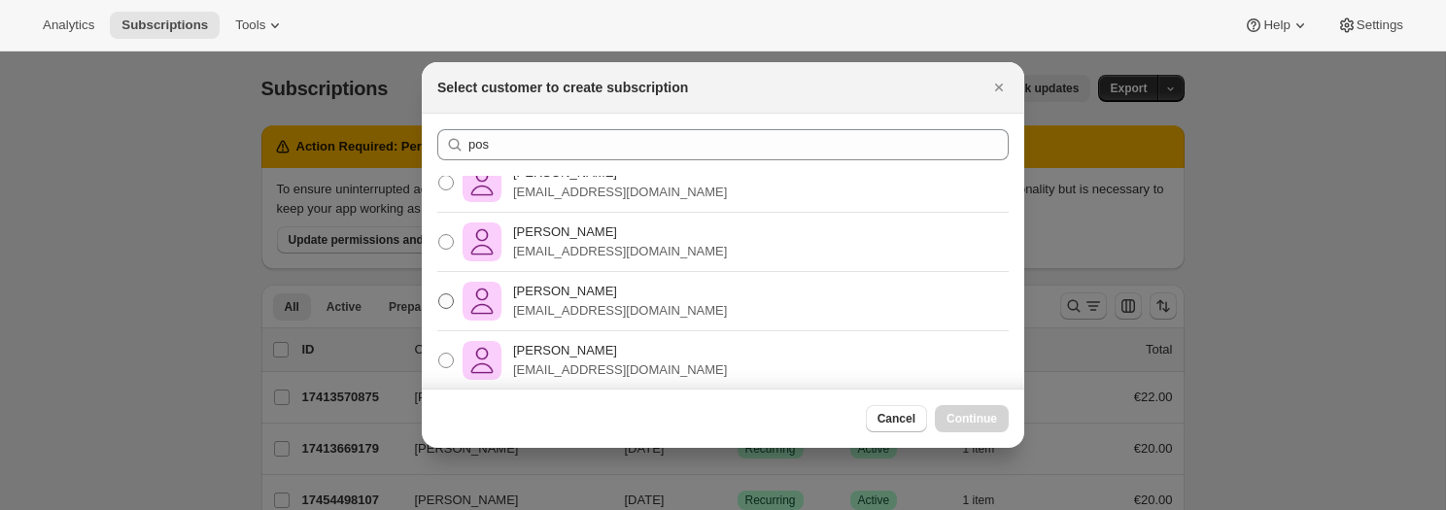
click at [650, 302] on p "[EMAIL_ADDRESS][DOMAIN_NAME]" at bounding box center [620, 310] width 214 height 19
click at [439, 294] on input "Pablo Gumi [EMAIL_ADDRESS][DOMAIN_NAME]" at bounding box center [438, 293] width 1 height 1
radio input "true"
click at [968, 415] on span "Continue" at bounding box center [971, 419] width 51 height 16
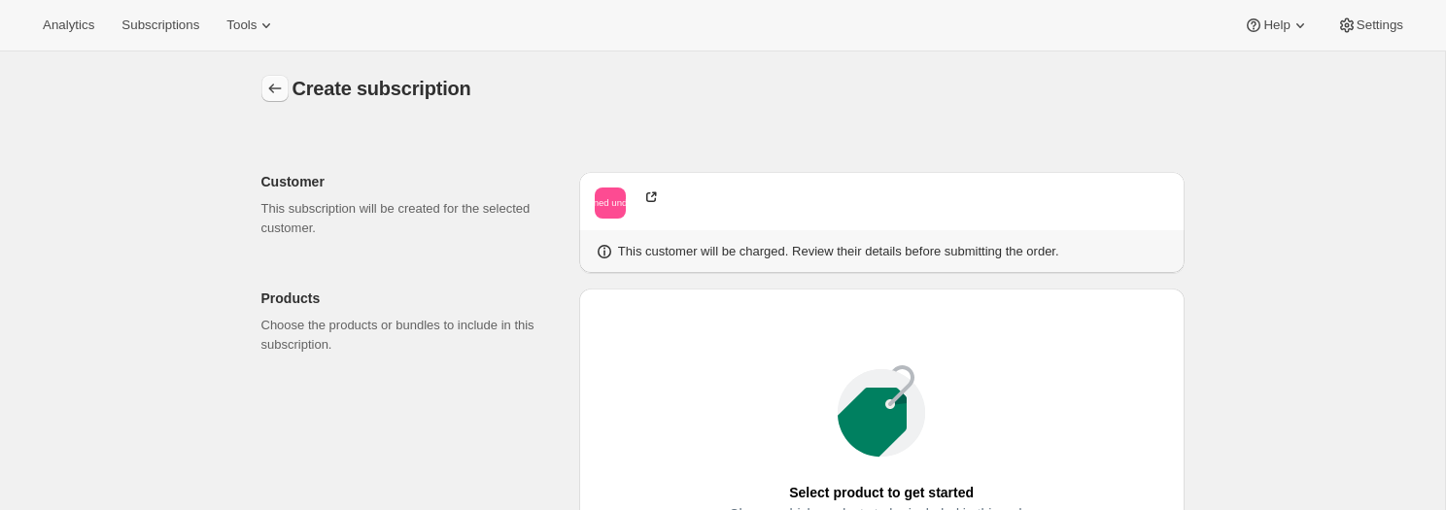
click at [276, 85] on icon "button" at bounding box center [274, 88] width 19 height 19
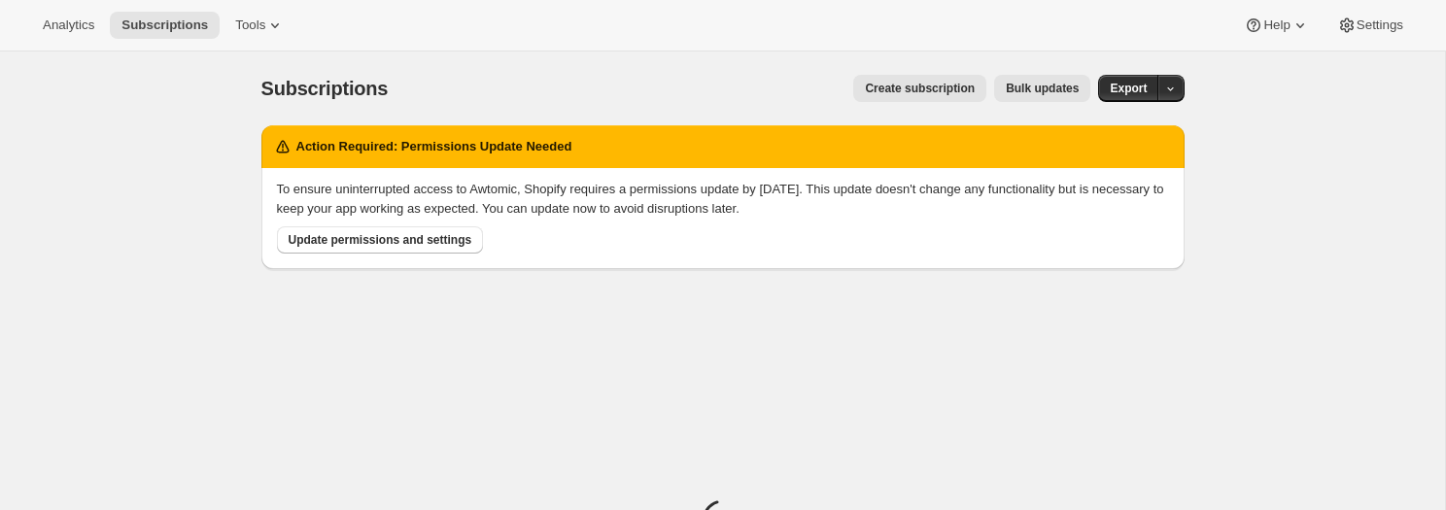
click at [972, 87] on button "Create subscription" at bounding box center [919, 88] width 133 height 27
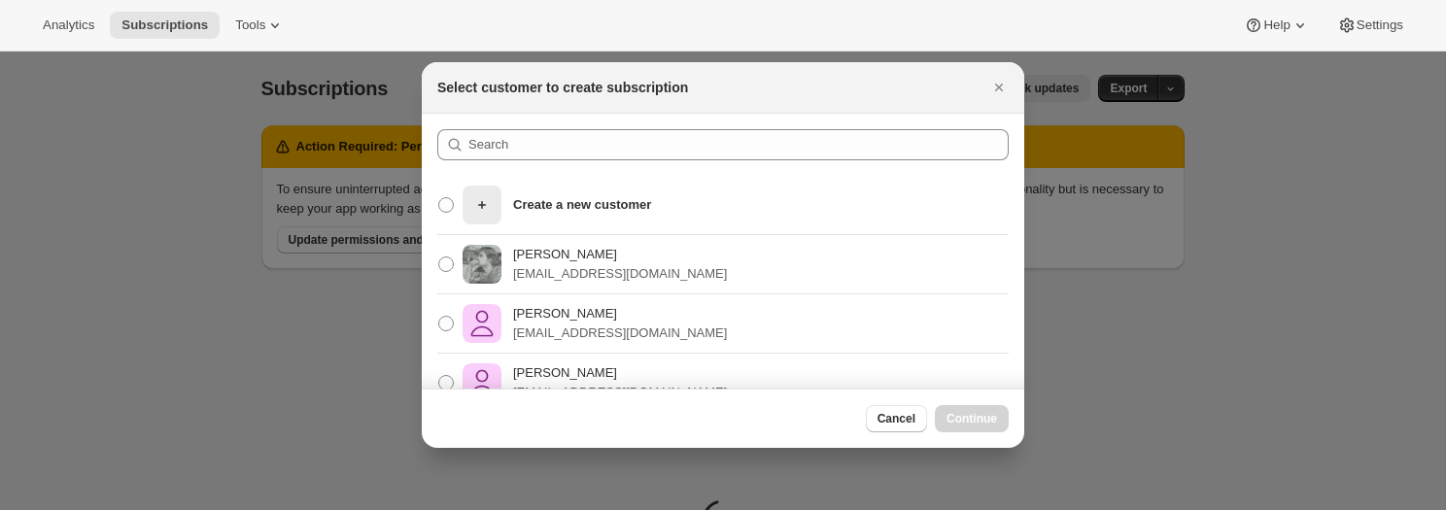
click at [509, 124] on section "Create a new customer [PERSON_NAME] [PERSON_NAME][EMAIL_ADDRESS][DOMAIN_NAME] […" at bounding box center [723, 349] width 602 height 470
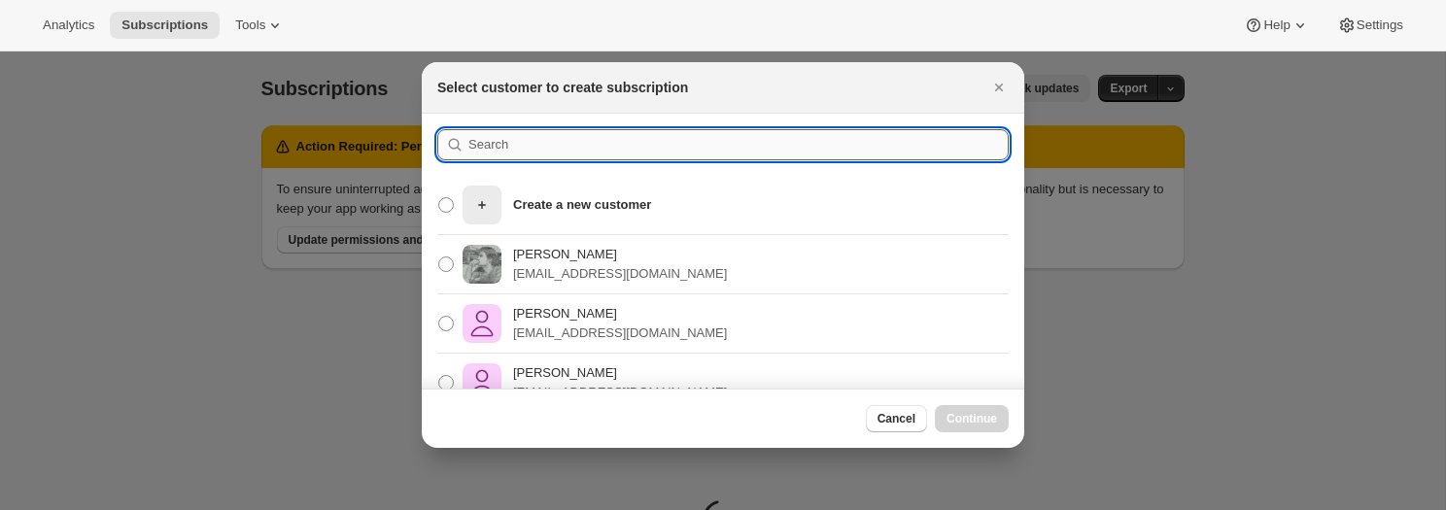
click at [513, 134] on input ":r3lf:" at bounding box center [738, 144] width 540 height 31
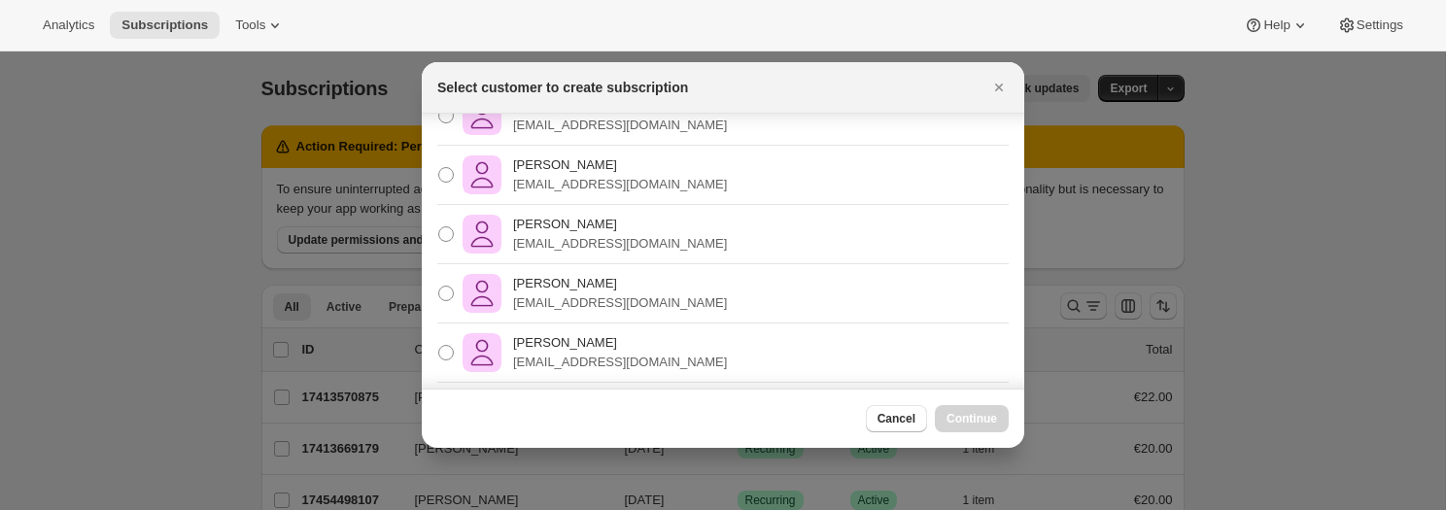
scroll to position [195, 0]
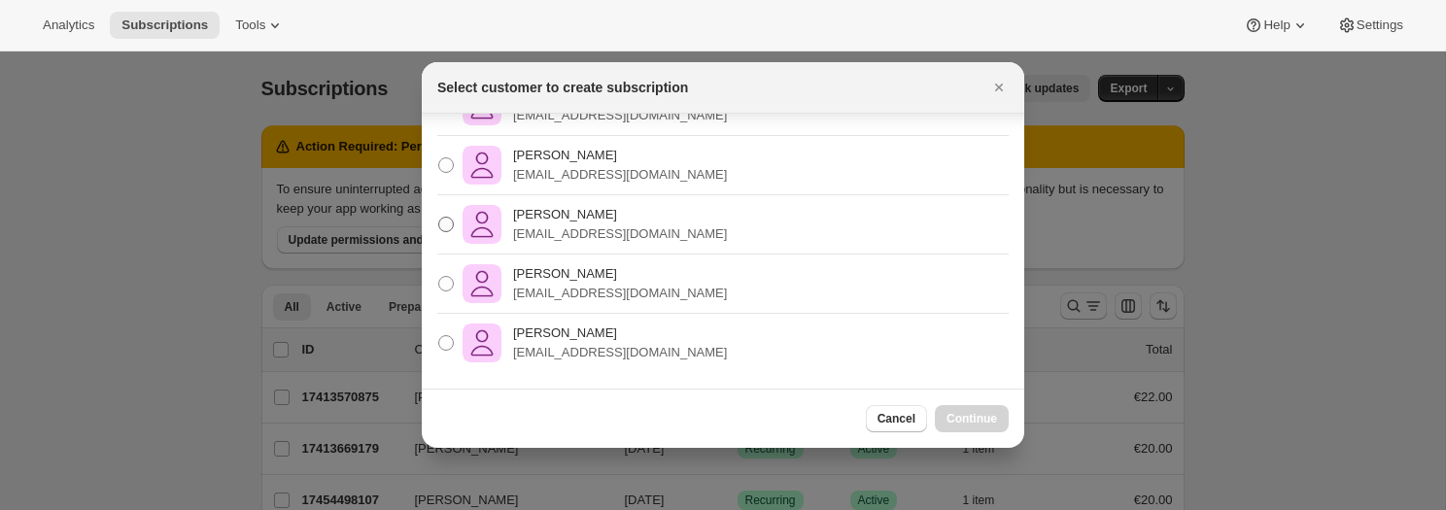
type input "pos"
click at [585, 229] on p "[EMAIL_ADDRESS][DOMAIN_NAME]" at bounding box center [620, 233] width 214 height 19
click at [439, 218] on input "Pablo Gumi [EMAIL_ADDRESS][DOMAIN_NAME]" at bounding box center [438, 217] width 1 height 1
radio input "true"
click at [975, 414] on span "Continue" at bounding box center [971, 419] width 51 height 16
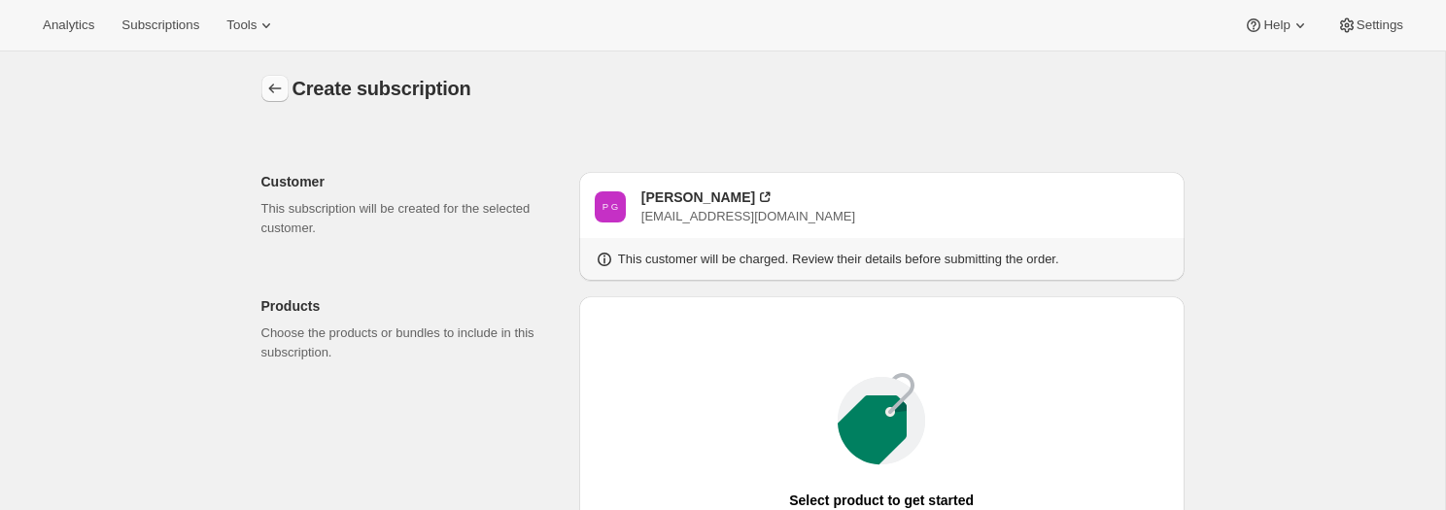
click at [283, 88] on icon "button" at bounding box center [274, 88] width 19 height 19
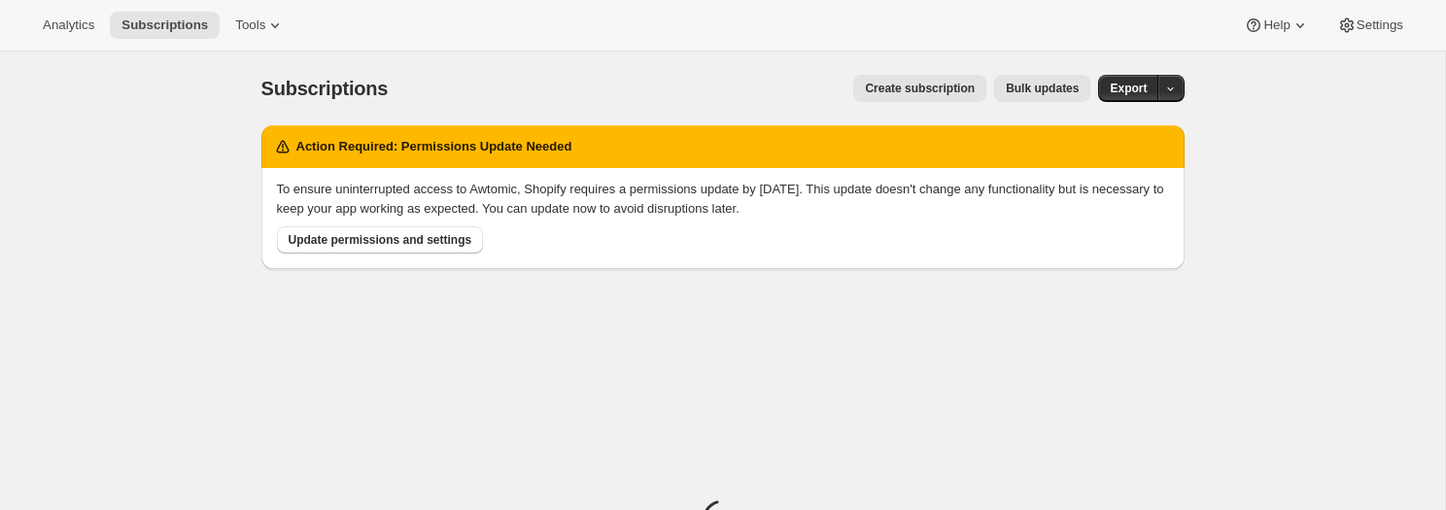
click at [870, 81] on span "Create subscription" at bounding box center [920, 89] width 110 height 16
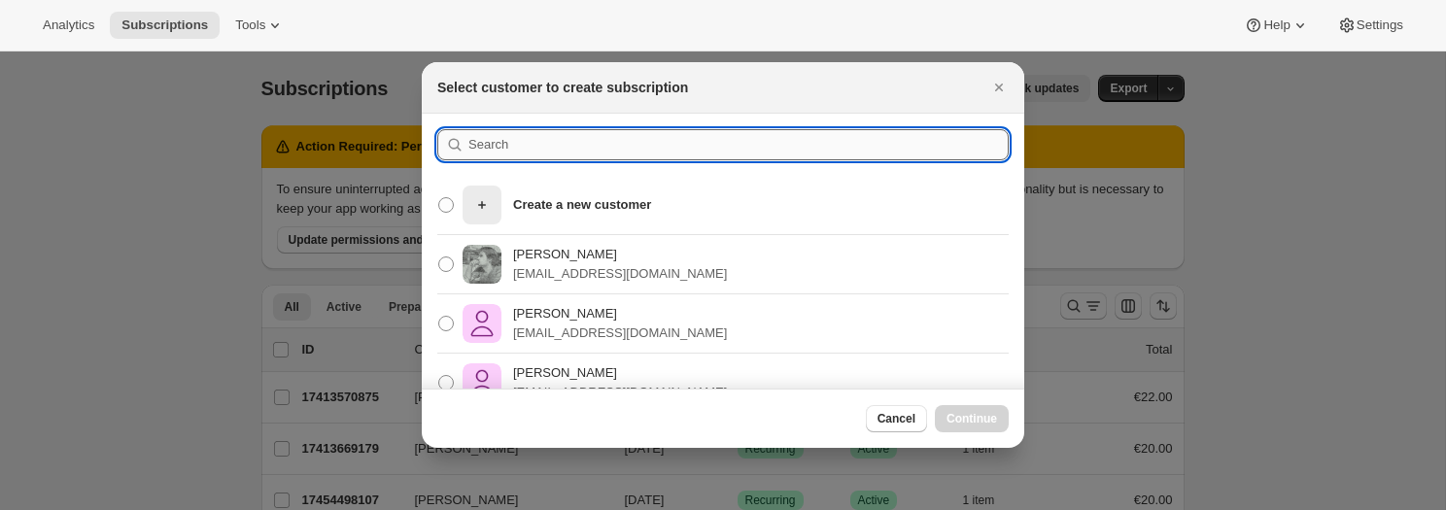
click at [661, 138] on input ":r3va:" at bounding box center [738, 144] width 540 height 31
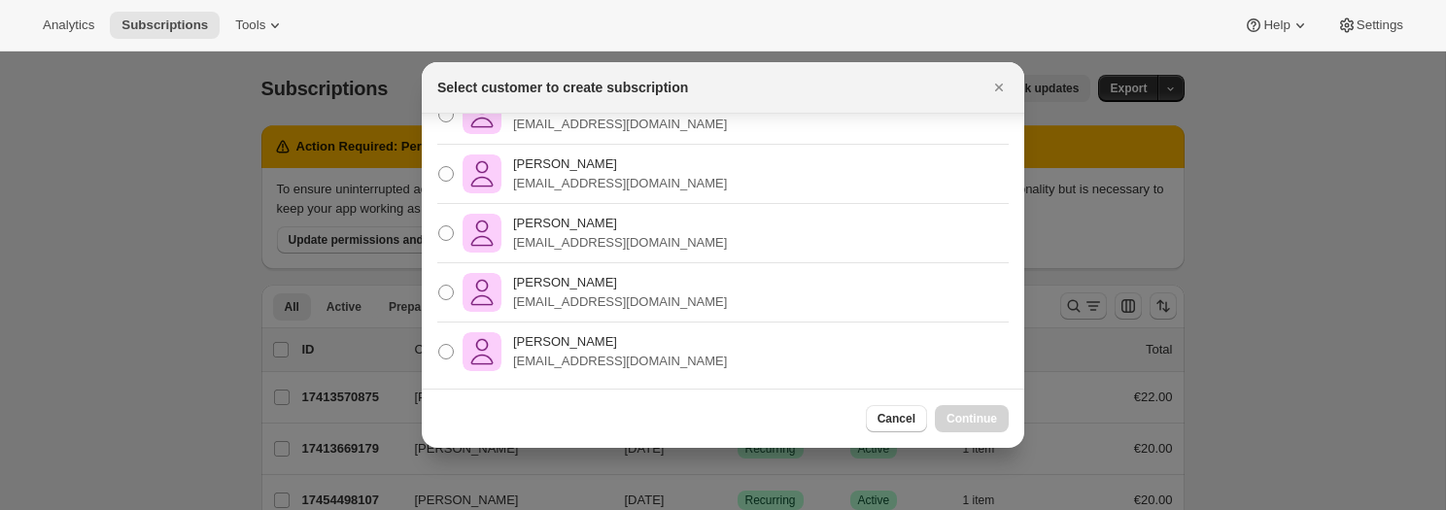
scroll to position [195, 0]
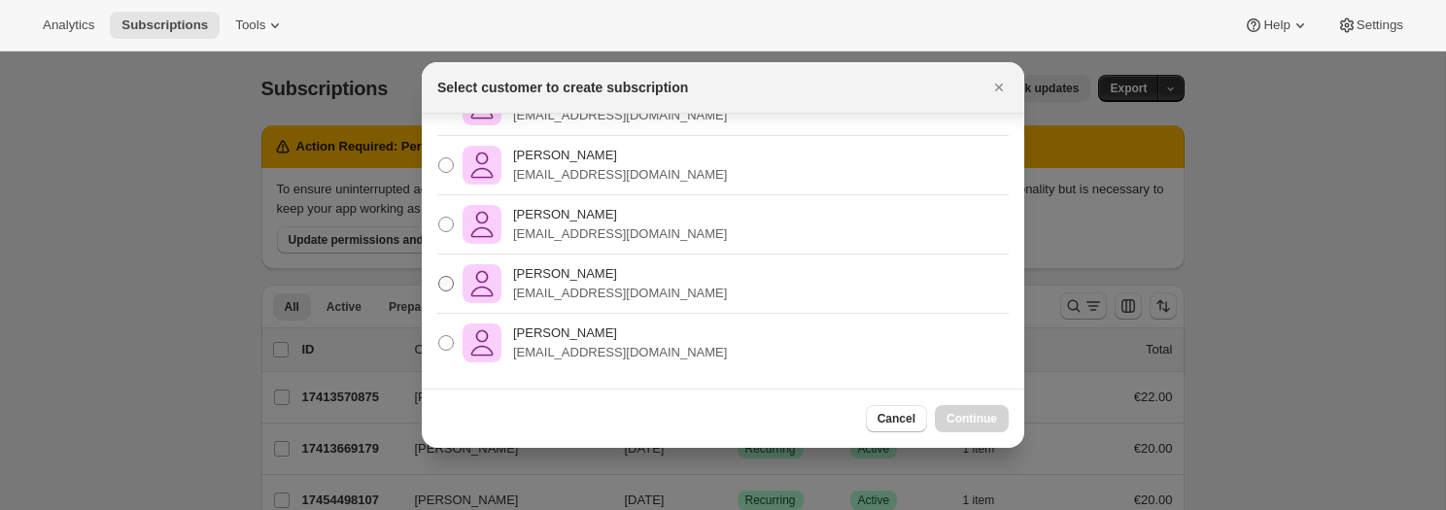
type input "pos"
click at [673, 292] on p "[EMAIL_ADDRESS][DOMAIN_NAME]" at bounding box center [620, 293] width 214 height 19
click at [439, 277] on input "Pablo Gumi [EMAIL_ADDRESS][DOMAIN_NAME]" at bounding box center [438, 276] width 1 height 1
radio input "true"
click at [954, 412] on span "Continue" at bounding box center [971, 419] width 51 height 16
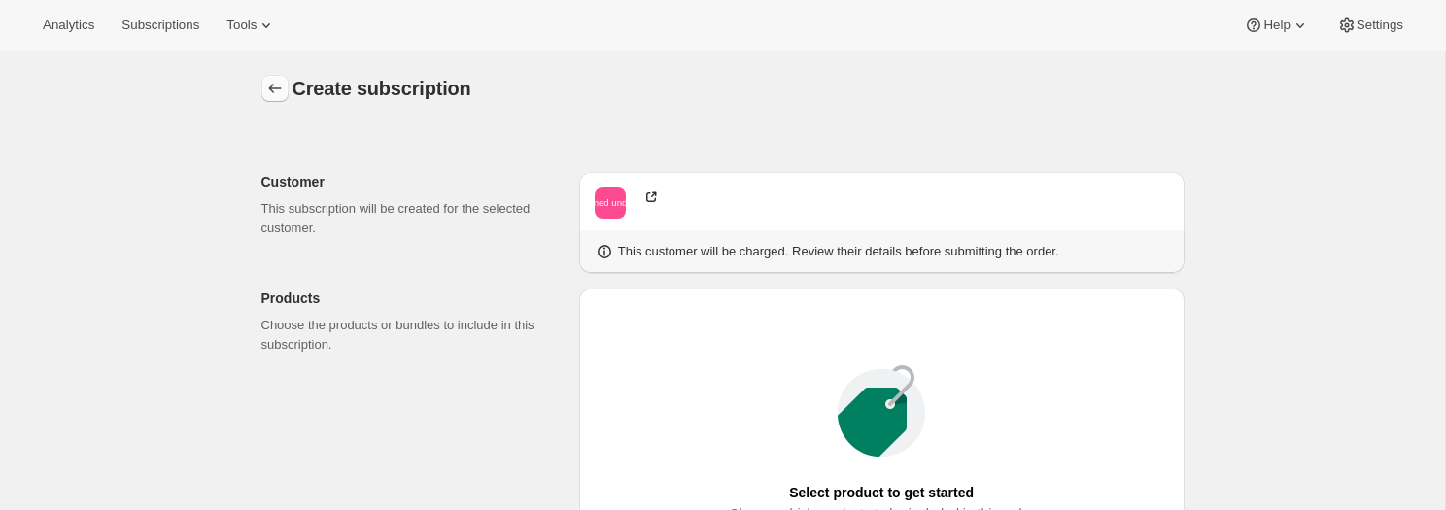
click at [261, 84] on button "button" at bounding box center [274, 88] width 27 height 27
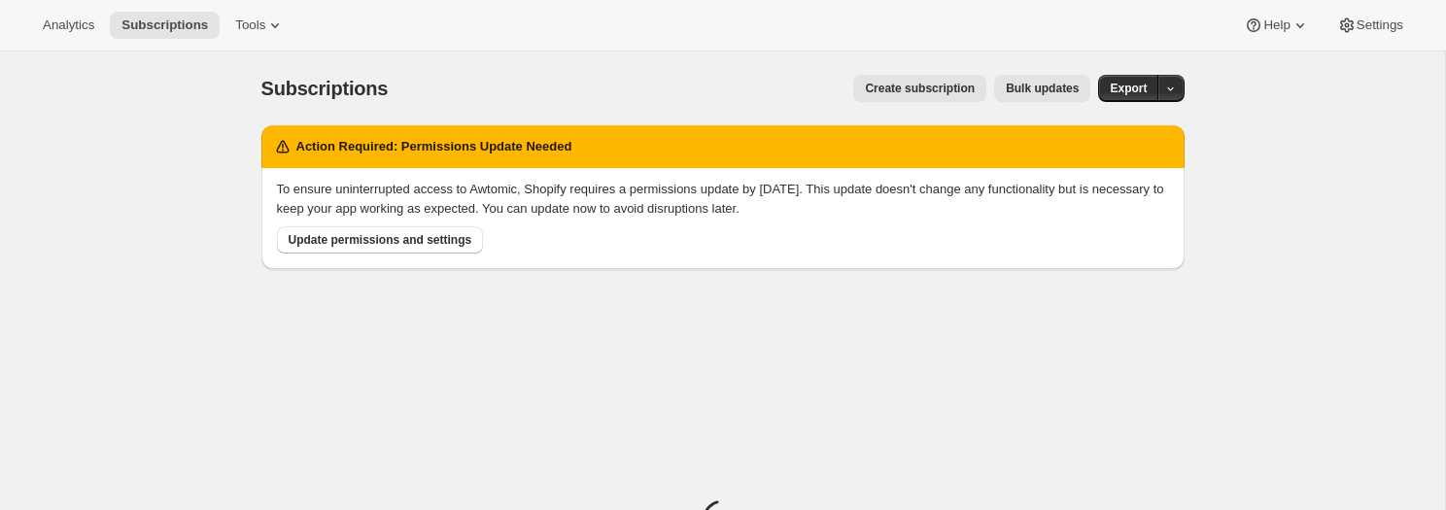
click at [865, 89] on span "Create subscription" at bounding box center [920, 89] width 110 height 16
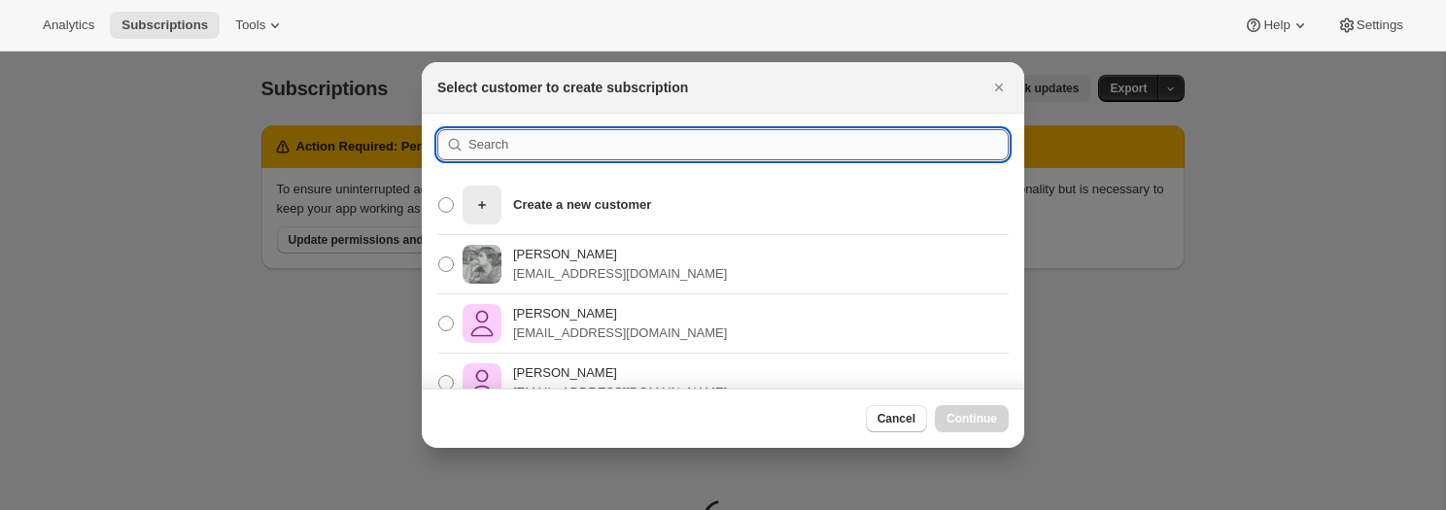
click at [550, 142] on input ":r491:" at bounding box center [738, 144] width 540 height 31
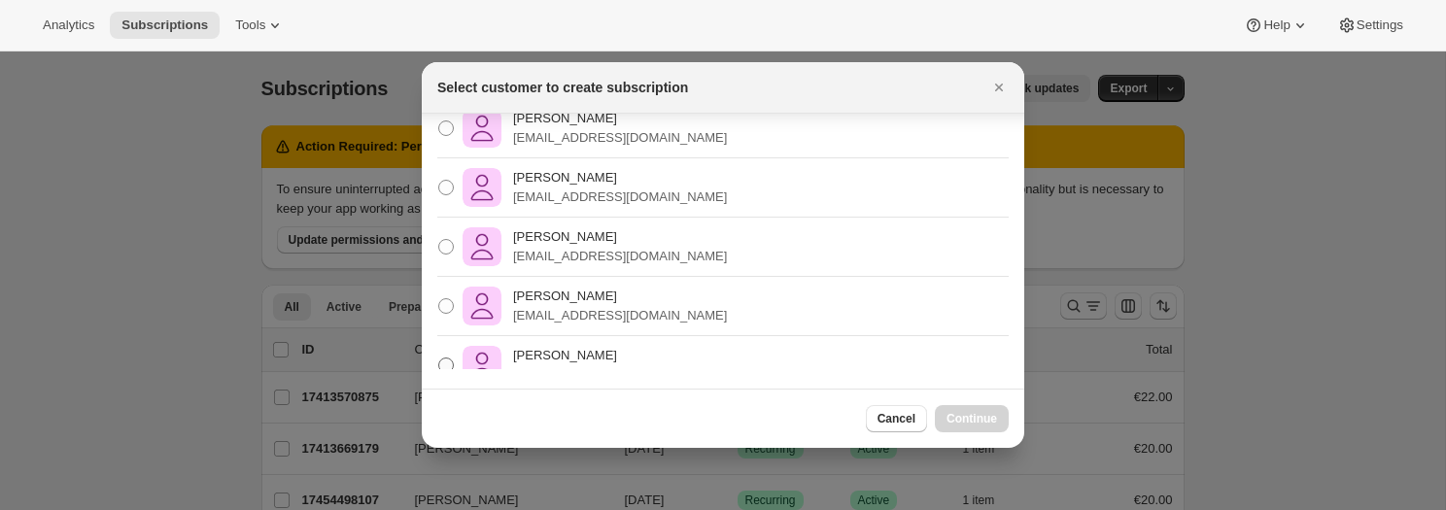
scroll to position [82, 0]
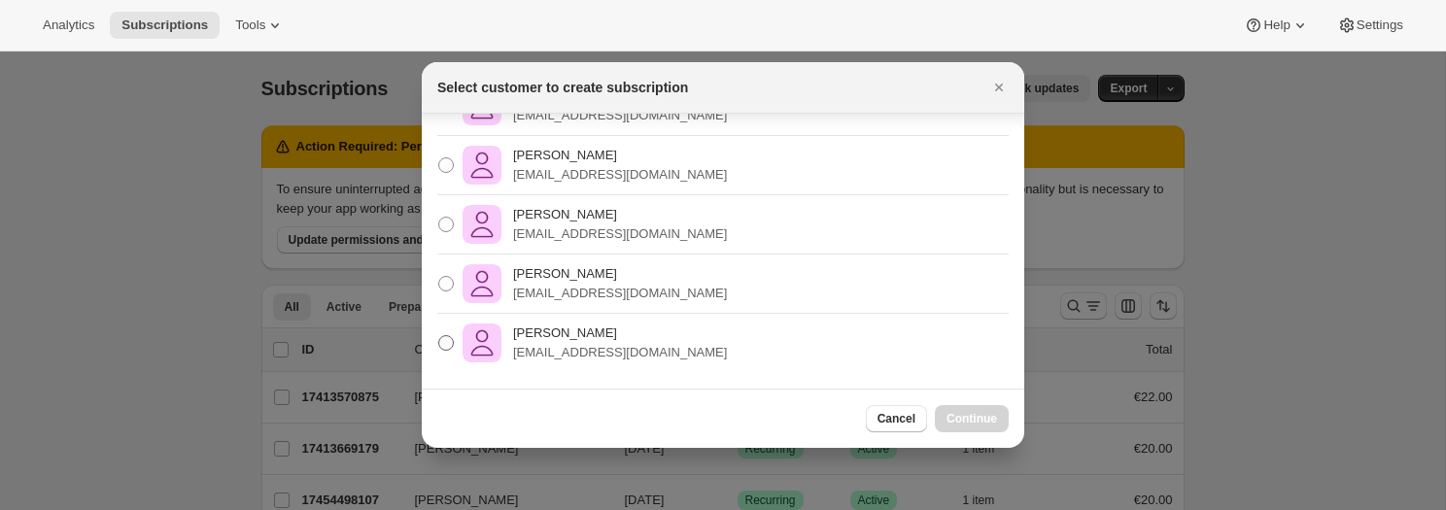
type input "pos"
drag, startPoint x: 446, startPoint y: 340, endPoint x: 532, endPoint y: 367, distance: 90.6
click at [446, 340] on span ":r491:" at bounding box center [446, 343] width 16 height 16
click at [439, 336] on input "[PERSON_NAME] [PERSON_NAME][EMAIL_ADDRESS][DOMAIN_NAME]" at bounding box center [438, 335] width 1 height 1
radio input "true"
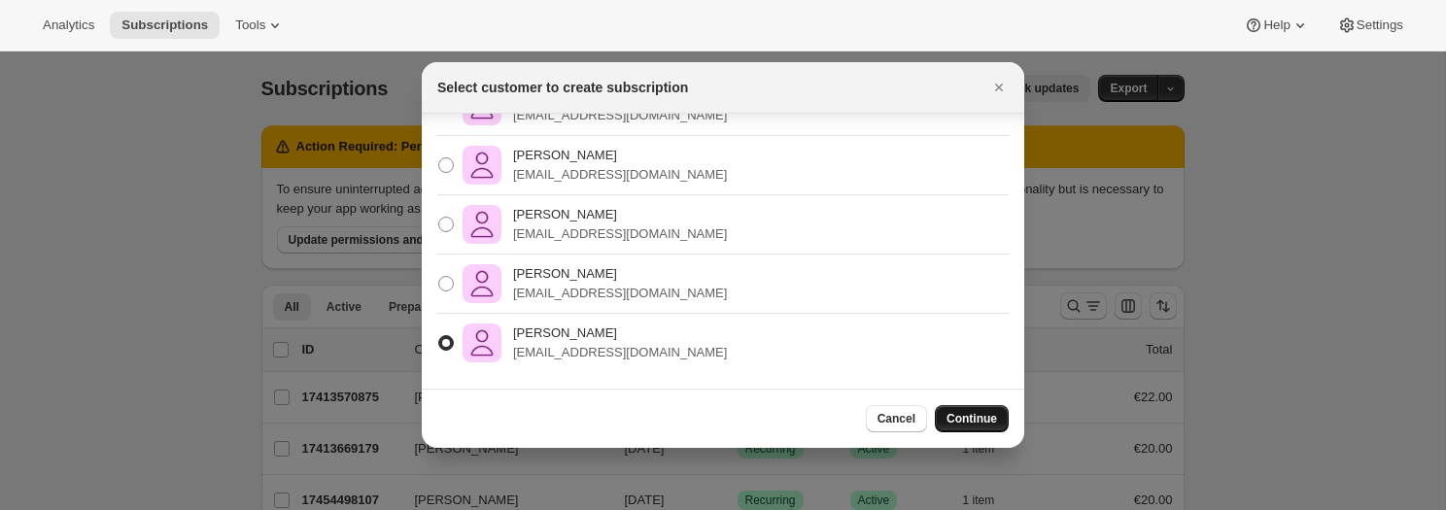
click at [966, 420] on span "Continue" at bounding box center [971, 419] width 51 height 16
